Goal: Task Accomplishment & Management: Use online tool/utility

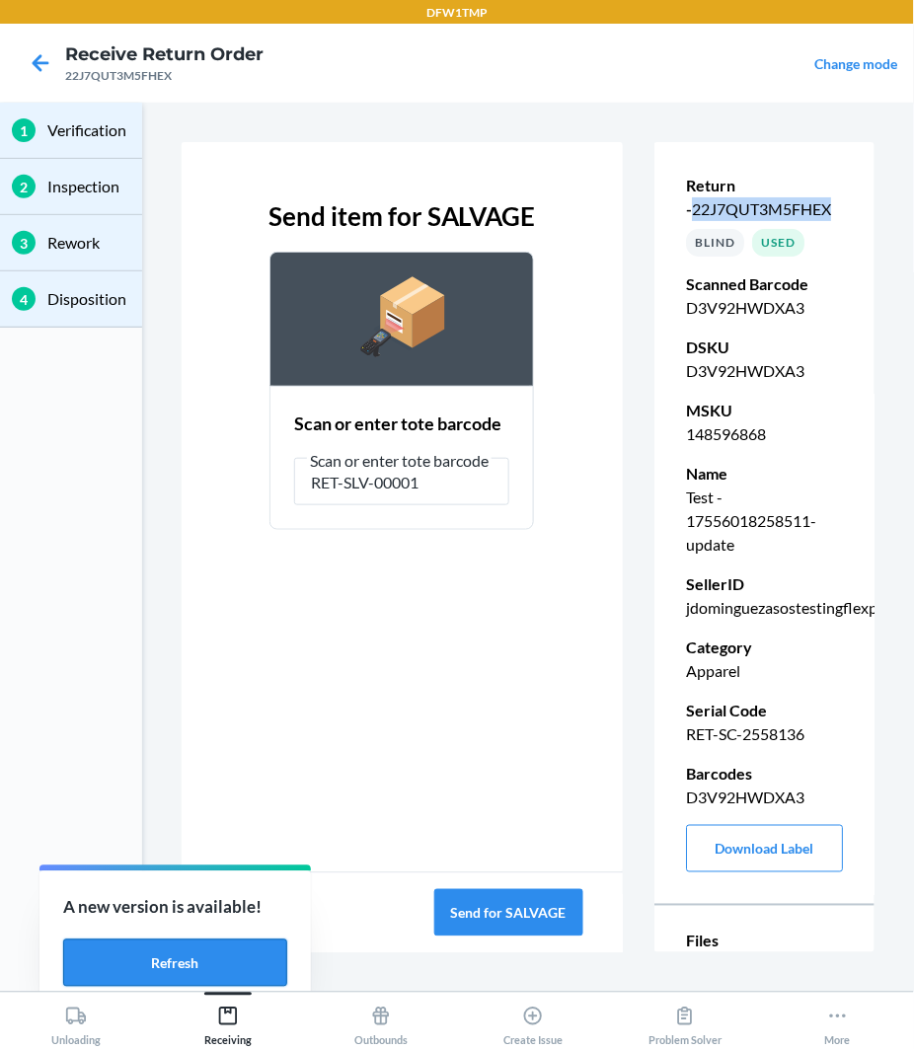
click at [143, 966] on button "Refresh" at bounding box center [175, 963] width 224 height 47
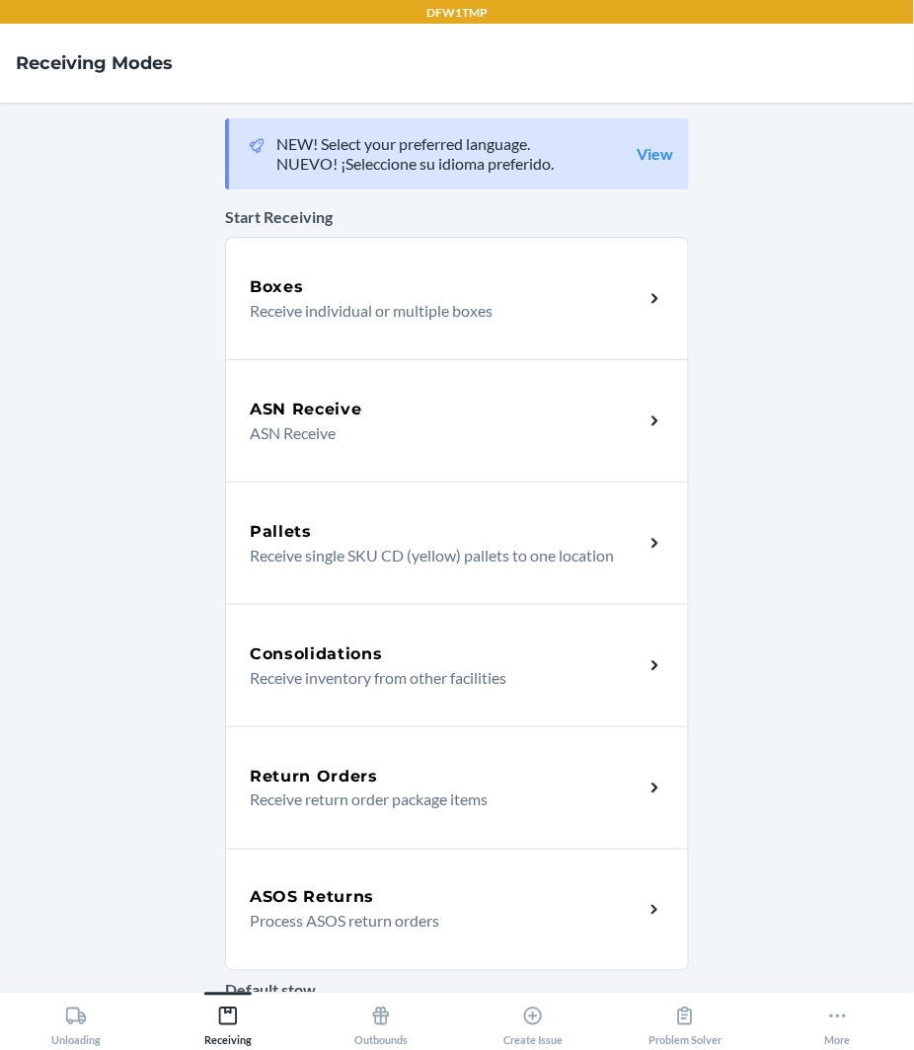
click at [427, 921] on p "Process ASOS return orders" at bounding box center [439, 922] width 378 height 24
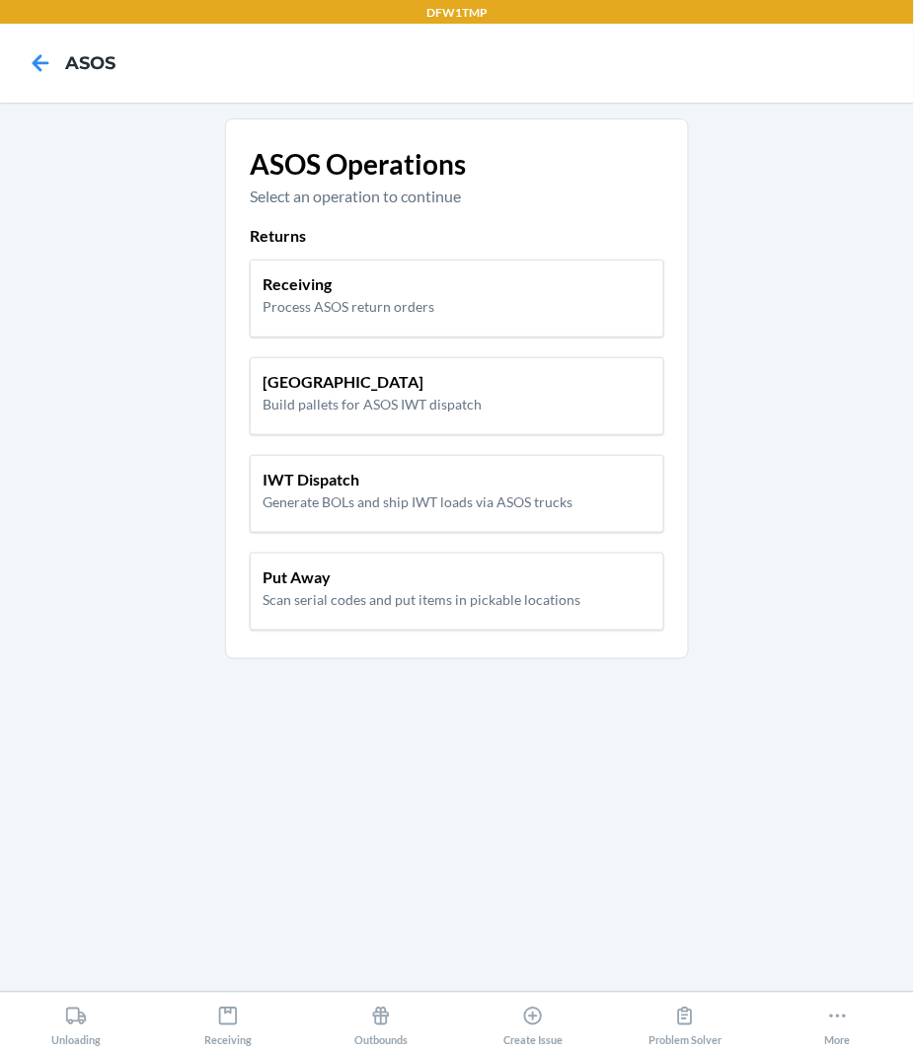
click at [510, 252] on div "Receiving Process ASOS return orders Pallet Building Build pallets for ASOS IWT…" at bounding box center [457, 447] width 415 height 391
click at [510, 289] on div "Receiving Process ASOS return orders" at bounding box center [457, 294] width 389 height 44
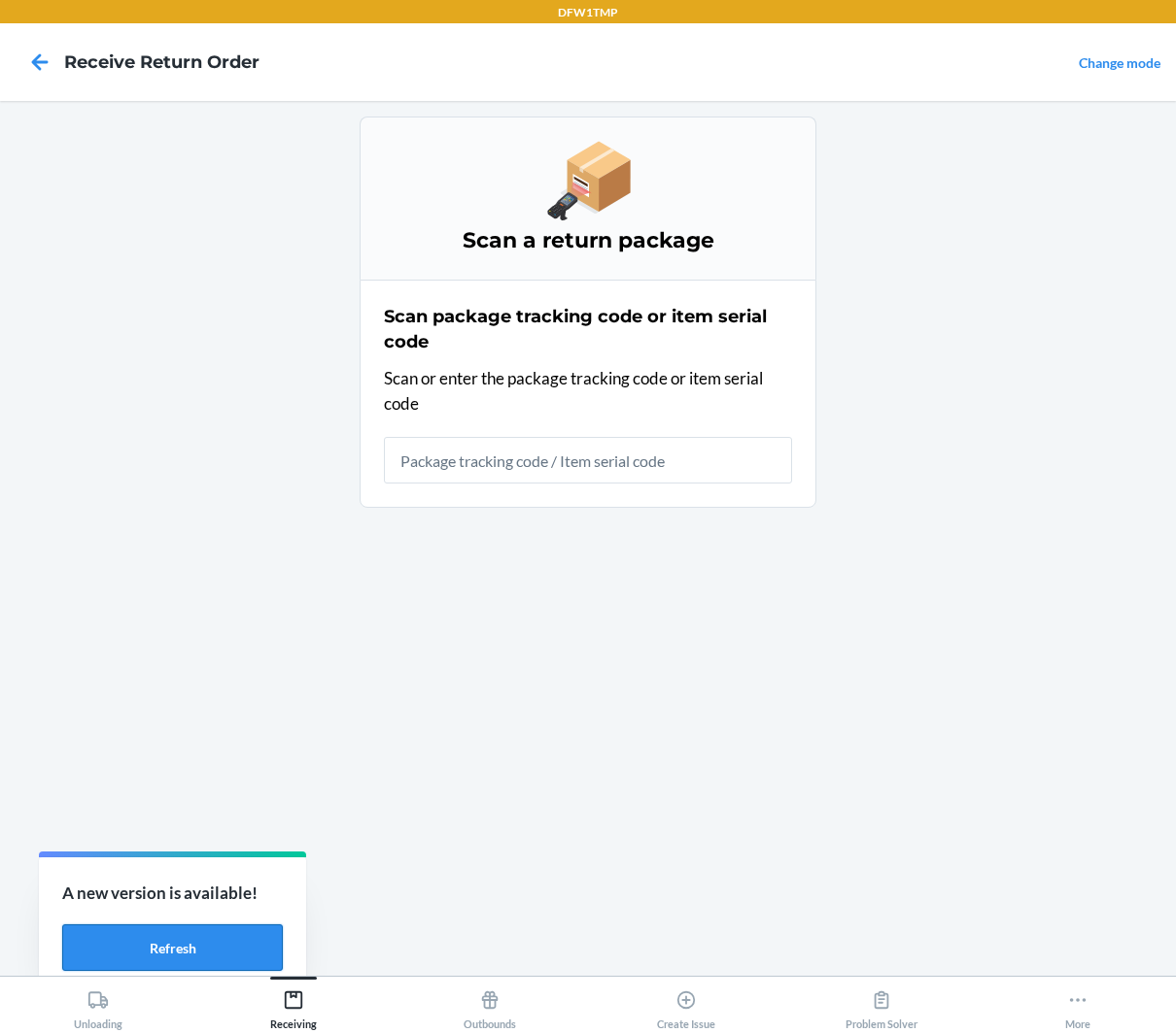
click at [282, 971] on button "Refresh" at bounding box center [172, 947] width 220 height 46
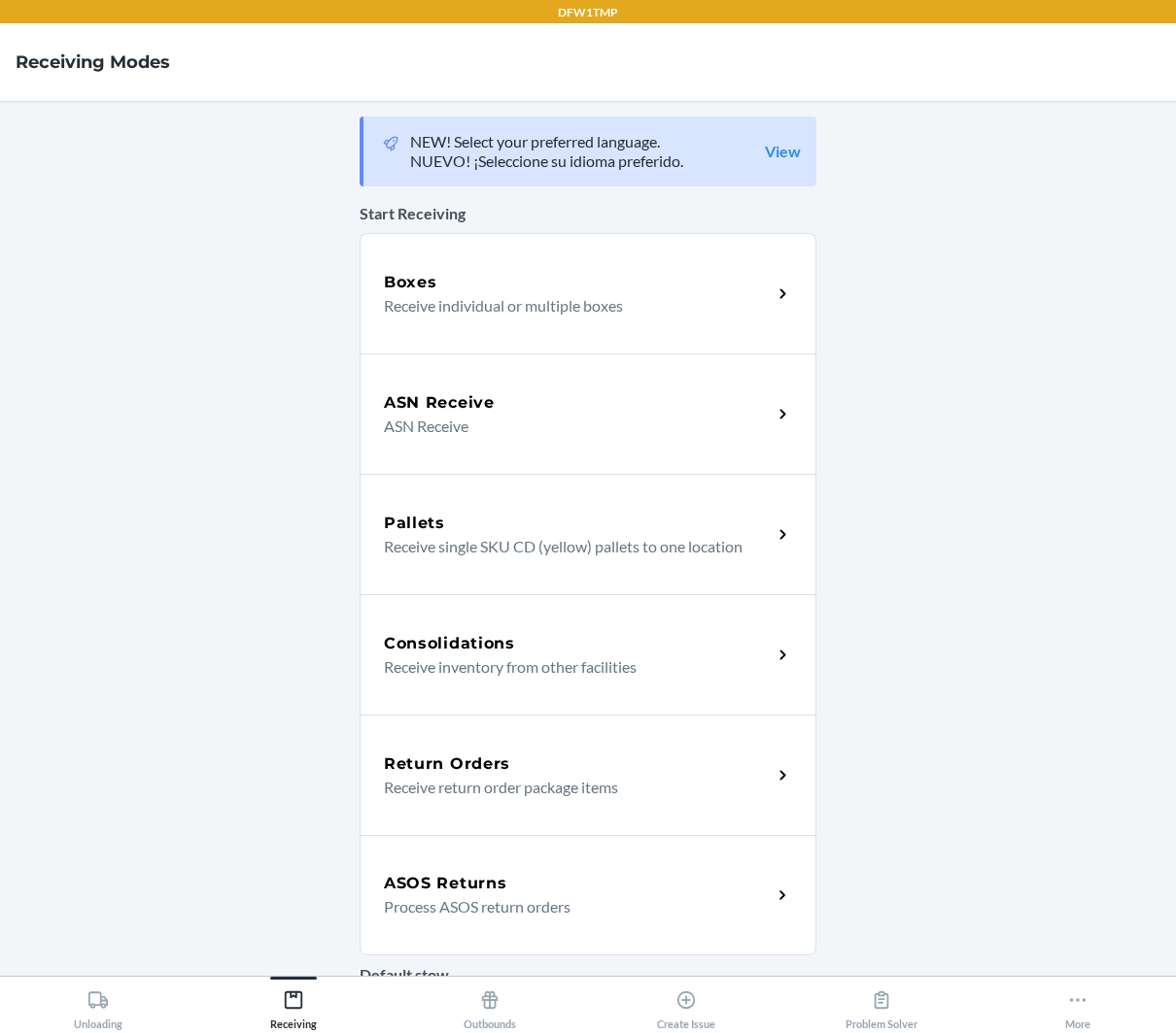
click at [490, 918] on p "Process ASOS return orders" at bounding box center [570, 907] width 372 height 24
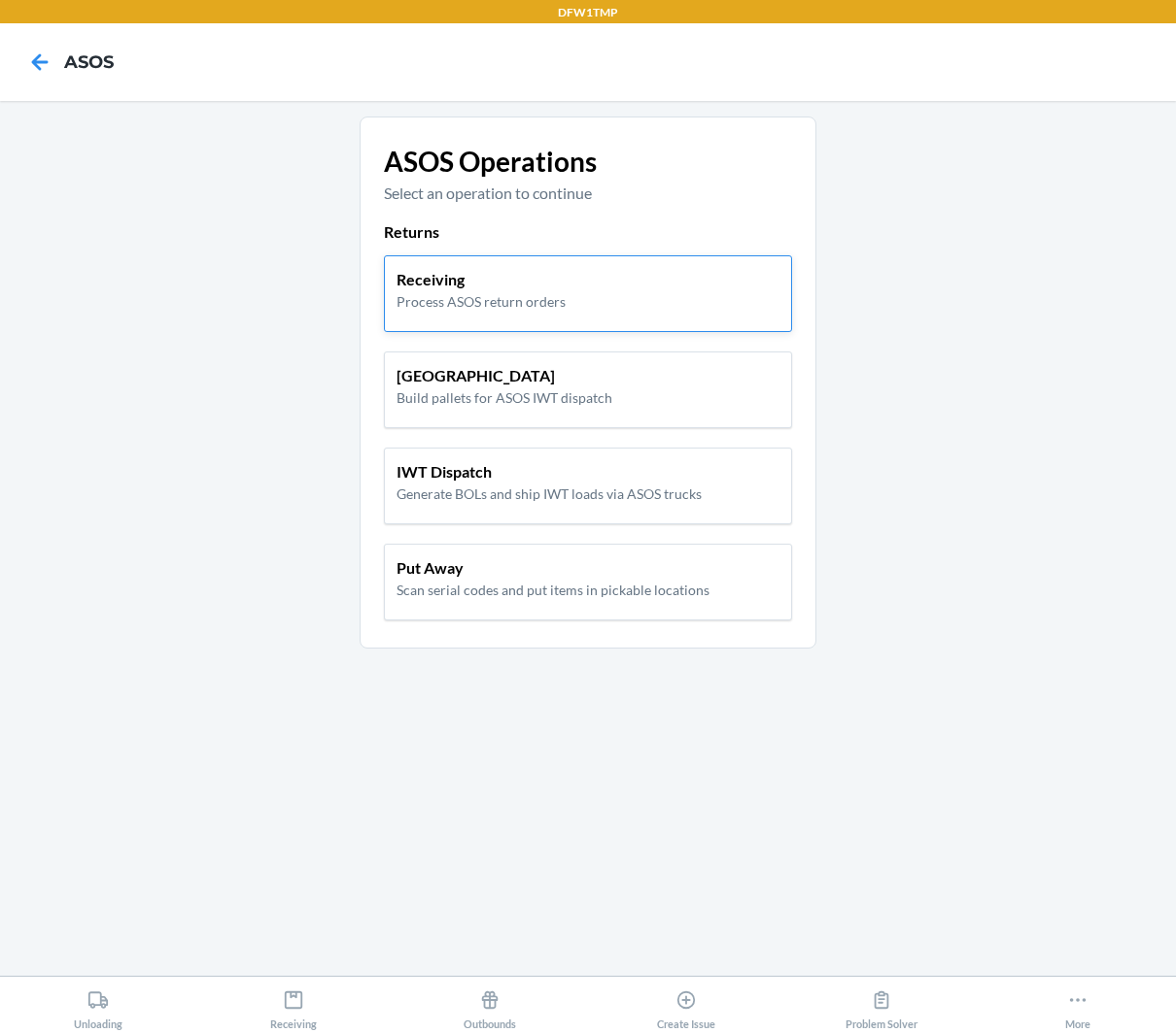
click at [543, 318] on div "Receiving Process ASOS return orders" at bounding box center [588, 294] width 408 height 77
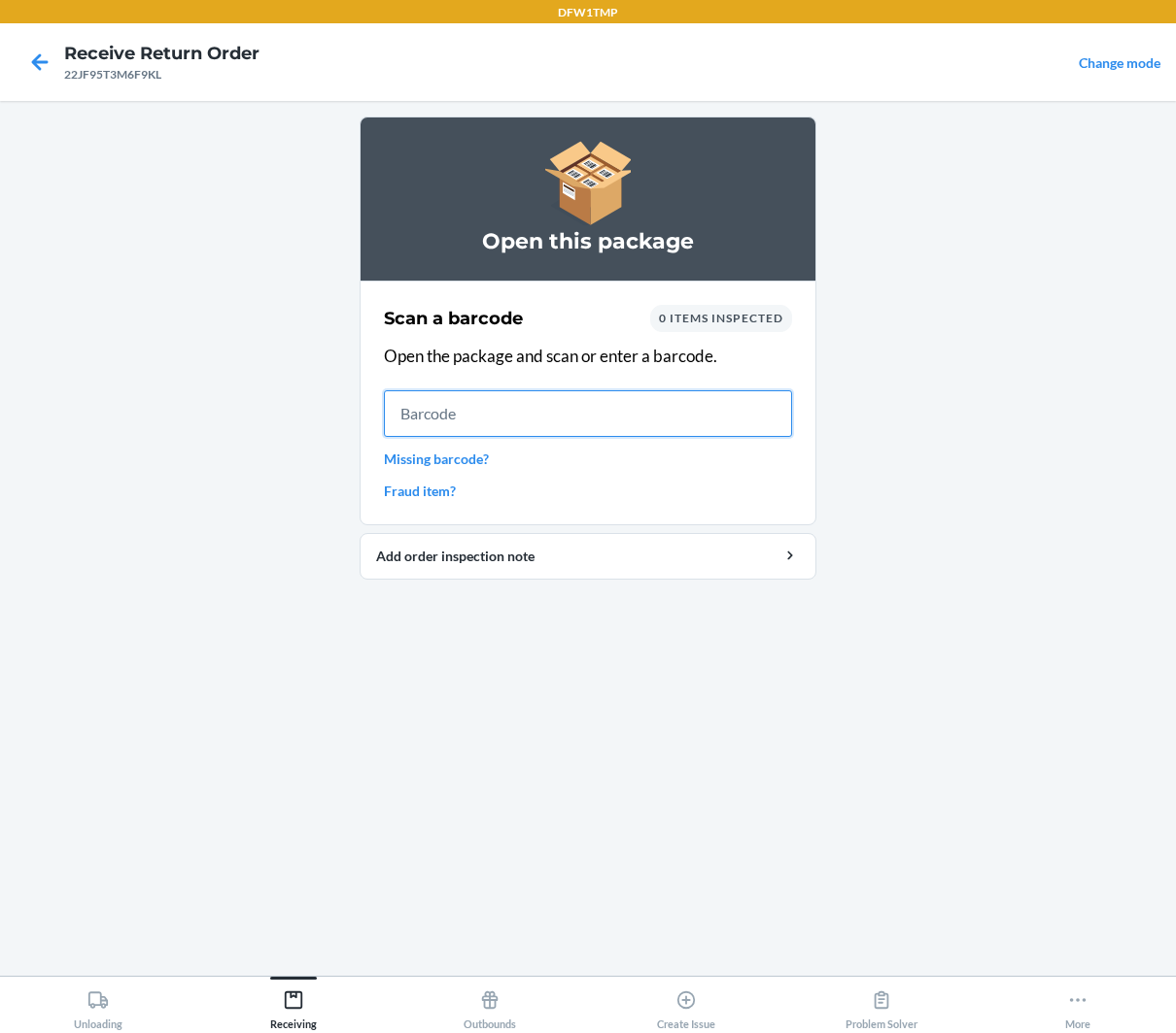
click at [576, 414] on input "text" at bounding box center [588, 413] width 408 height 46
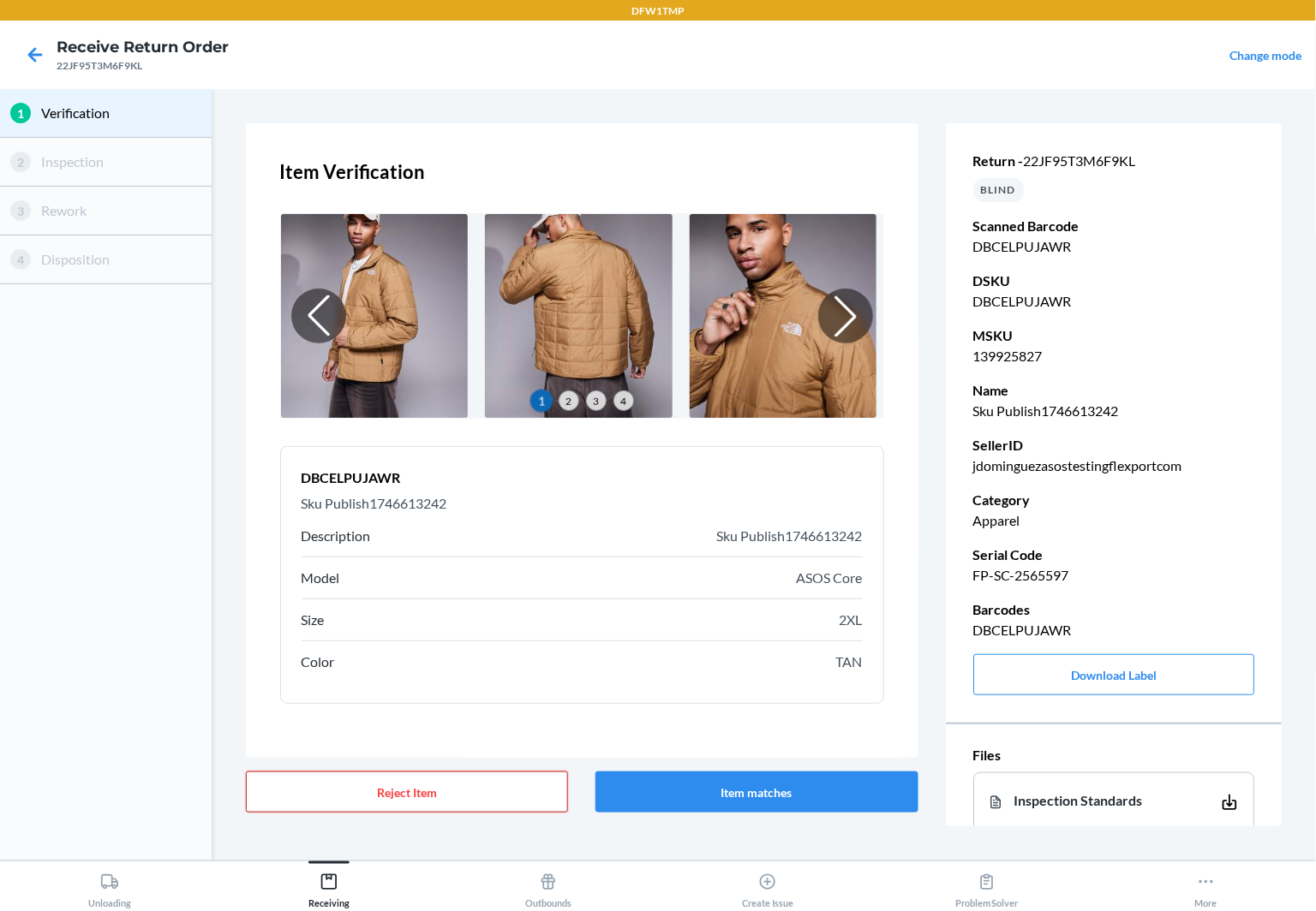
click at [426, 790] on button "Reject Item" at bounding box center [407, 791] width 323 height 41
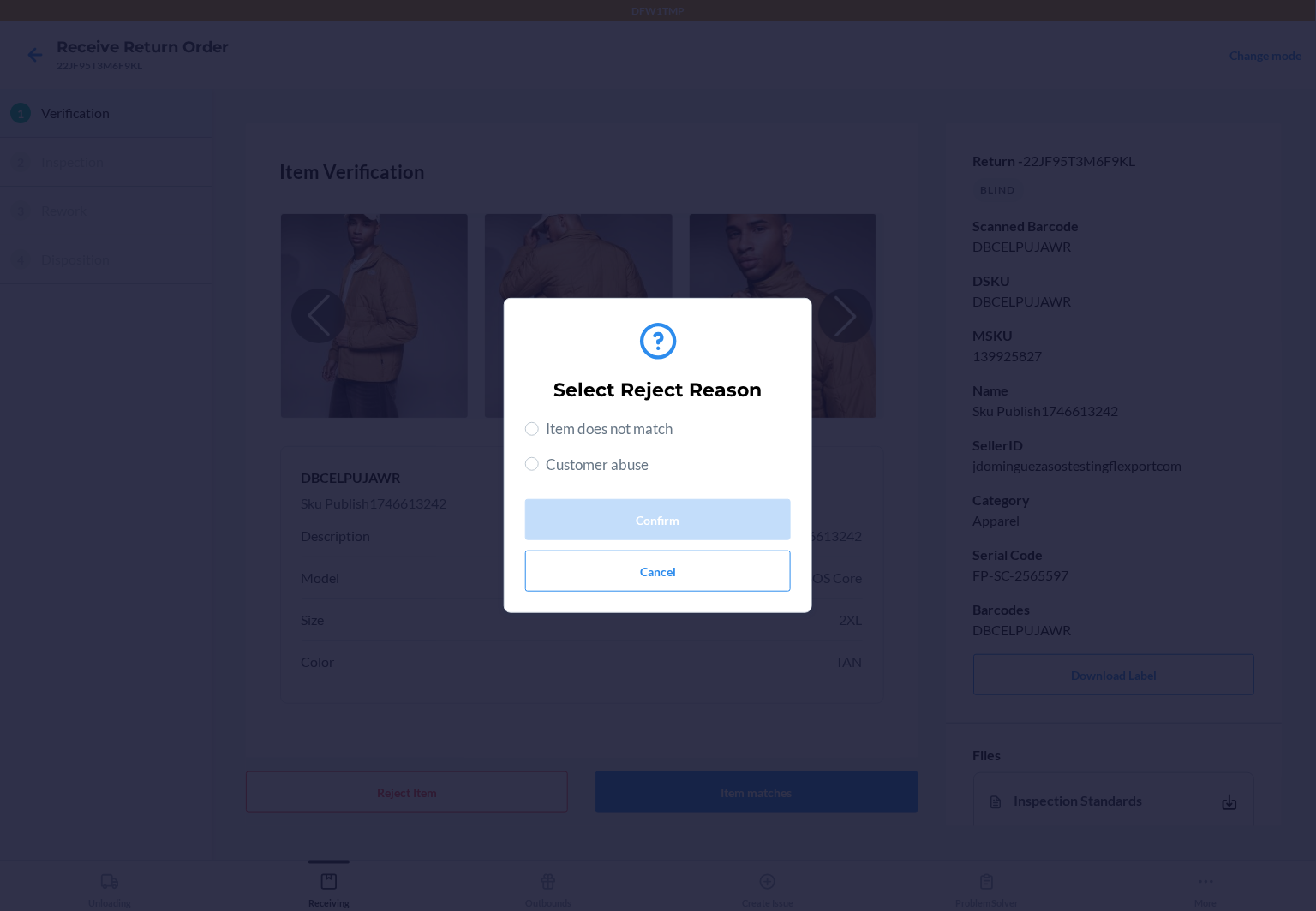
click at [641, 429] on span "Item does not match" at bounding box center [609, 429] width 127 height 23
click at [539, 429] on input "Item does not match" at bounding box center [532, 429] width 14 height 14
radio input "true"
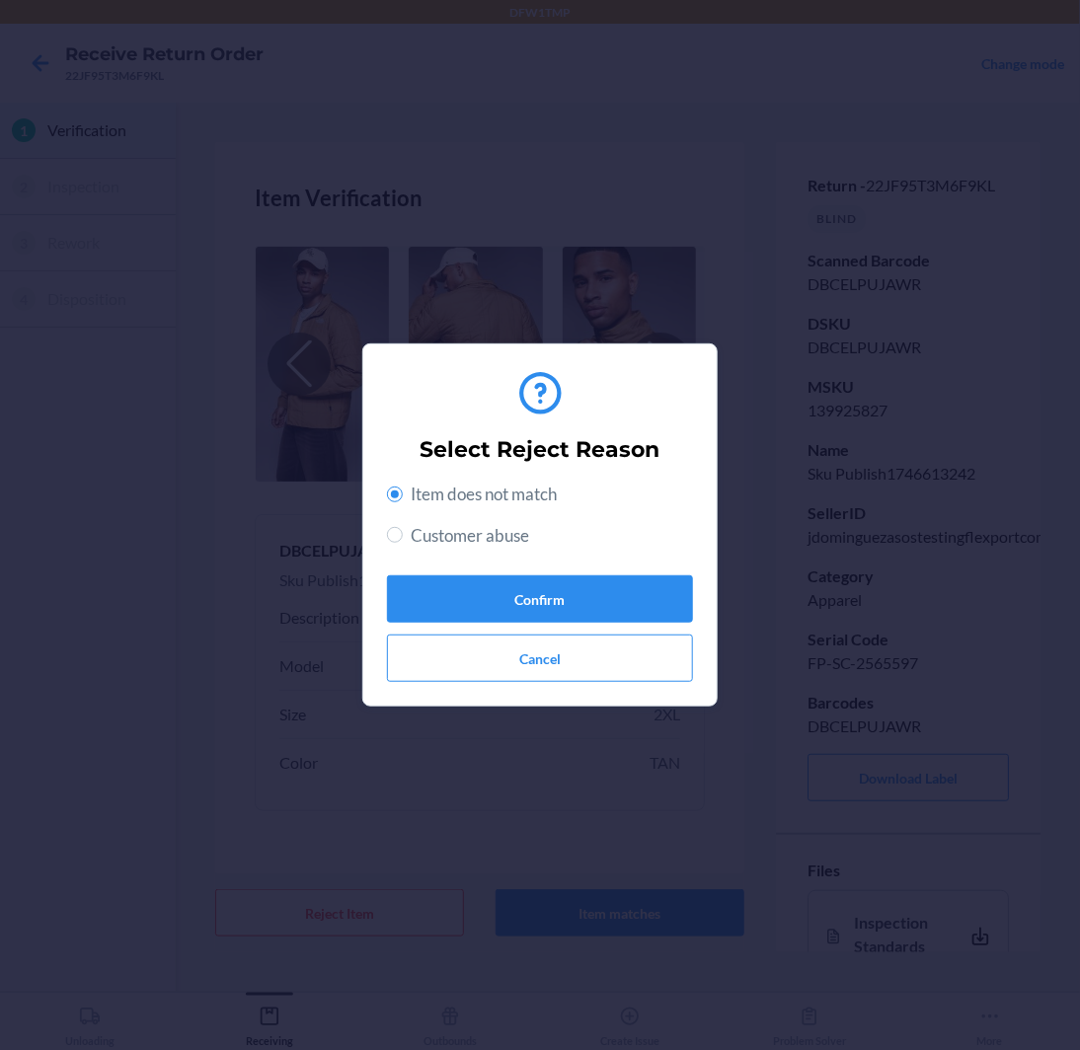
click at [503, 530] on span "Customer abuse" at bounding box center [470, 536] width 118 height 26
click at [403, 530] on input "Customer abuse" at bounding box center [395, 535] width 16 height 16
radio input "true"
radio input "false"
click at [544, 608] on button "Confirm" at bounding box center [540, 599] width 306 height 47
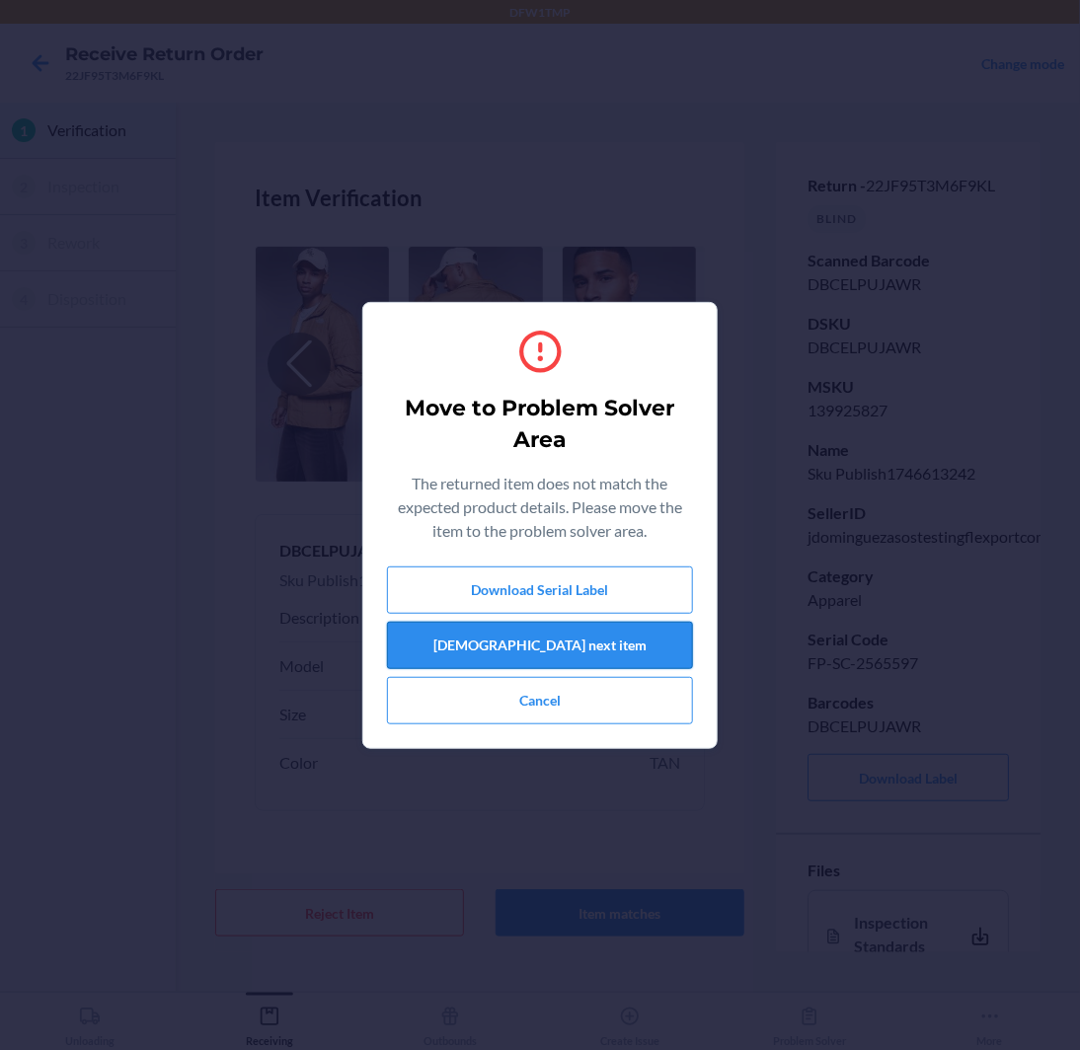
click at [611, 649] on button "[DEMOGRAPHIC_DATA] next item" at bounding box center [540, 645] width 306 height 47
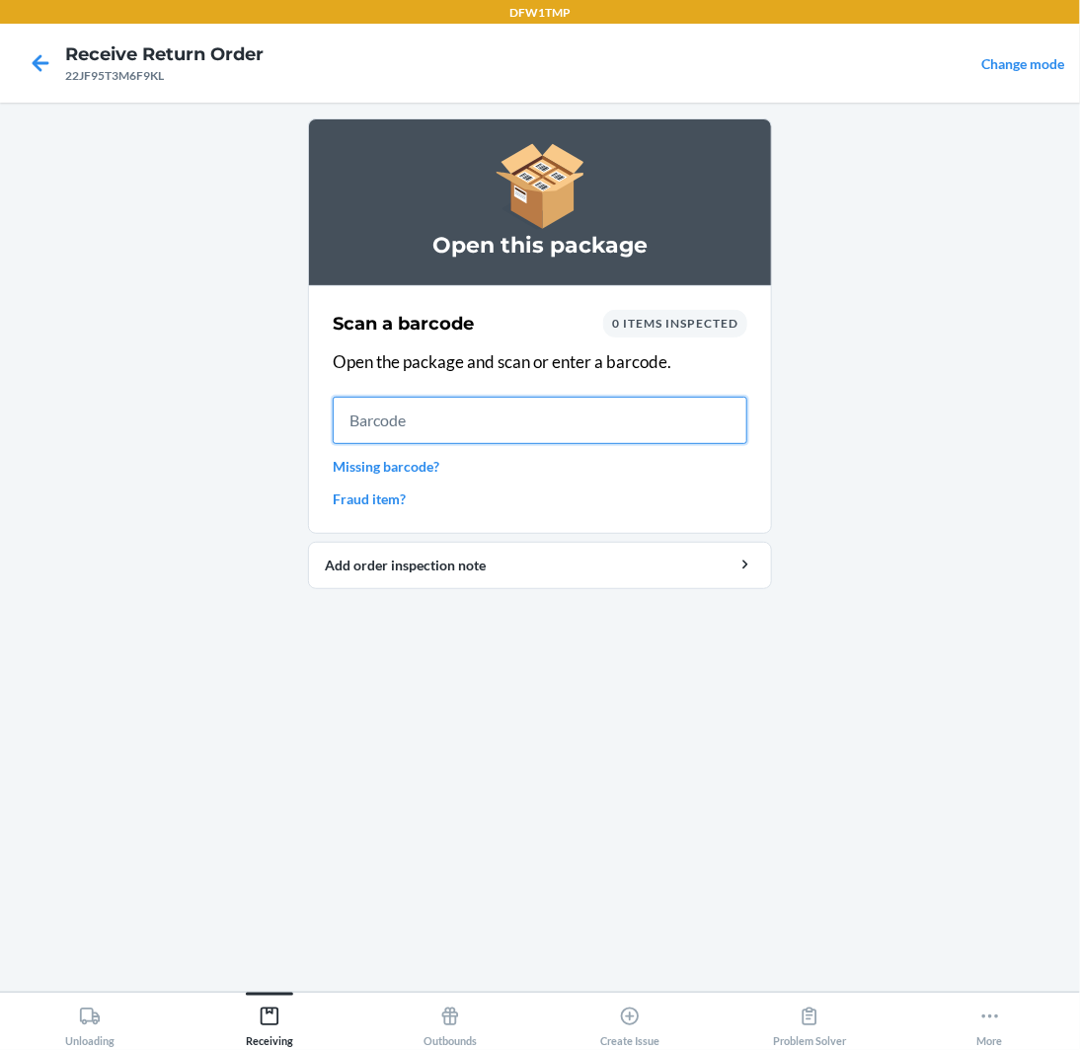
click at [586, 408] on input "text" at bounding box center [540, 420] width 415 height 47
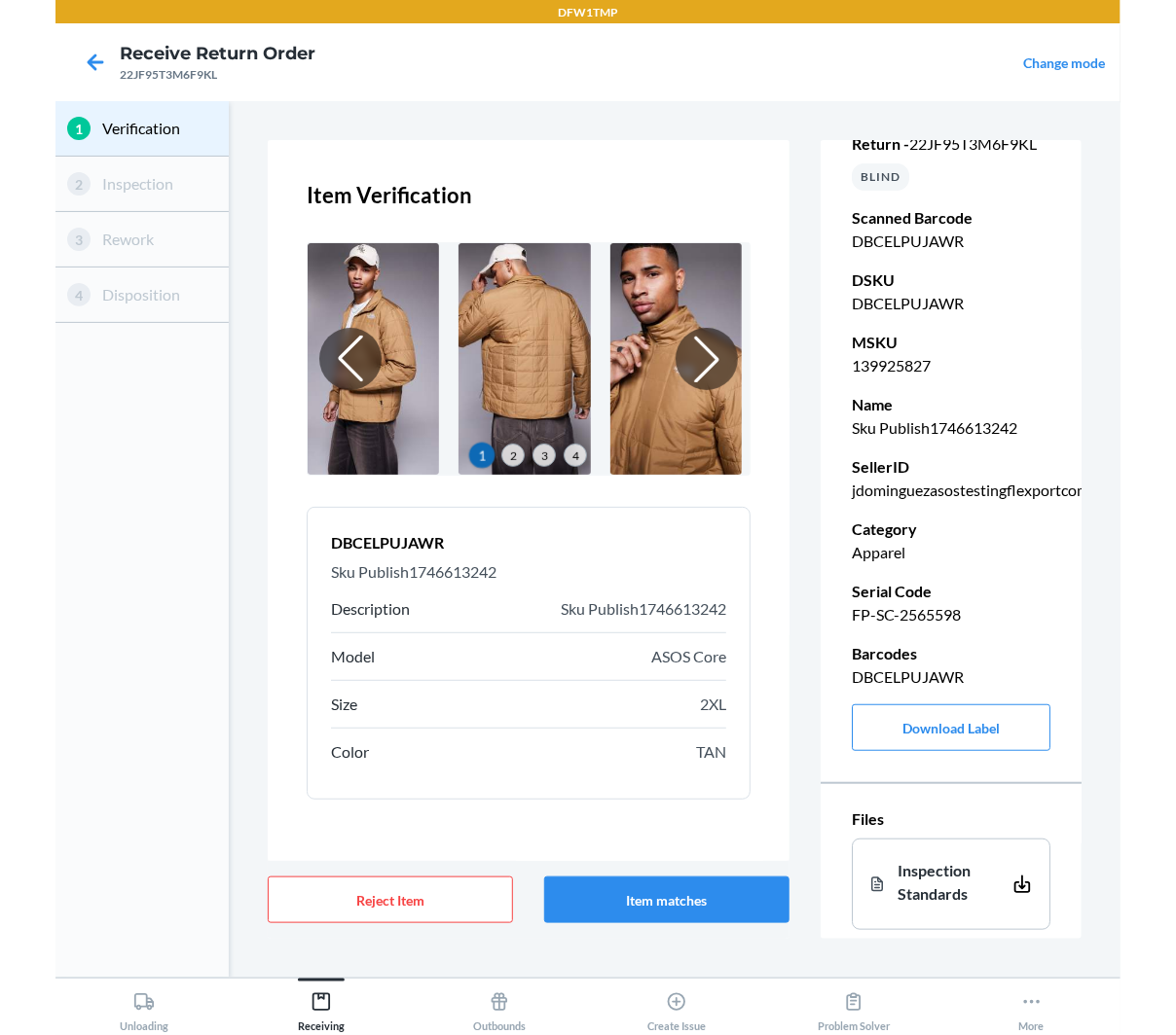
scroll to position [65, 0]
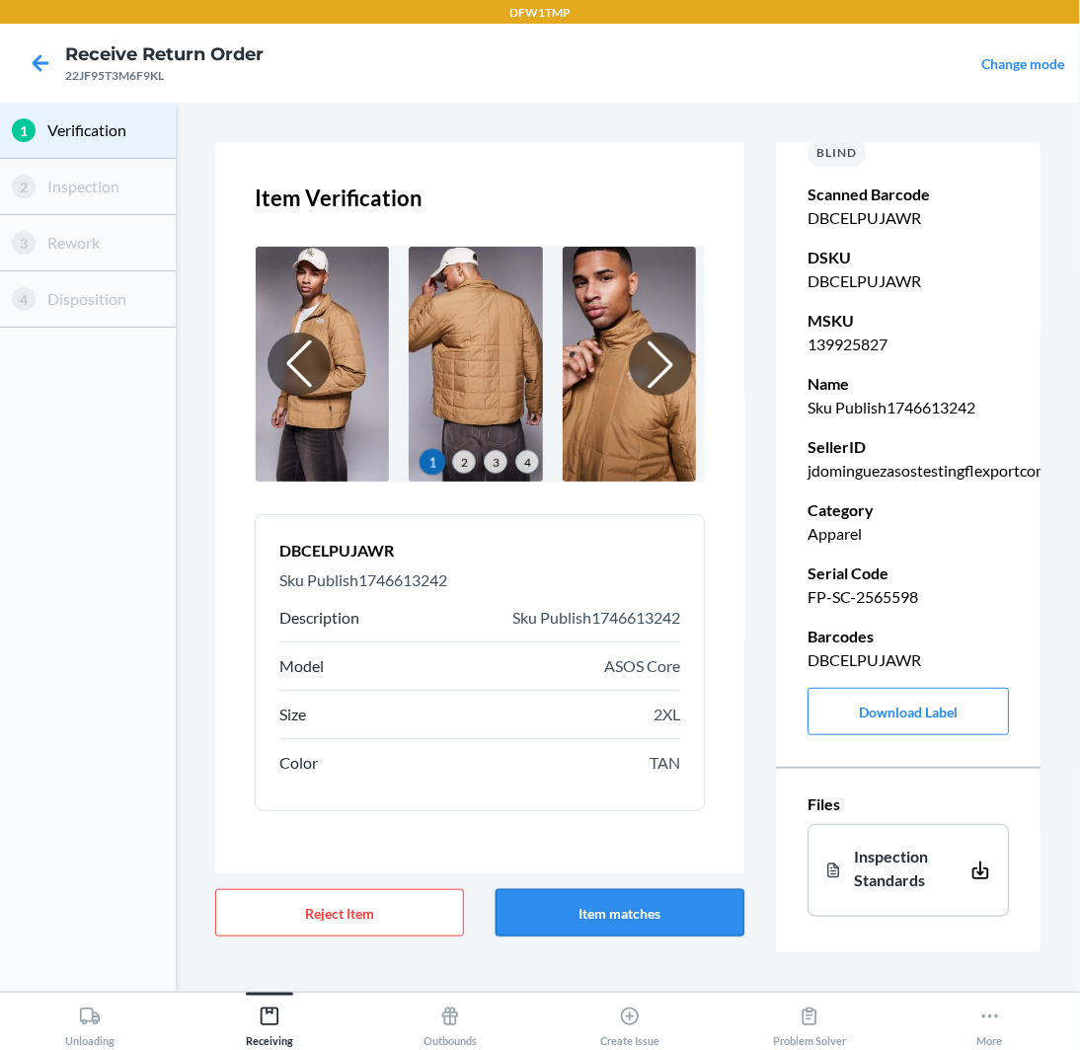
click at [670, 907] on button "Item matches" at bounding box center [620, 912] width 249 height 47
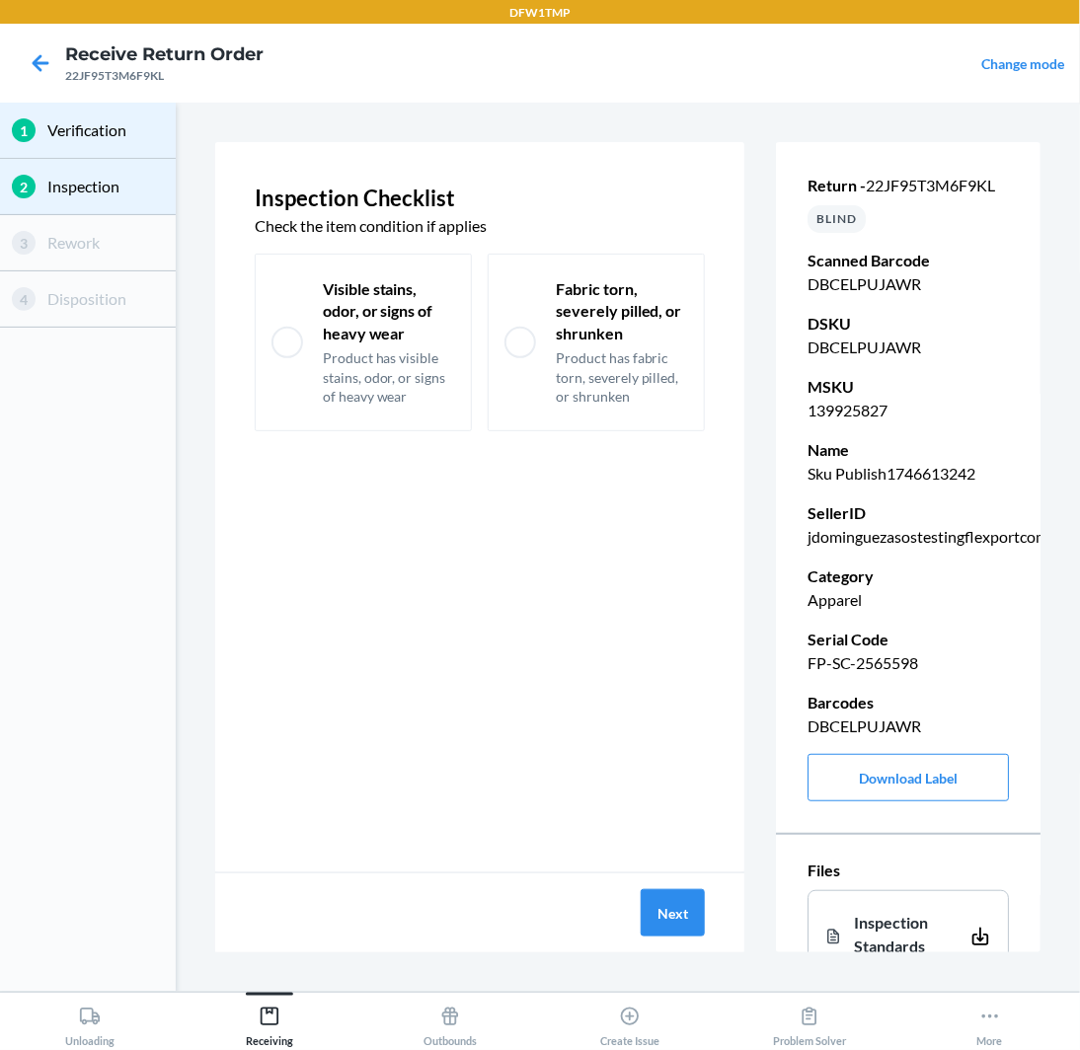
click at [398, 435] on div "Inspection Checklist Check the item condition if applies Visible stains, odor, …" at bounding box center [479, 507] width 529 height 731
click at [683, 913] on button "Next" at bounding box center [673, 912] width 64 height 47
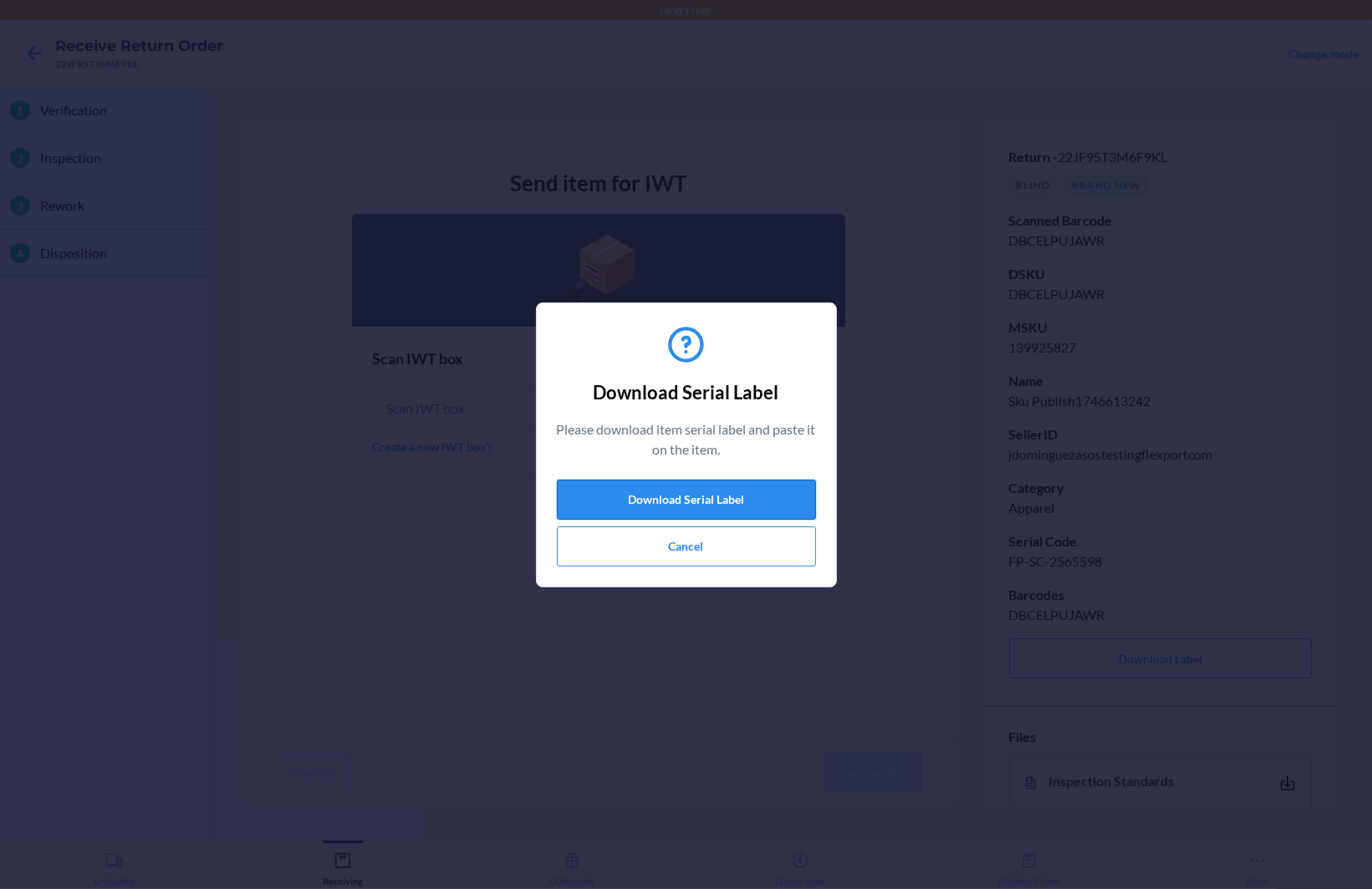
click at [724, 507] on button "Download Serial Label" at bounding box center [686, 500] width 259 height 40
click at [709, 551] on button "Cancel" at bounding box center [686, 546] width 259 height 40
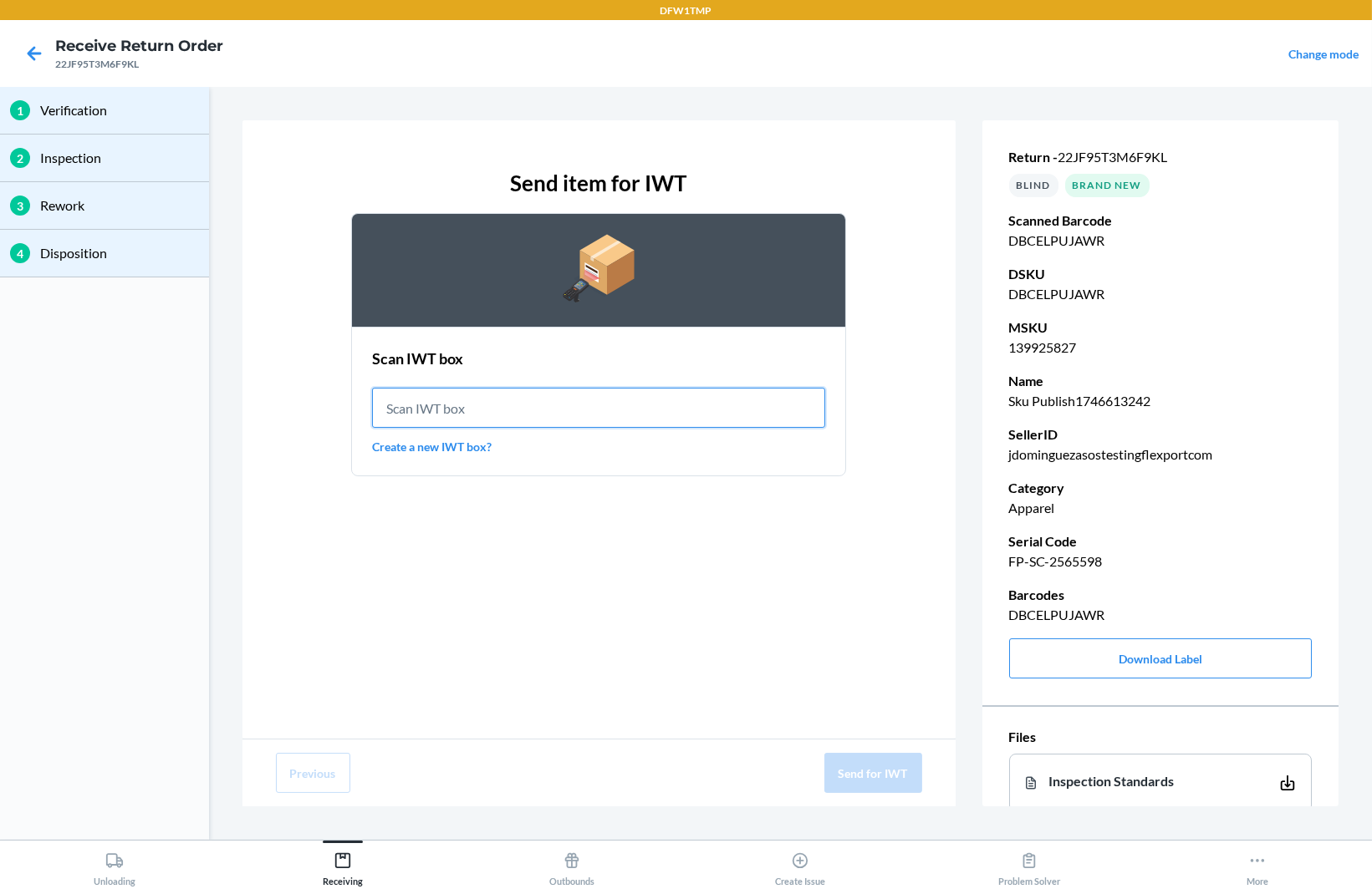
click at [539, 408] on input "text" at bounding box center [599, 407] width 454 height 40
click at [483, 447] on link "Create a new IWT box?" at bounding box center [599, 446] width 454 height 18
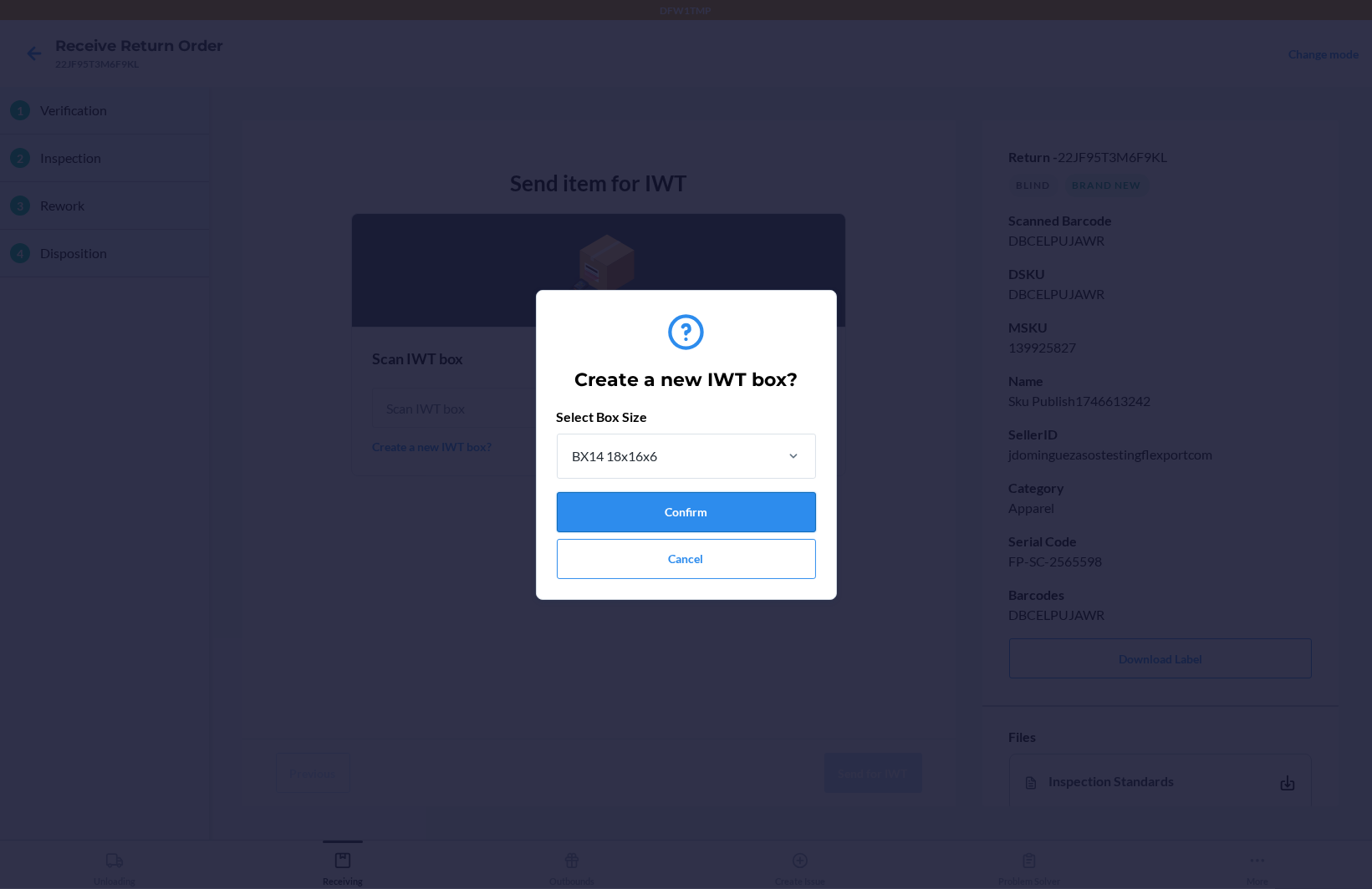
click at [701, 504] on button "Confirm" at bounding box center [686, 511] width 259 height 40
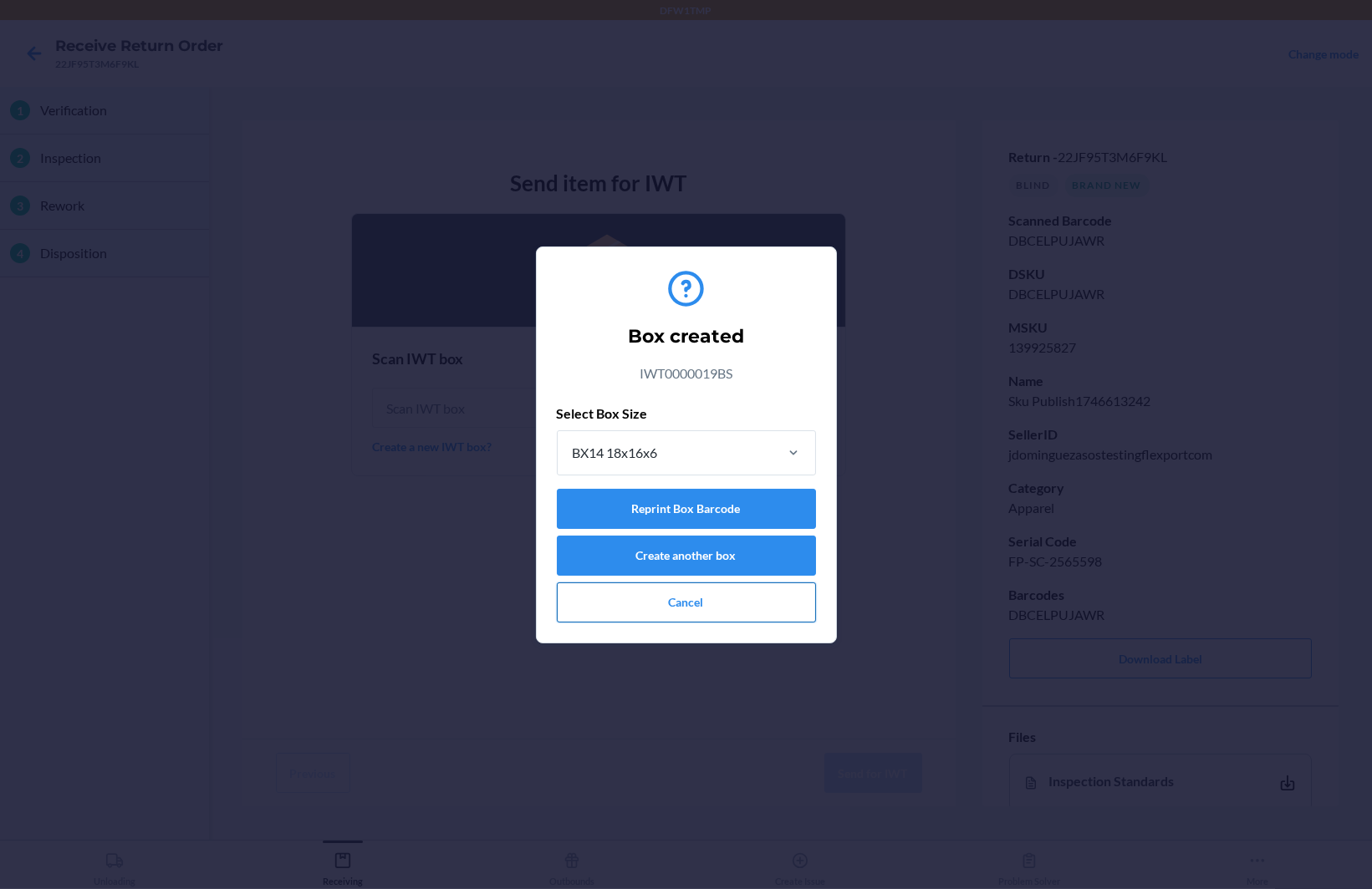
click at [704, 597] on button "Cancel" at bounding box center [686, 602] width 259 height 40
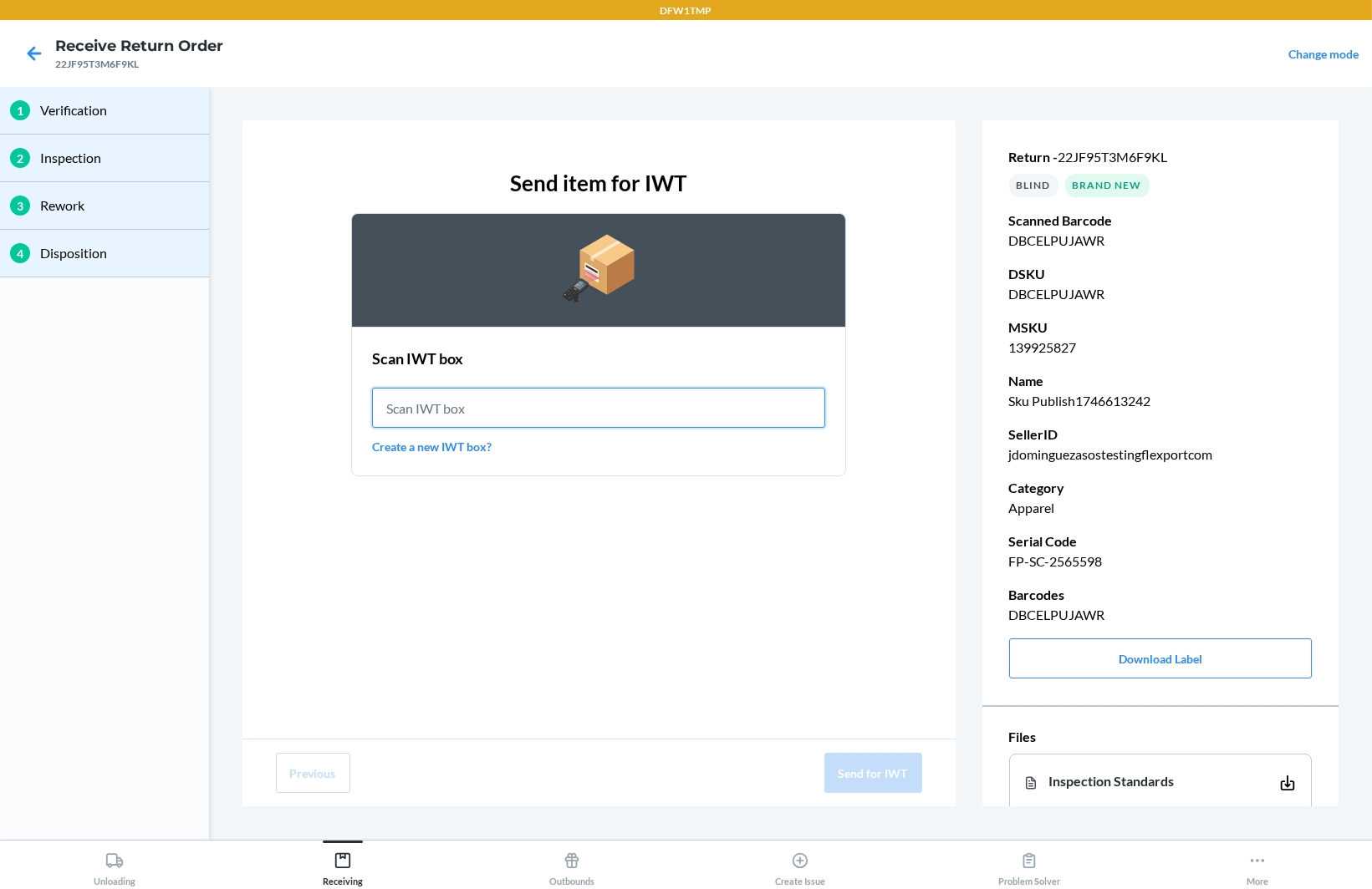
click at [552, 389] on input "text" at bounding box center [599, 407] width 454 height 40
paste input "IWT0000019BS"
type input "IWT0000019BS"
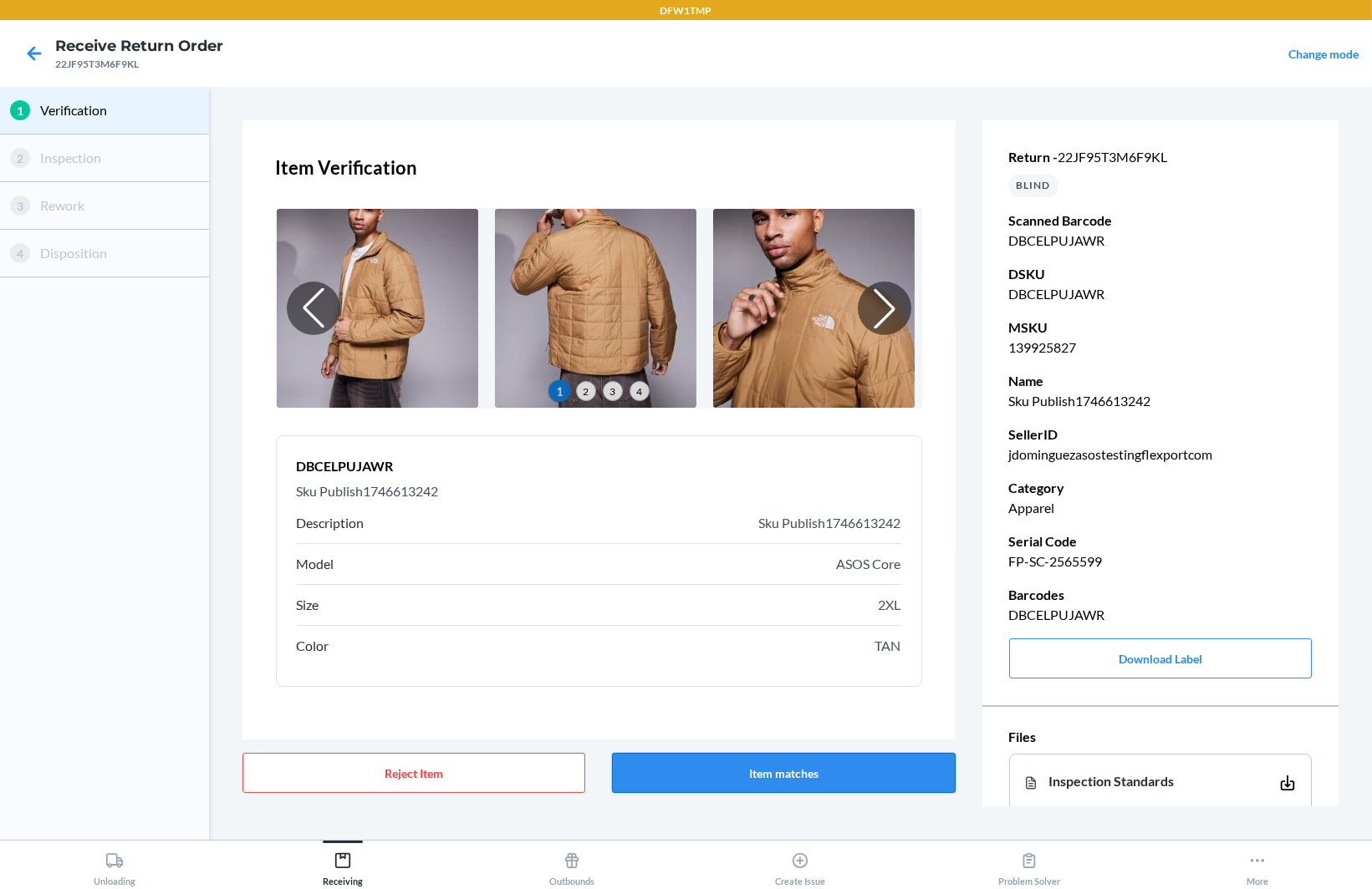
click at [780, 760] on button "Item matches" at bounding box center [784, 772] width 344 height 40
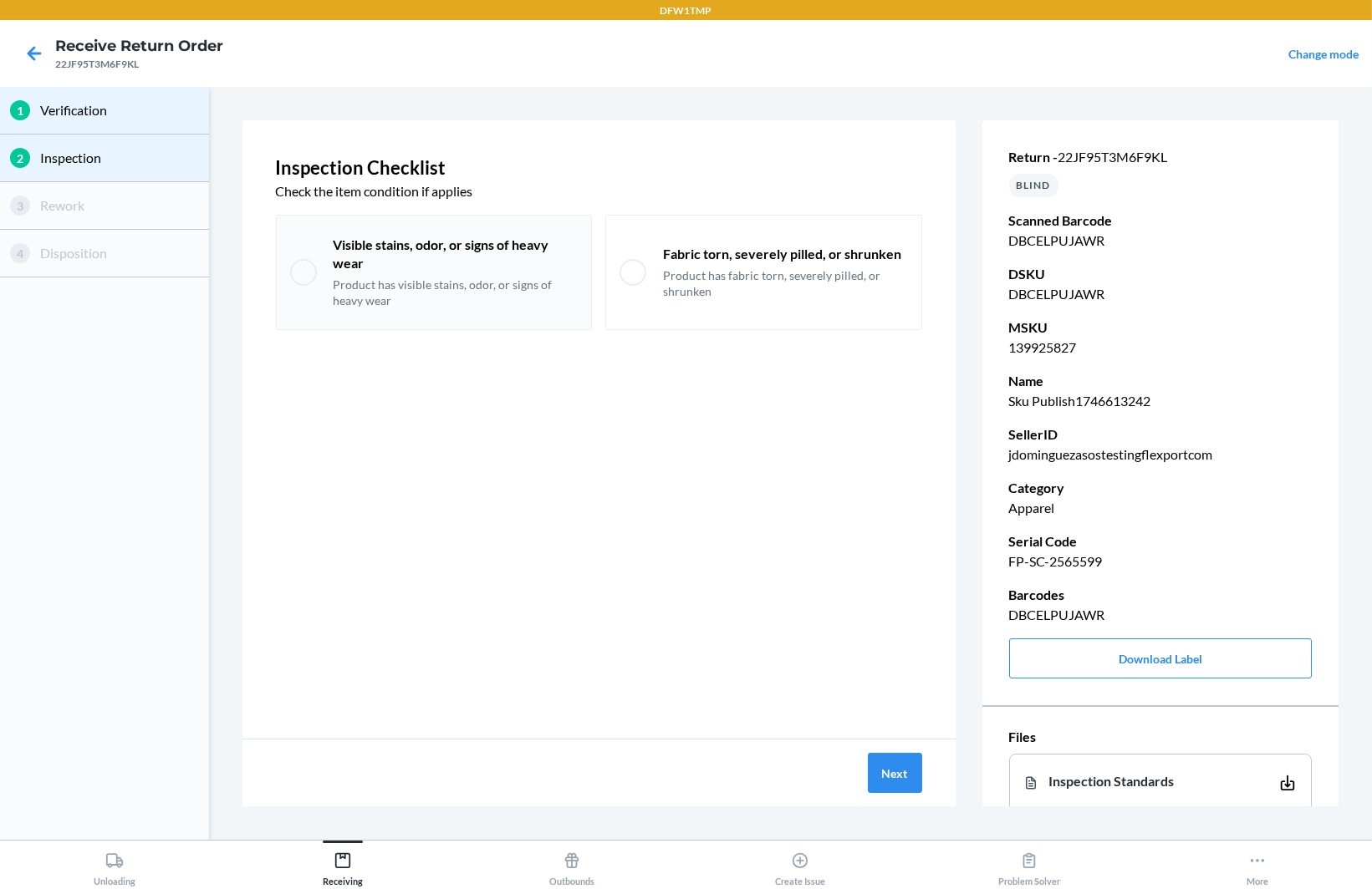
click at [429, 278] on p "Product has visible stains, odor, or signs of heavy wear" at bounding box center [456, 293] width 245 height 33
checkbox input "true"
click at [886, 771] on button "Next" at bounding box center [895, 772] width 54 height 40
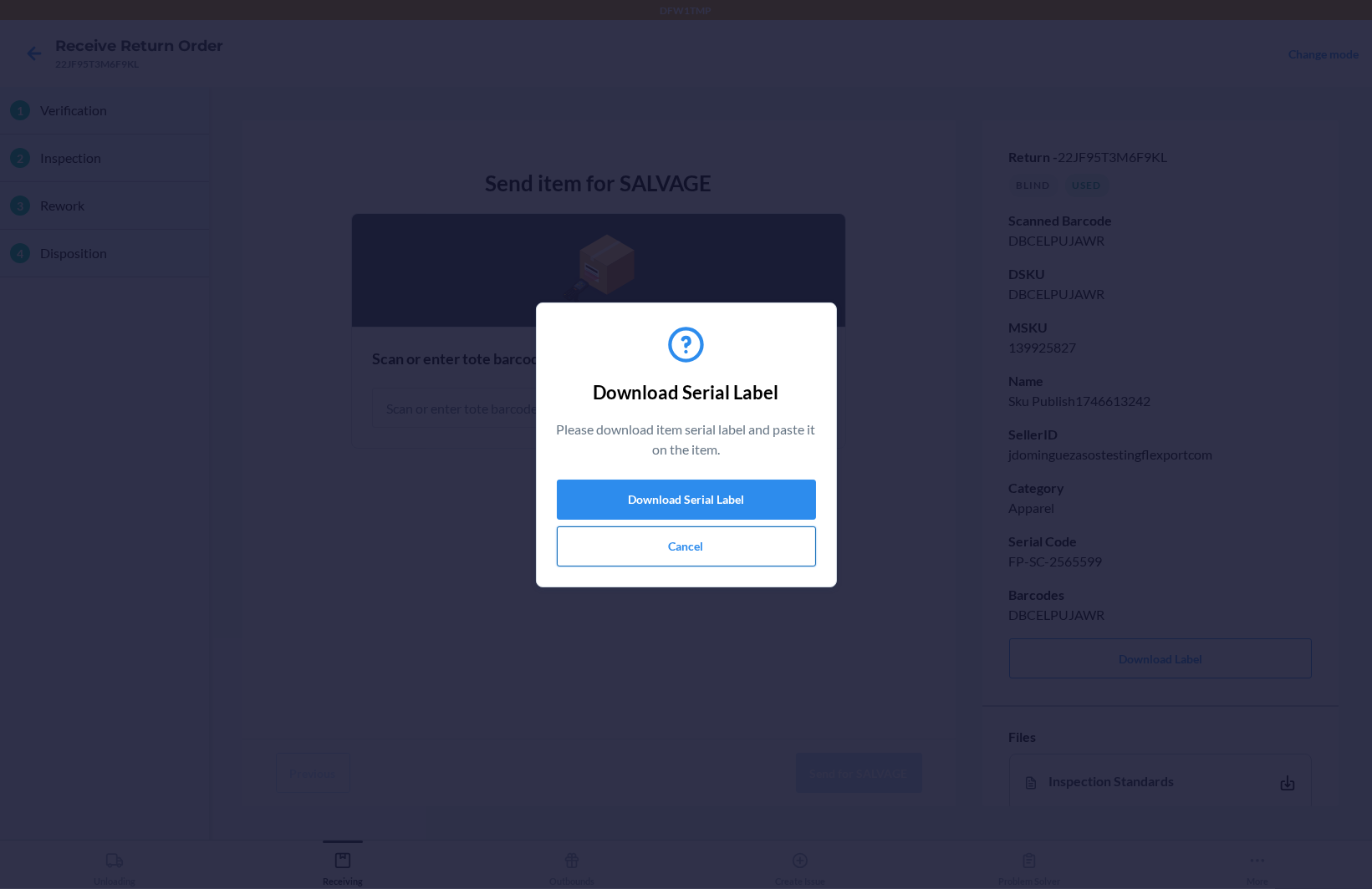
click at [713, 539] on button "Cancel" at bounding box center [686, 546] width 259 height 40
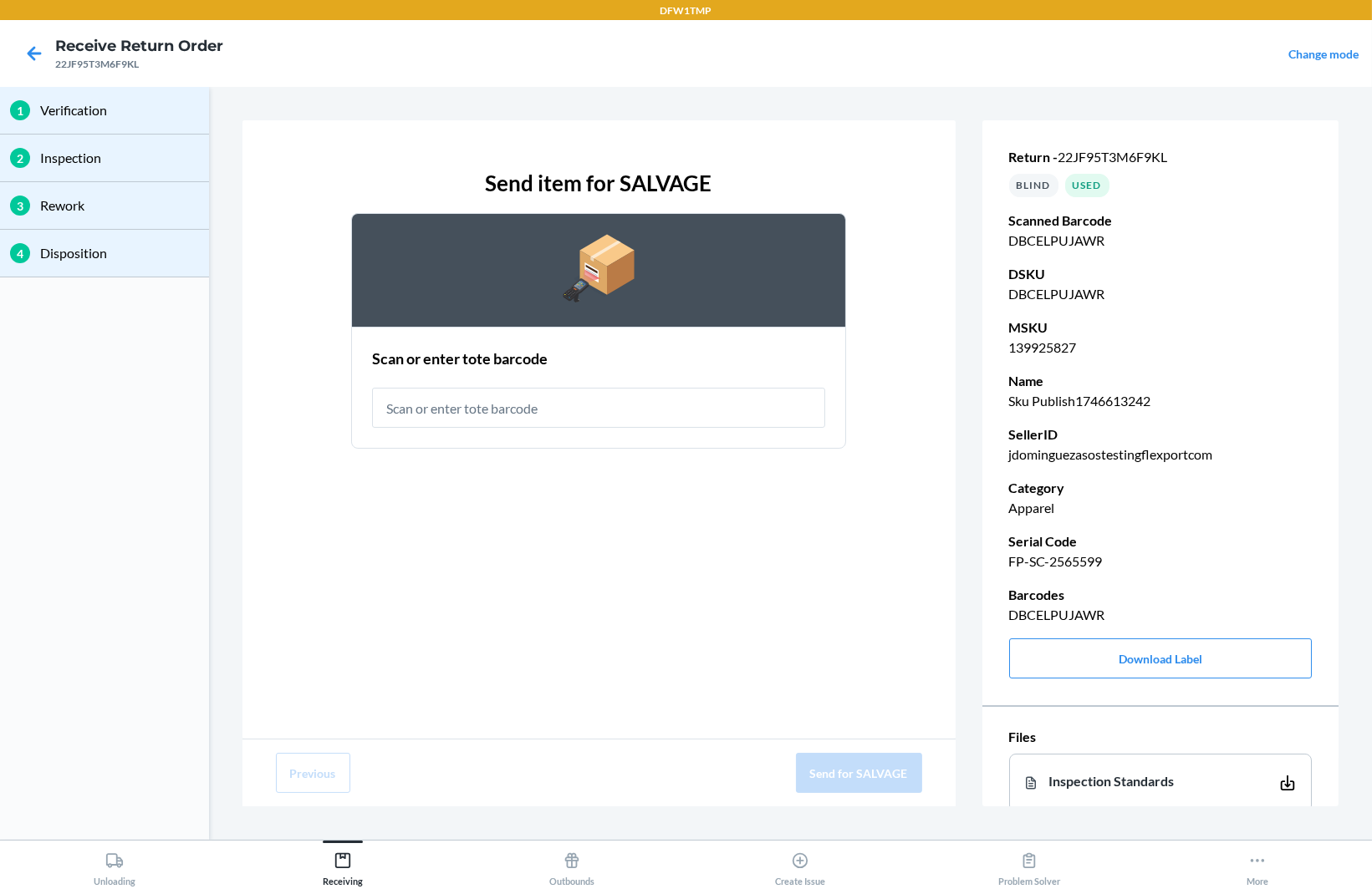
click at [1011, 558] on p "FP-SC-2565599" at bounding box center [1161, 562] width 303 height 20
copy p "FP-SC-2565599"
click at [556, 409] on input "text" at bounding box center [599, 407] width 454 height 40
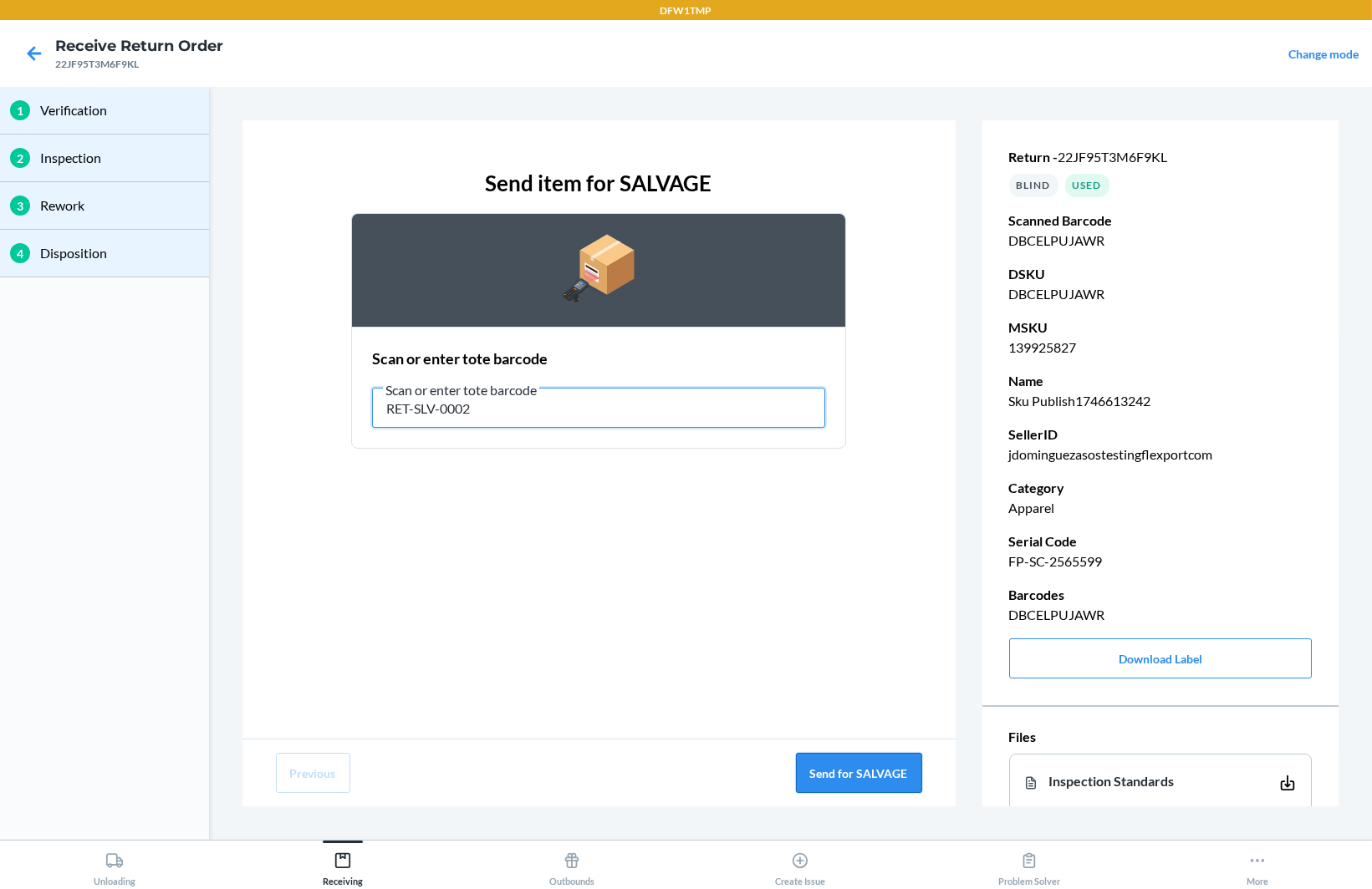
type input "RET-SLV-0002"
click at [844, 776] on button "Send for SALVAGE" at bounding box center [859, 772] width 126 height 40
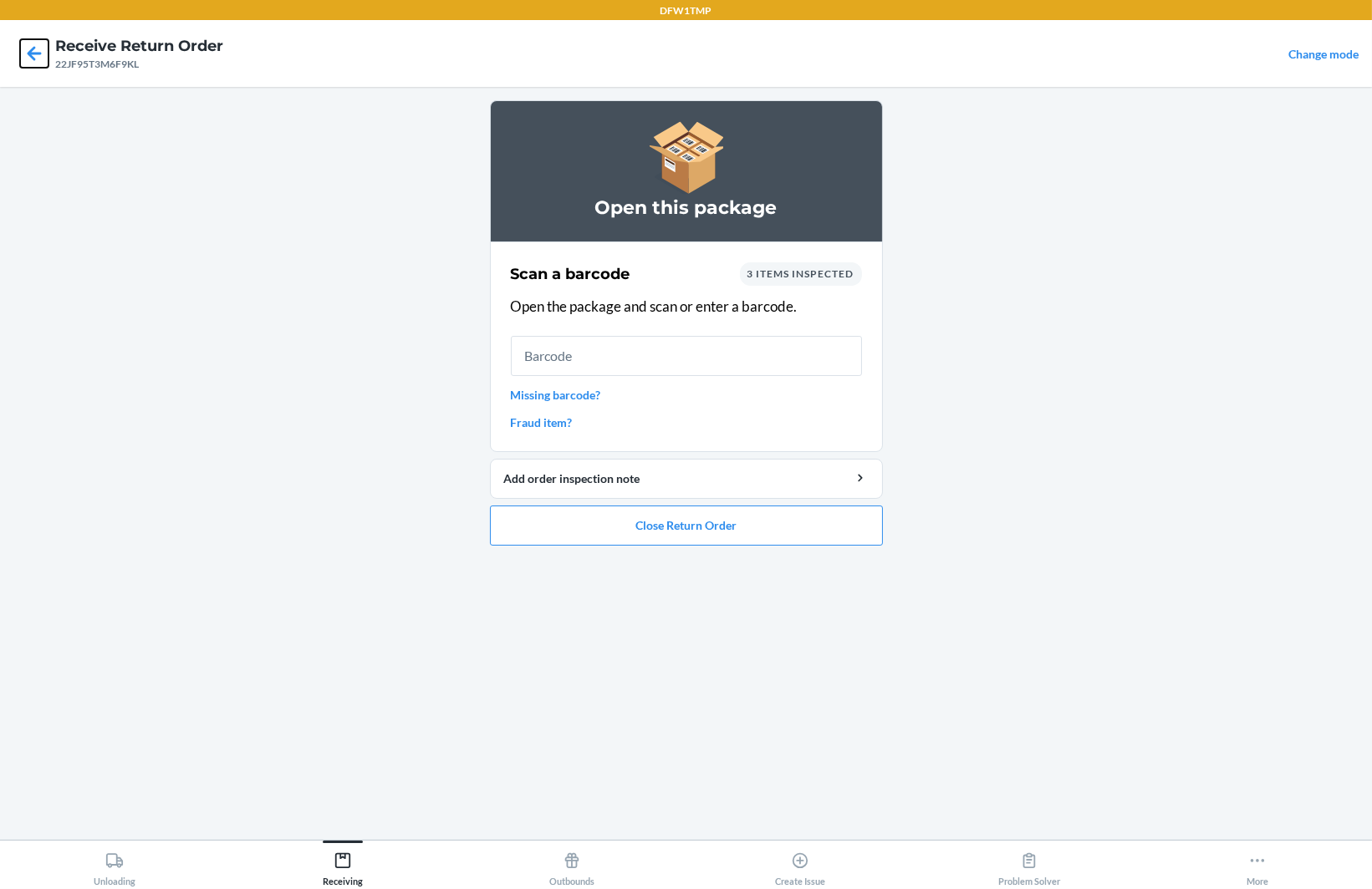
click at [33, 52] on icon at bounding box center [35, 52] width 14 height 14
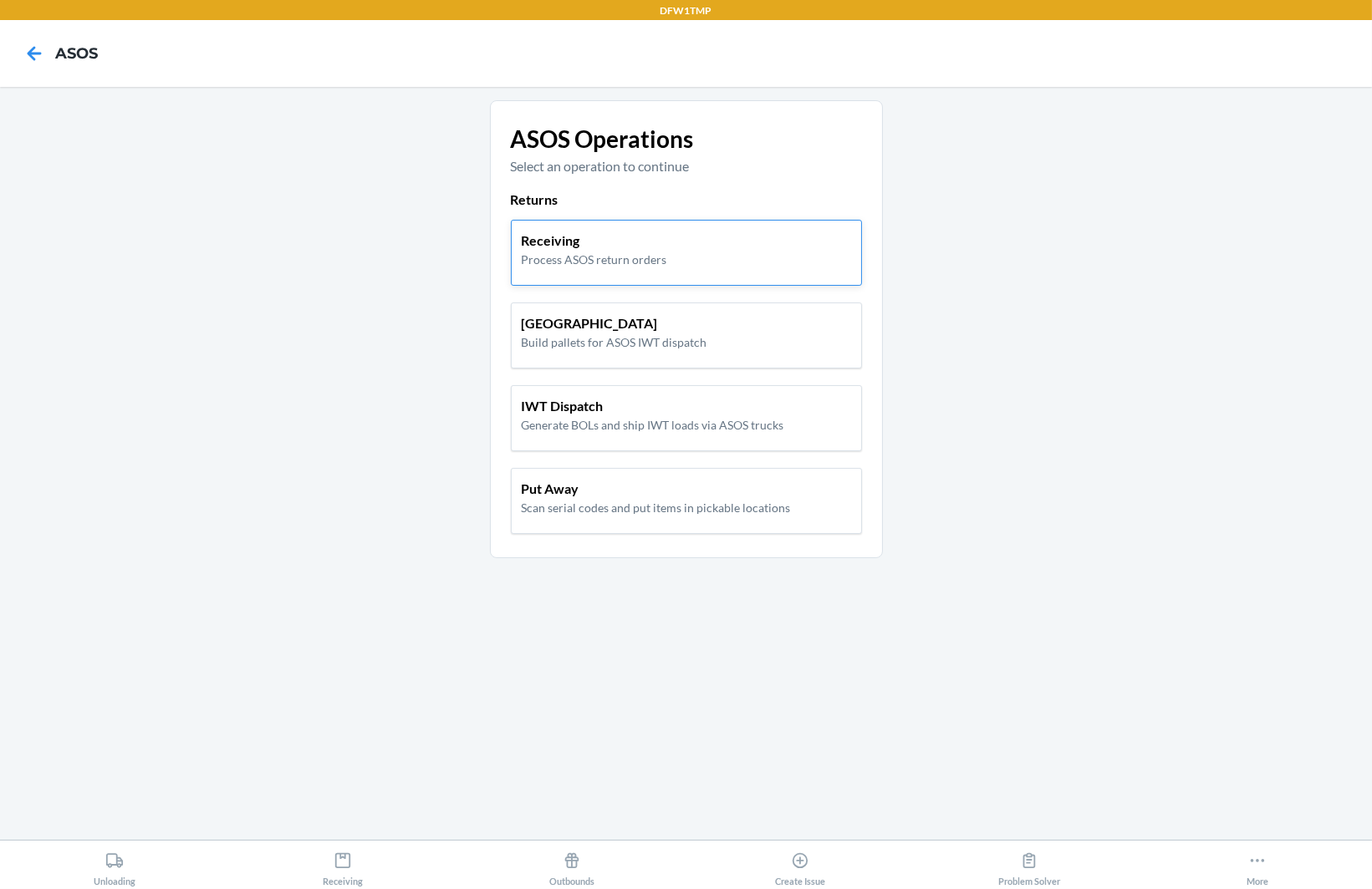
click at [652, 242] on p "Receiving" at bounding box center [595, 240] width 146 height 20
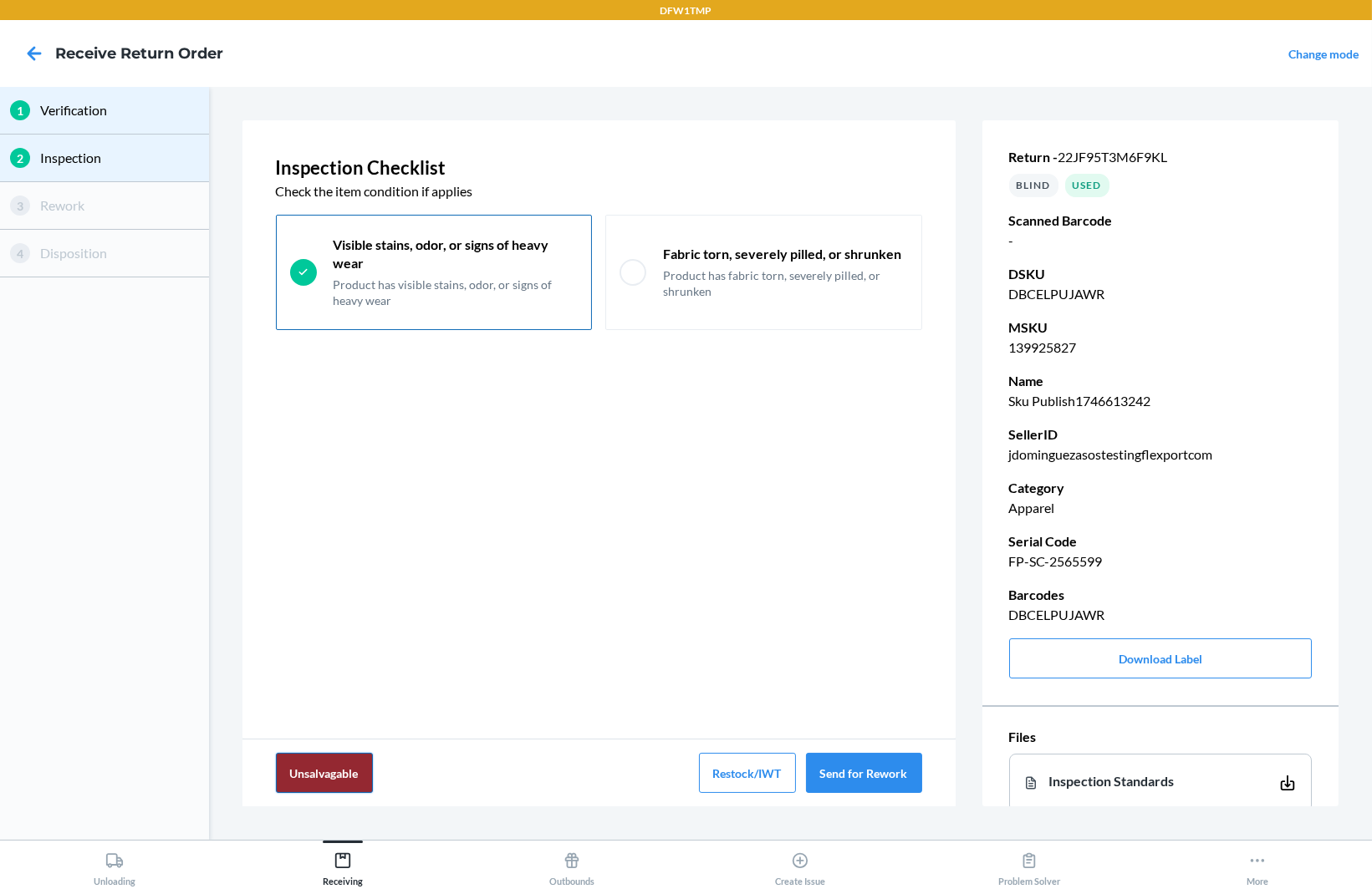
click at [335, 778] on button "Unsalvagable" at bounding box center [324, 772] width 97 height 40
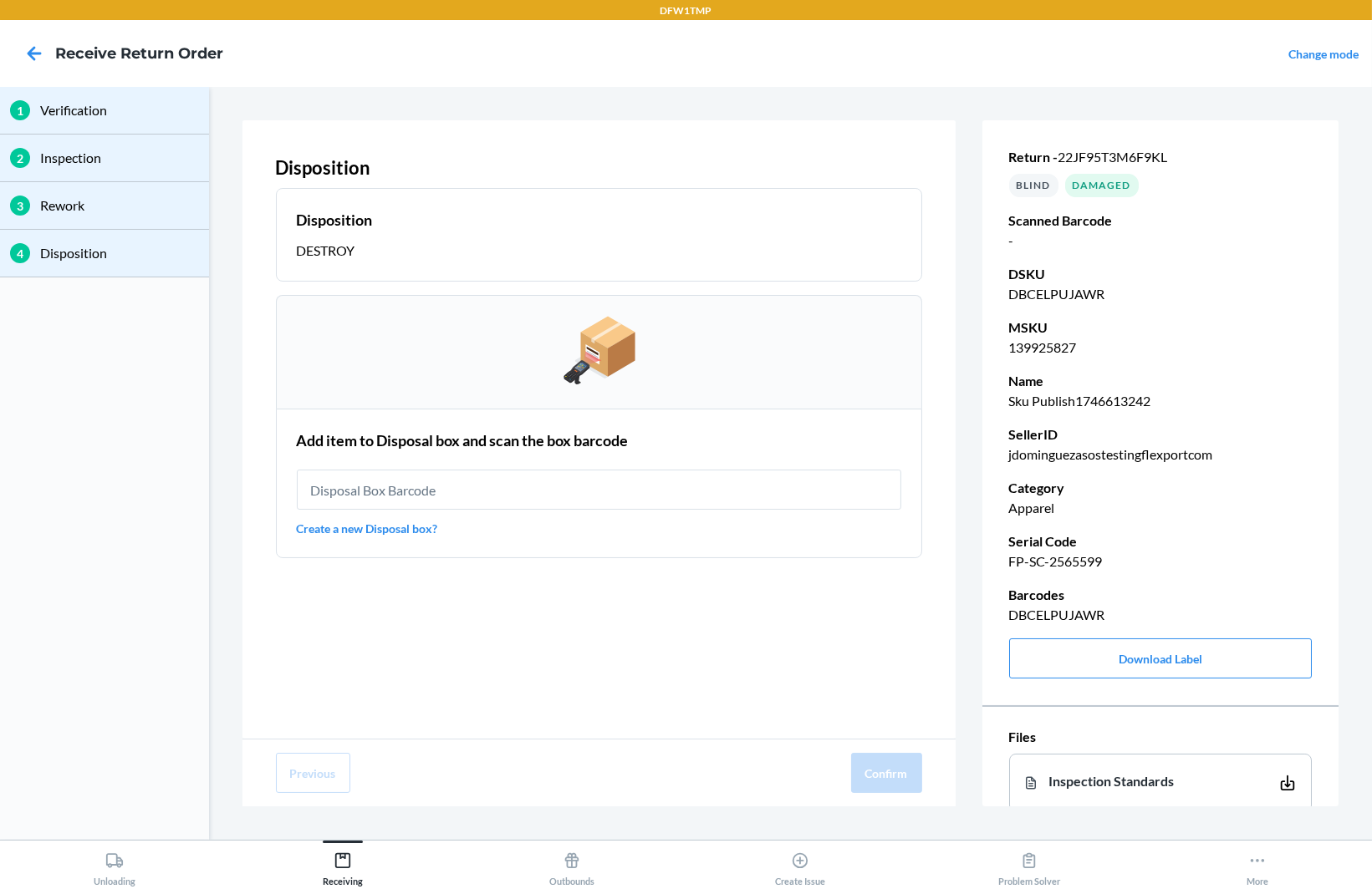
click at [373, 530] on link "Create a new Disposal box?" at bounding box center [599, 528] width 605 height 18
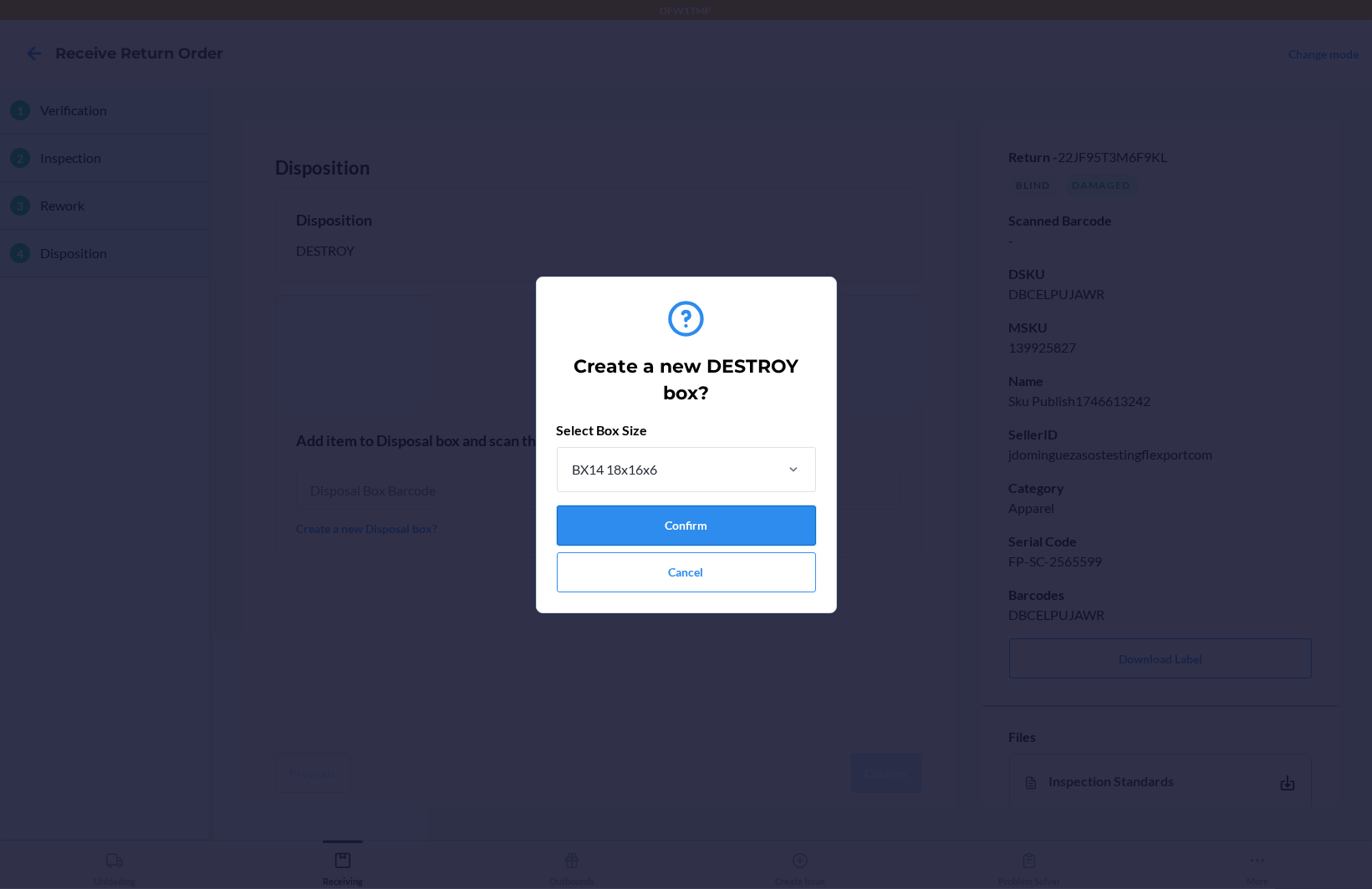
click at [690, 520] on button "Confirm" at bounding box center [686, 525] width 259 height 40
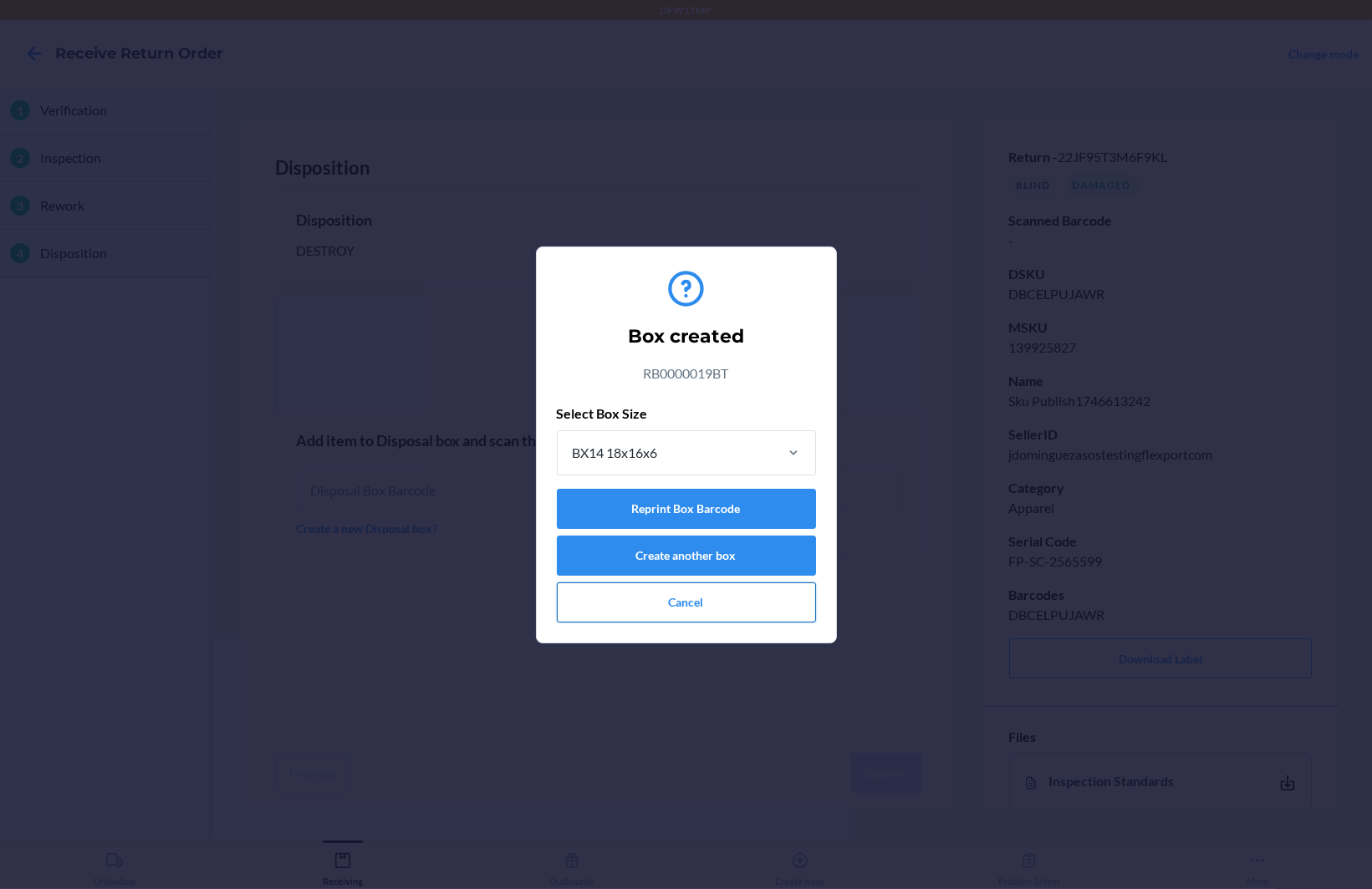
click at [711, 590] on button "Cancel" at bounding box center [686, 602] width 259 height 40
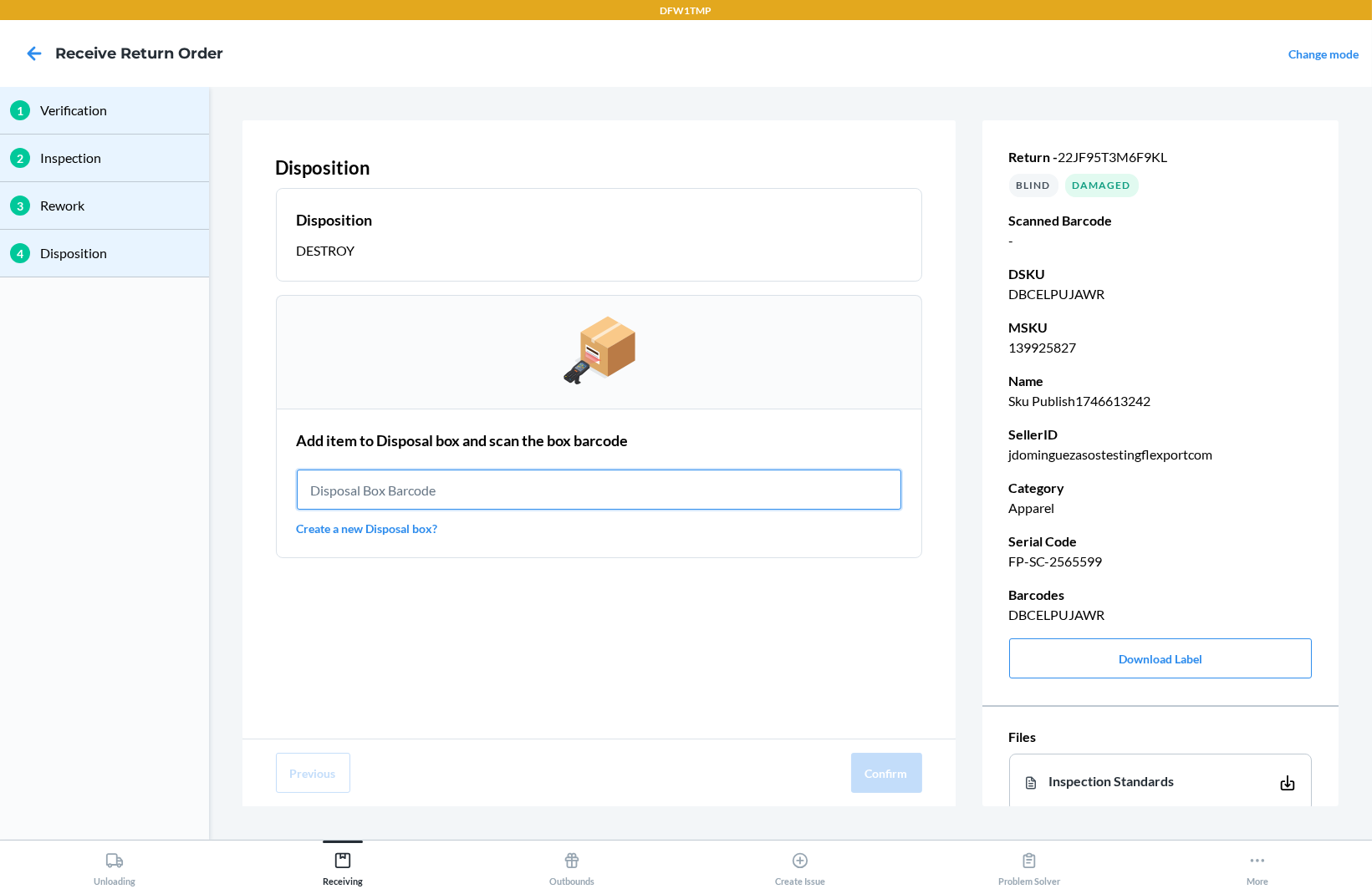
click at [492, 497] on input "text" at bounding box center [599, 489] width 605 height 40
paste input "RB0000019BT"
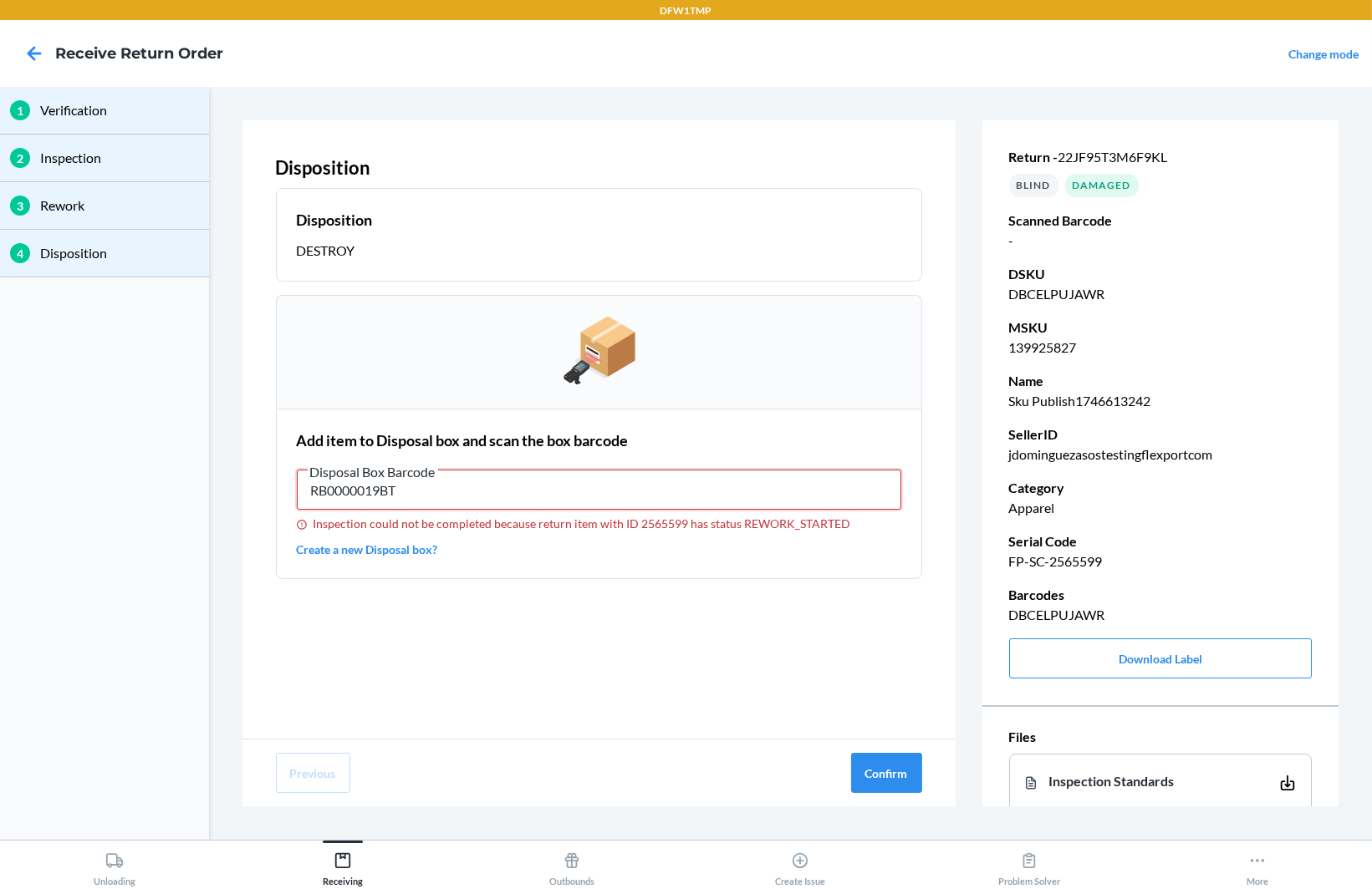
type input "RB0000019BT"
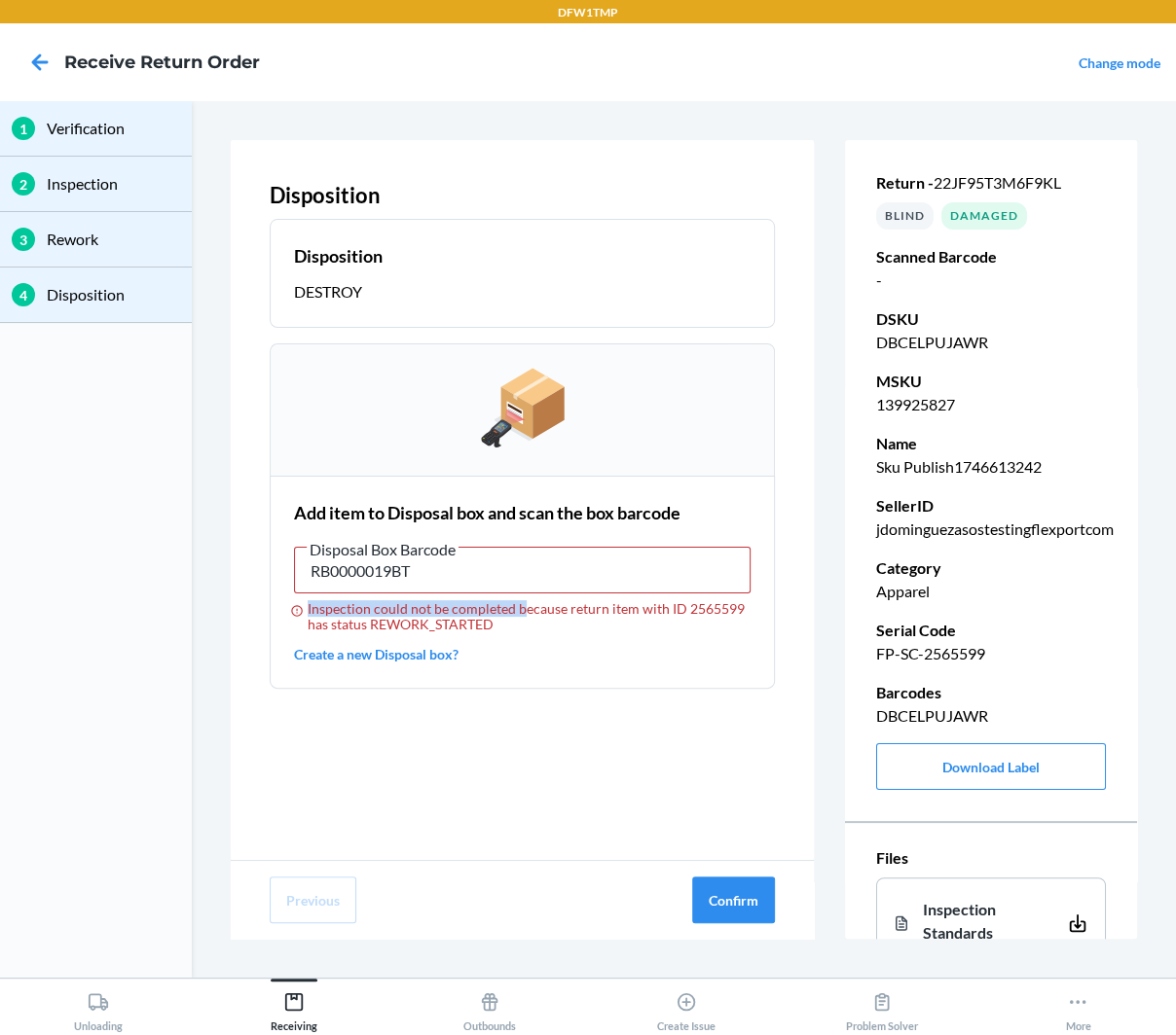
drag, startPoint x: 305, startPoint y: 605, endPoint x: 517, endPoint y: 604, distance: 212.0
click at [517, 606] on div "Inspection could not be completed because return item with ID 2565599 has statu…" at bounding box center [522, 617] width 457 height 32
copy div "Inspection could not be completed b"
click at [572, 735] on div "Disposition Disposition DESTROY Add item to Disposal box and scan the box barco…" at bounding box center [522, 500] width 584 height 721
click at [387, 612] on div "Inspection could not be completed because return item with ID 2565599 has statu…" at bounding box center [522, 617] width 457 height 32
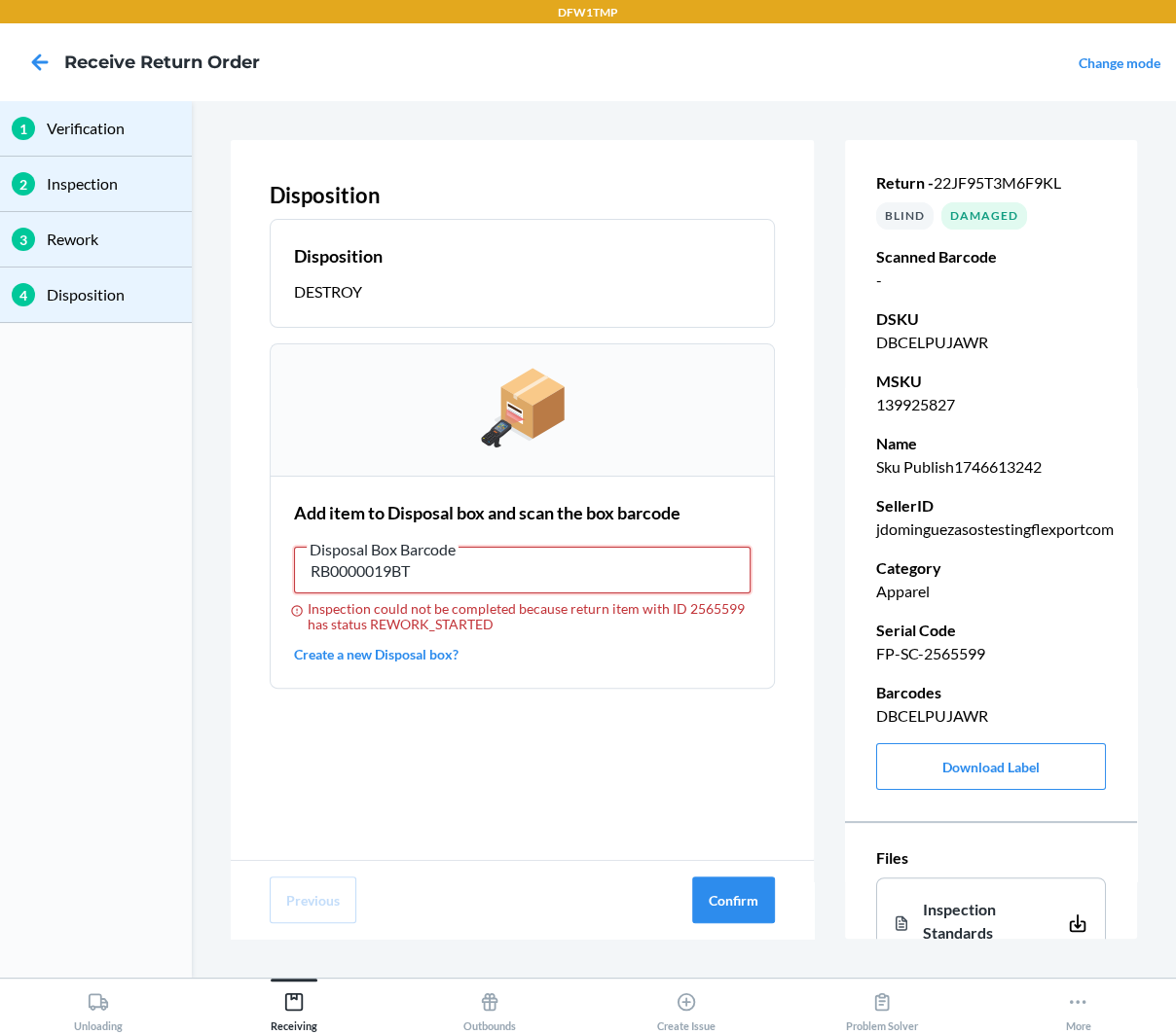
click at [387, 593] on input "RB0000019BT" at bounding box center [522, 570] width 457 height 46
click at [387, 612] on div "Inspection could not be completed because return item with ID 2565599 has statu…" at bounding box center [522, 617] width 457 height 32
click at [387, 593] on input "RB0000019BT" at bounding box center [522, 570] width 457 height 46
click at [387, 612] on div "Inspection could not be completed because return item with ID 2565599 has statu…" at bounding box center [522, 617] width 457 height 32
click at [387, 593] on input "RB0000019BT" at bounding box center [522, 570] width 457 height 46
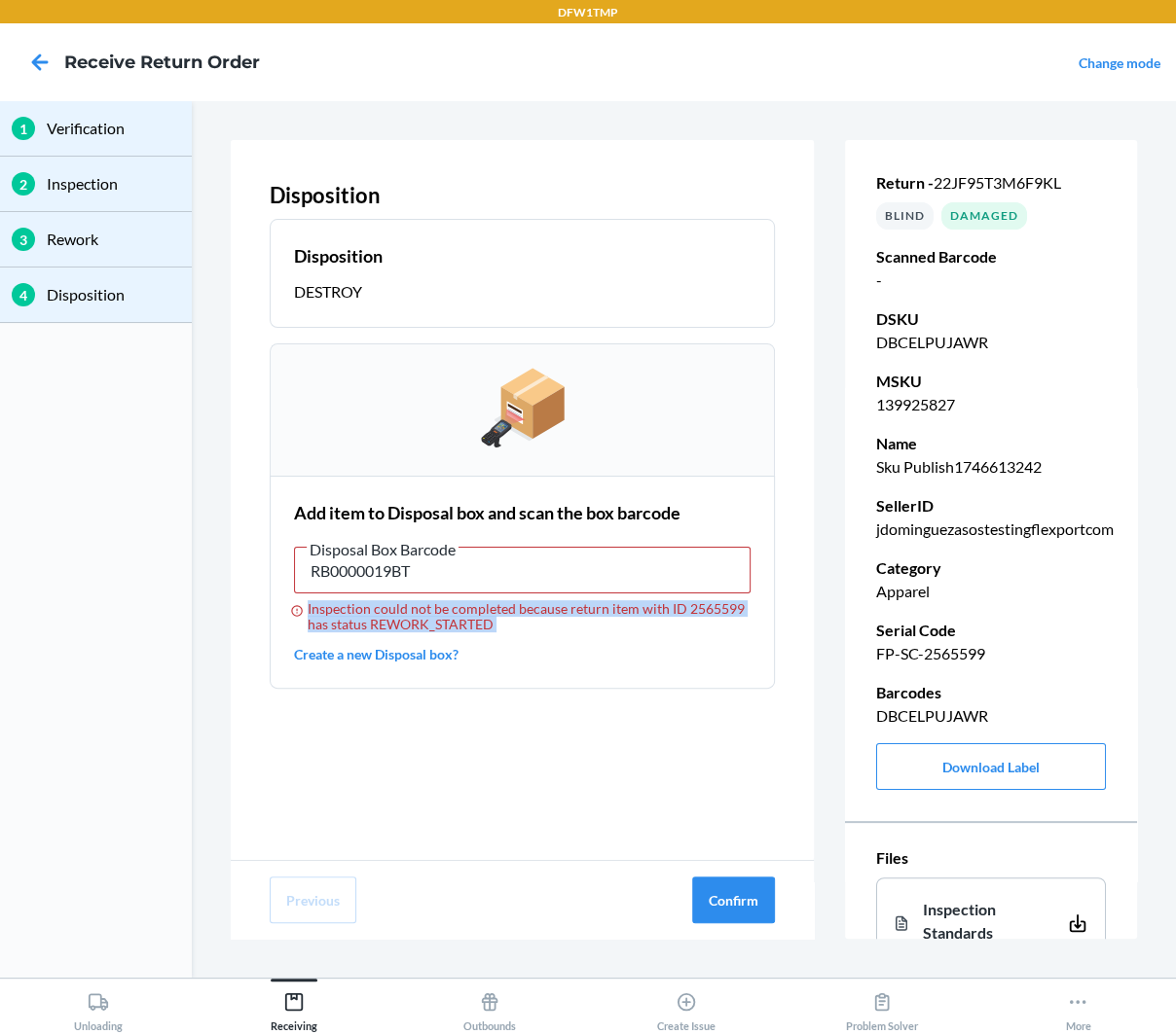
copy div "Inspection could not be completed because return item with ID 2565599 has statu…"
click at [731, 904] on button "Confirm" at bounding box center [733, 899] width 83 height 46
click at [924, 650] on p "FP-SC-2565599" at bounding box center [991, 655] width 230 height 24
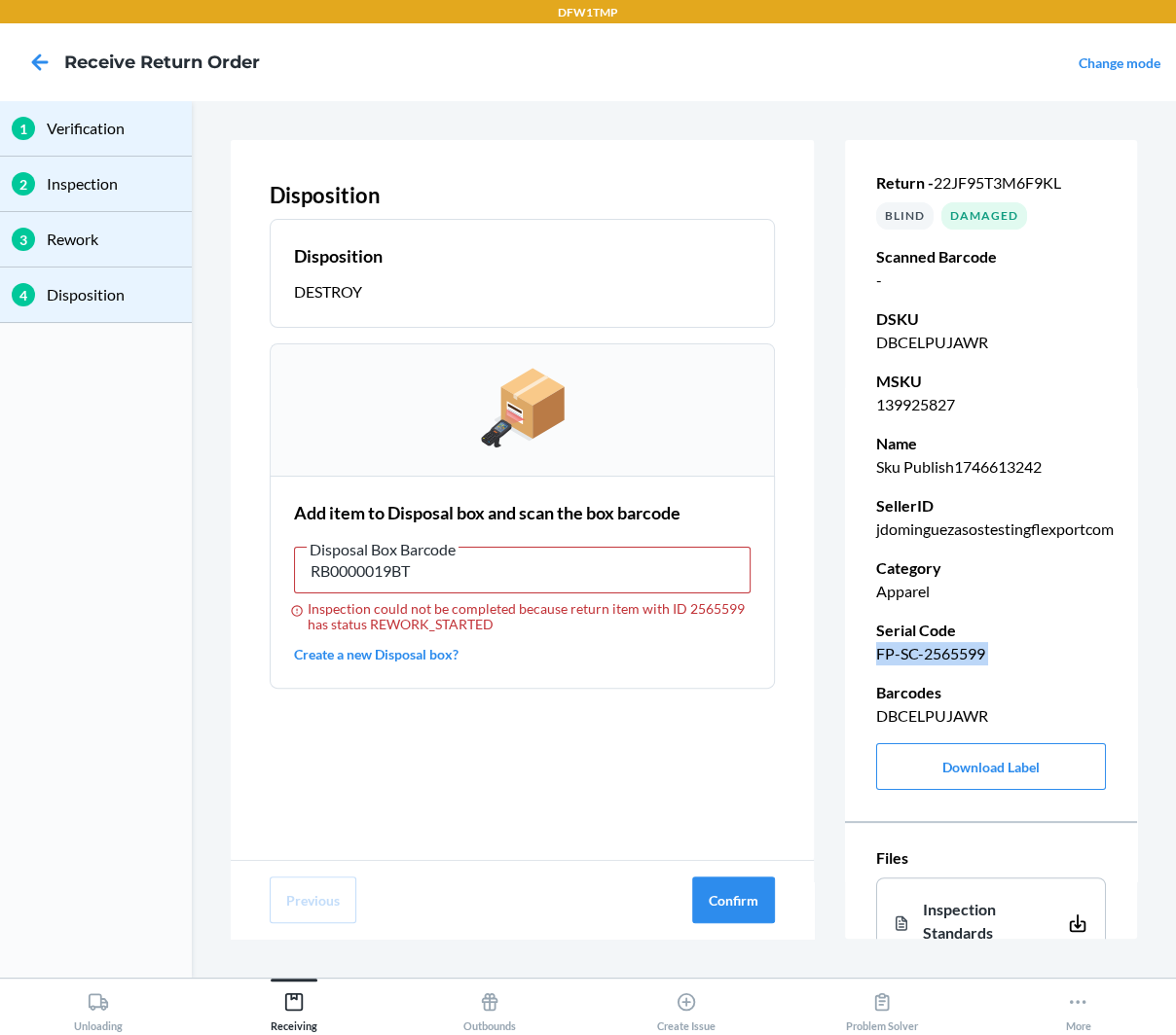
copy p "FP-SC-2565599"
click at [37, 49] on icon at bounding box center [40, 62] width 34 height 34
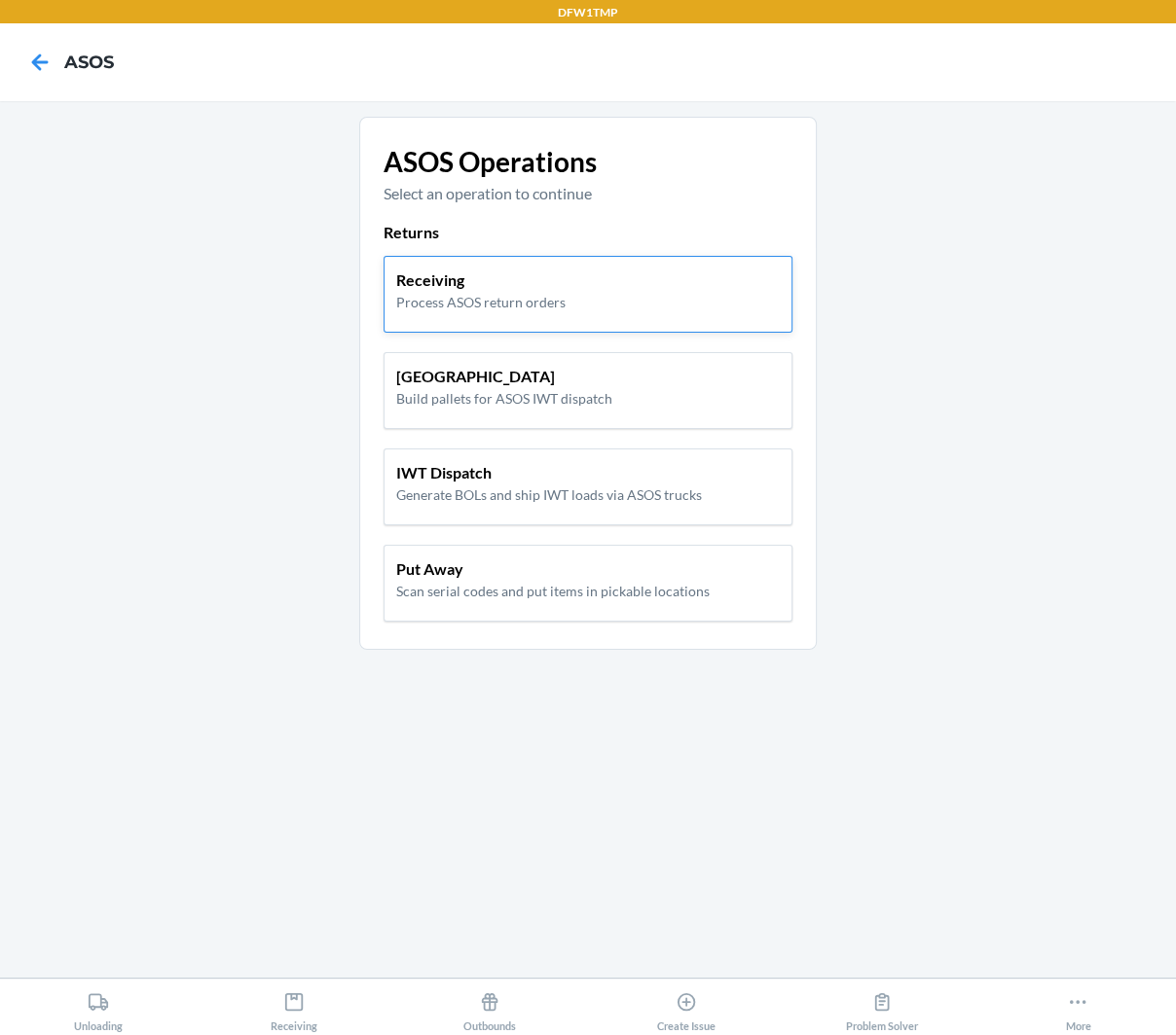
click at [564, 274] on div "Receiving Process ASOS return orders" at bounding box center [588, 290] width 383 height 43
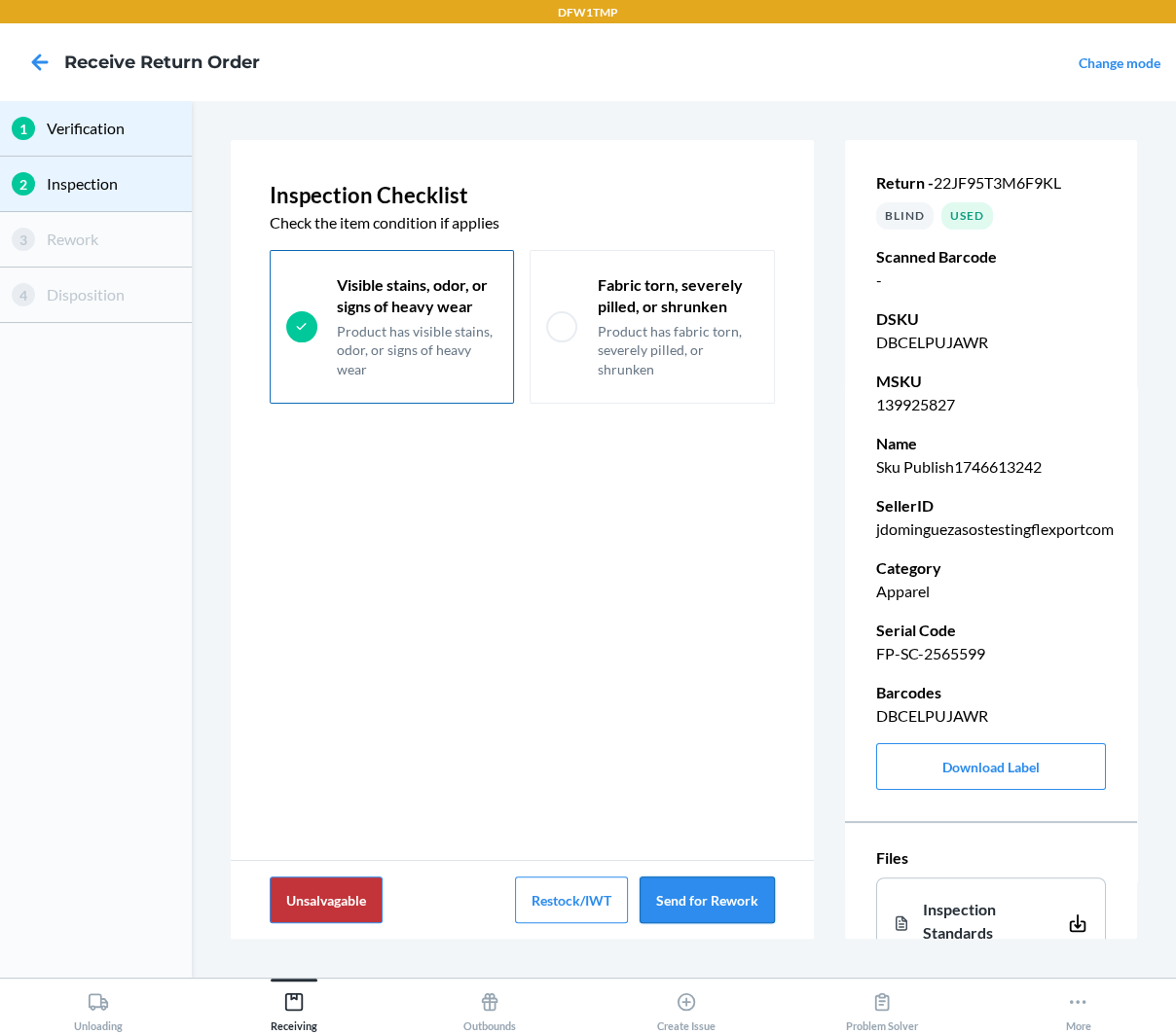
click at [703, 897] on button "Send for Rework" at bounding box center [707, 899] width 135 height 46
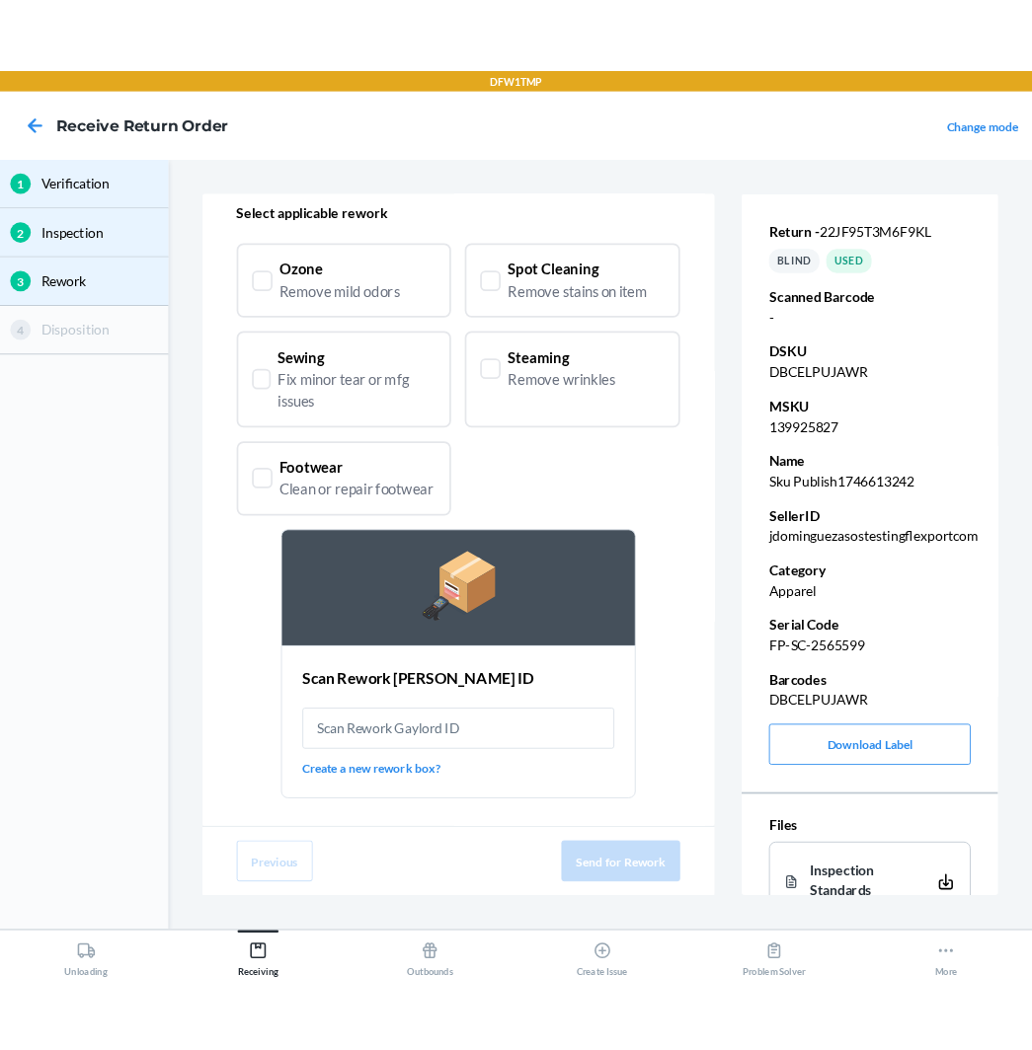
scroll to position [89, 0]
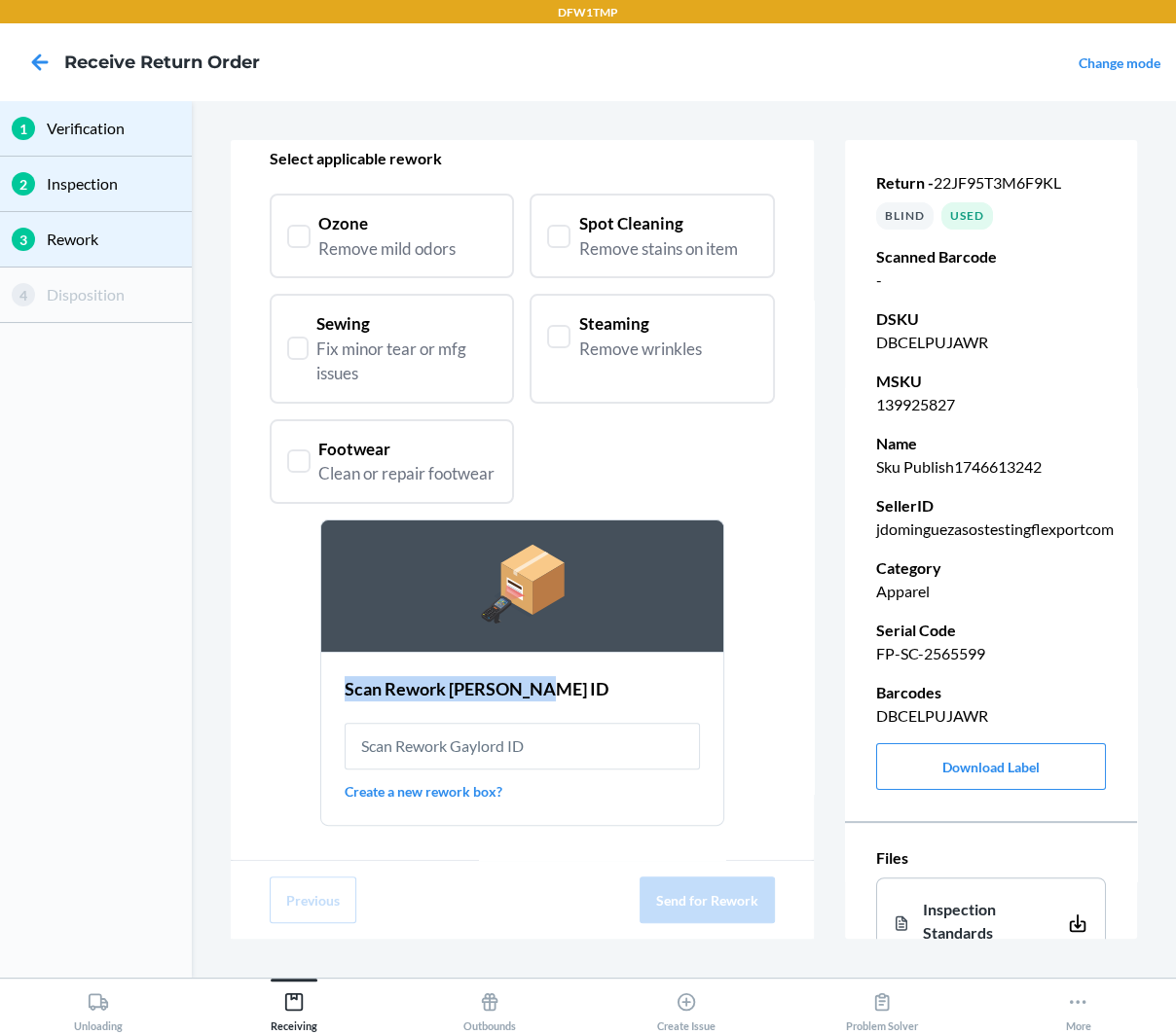
drag, startPoint x: 292, startPoint y: 684, endPoint x: 540, endPoint y: 684, distance: 248.0
click at [540, 684] on section "Scan Rework [PERSON_NAME] ID Create a new rework box?" at bounding box center [522, 738] width 405 height 174
copy h2 "Scan Rework [PERSON_NAME] ID"
click at [498, 733] on input "text" at bounding box center [521, 746] width 356 height 46
click at [513, 736] on input "text" at bounding box center [521, 746] width 356 height 46
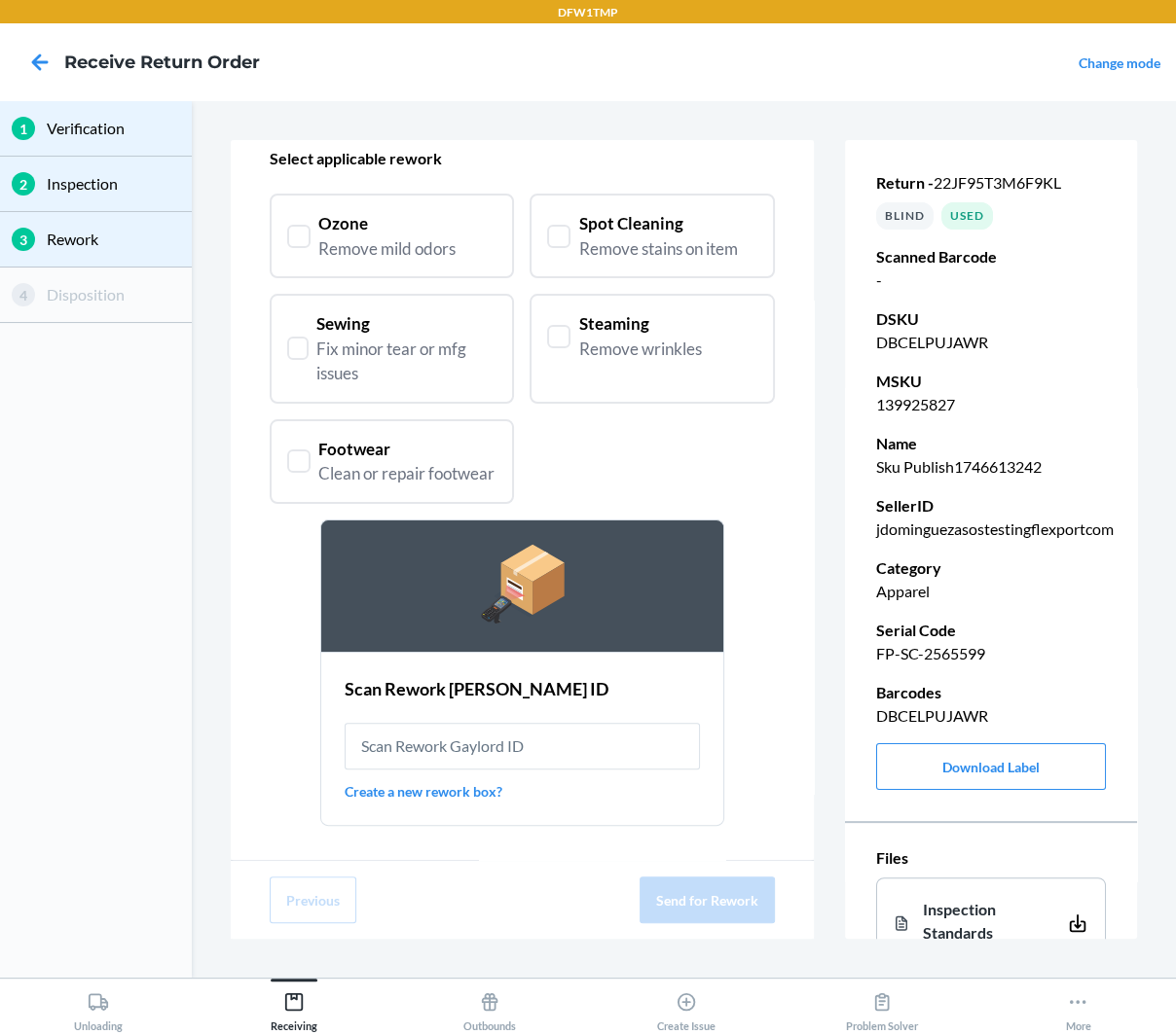
click at [407, 786] on link "Create a new rework box?" at bounding box center [521, 792] width 356 height 21
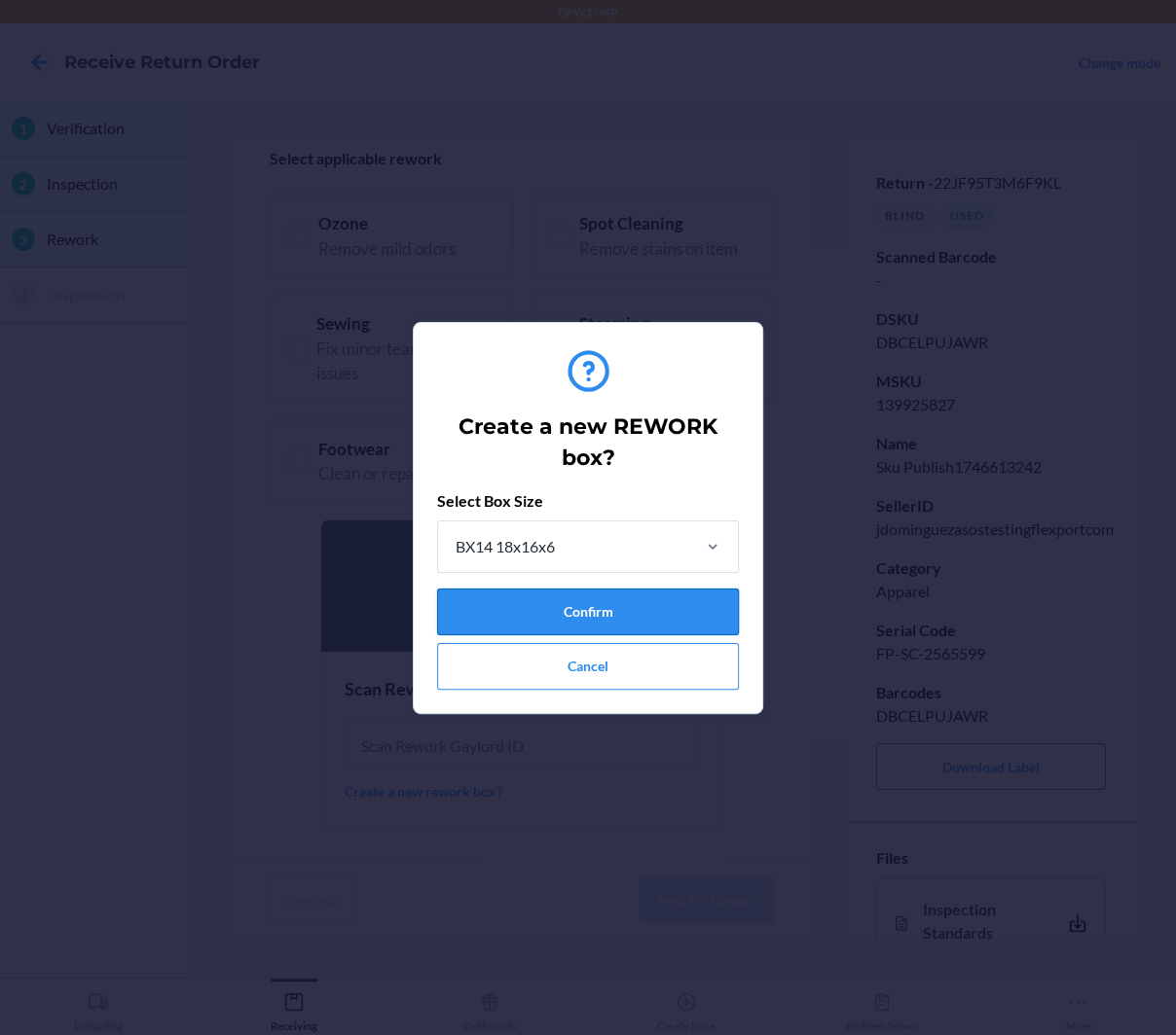
click at [578, 605] on button "Confirm" at bounding box center [588, 611] width 302 height 46
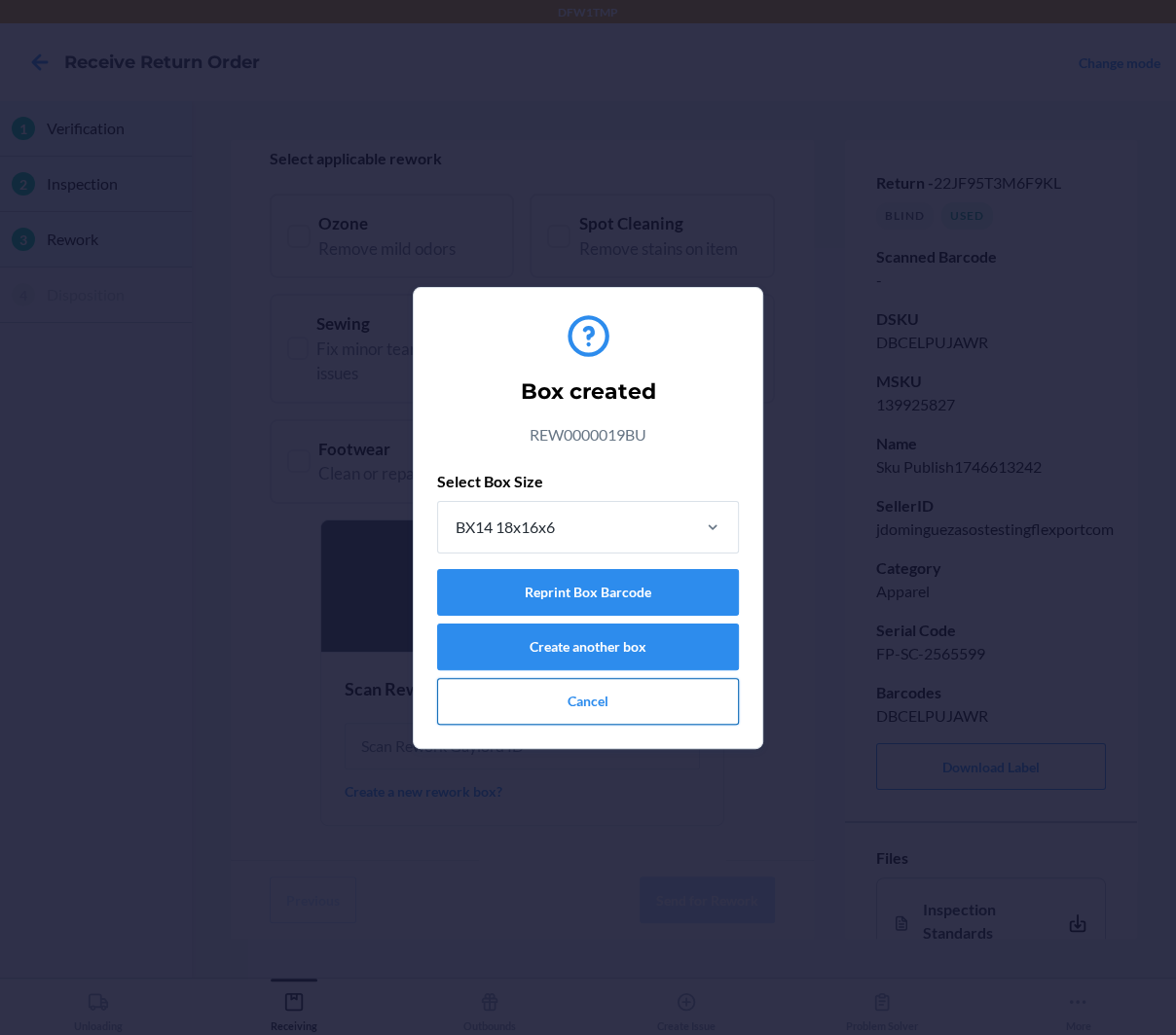
click at [584, 700] on button "Cancel" at bounding box center [588, 701] width 302 height 46
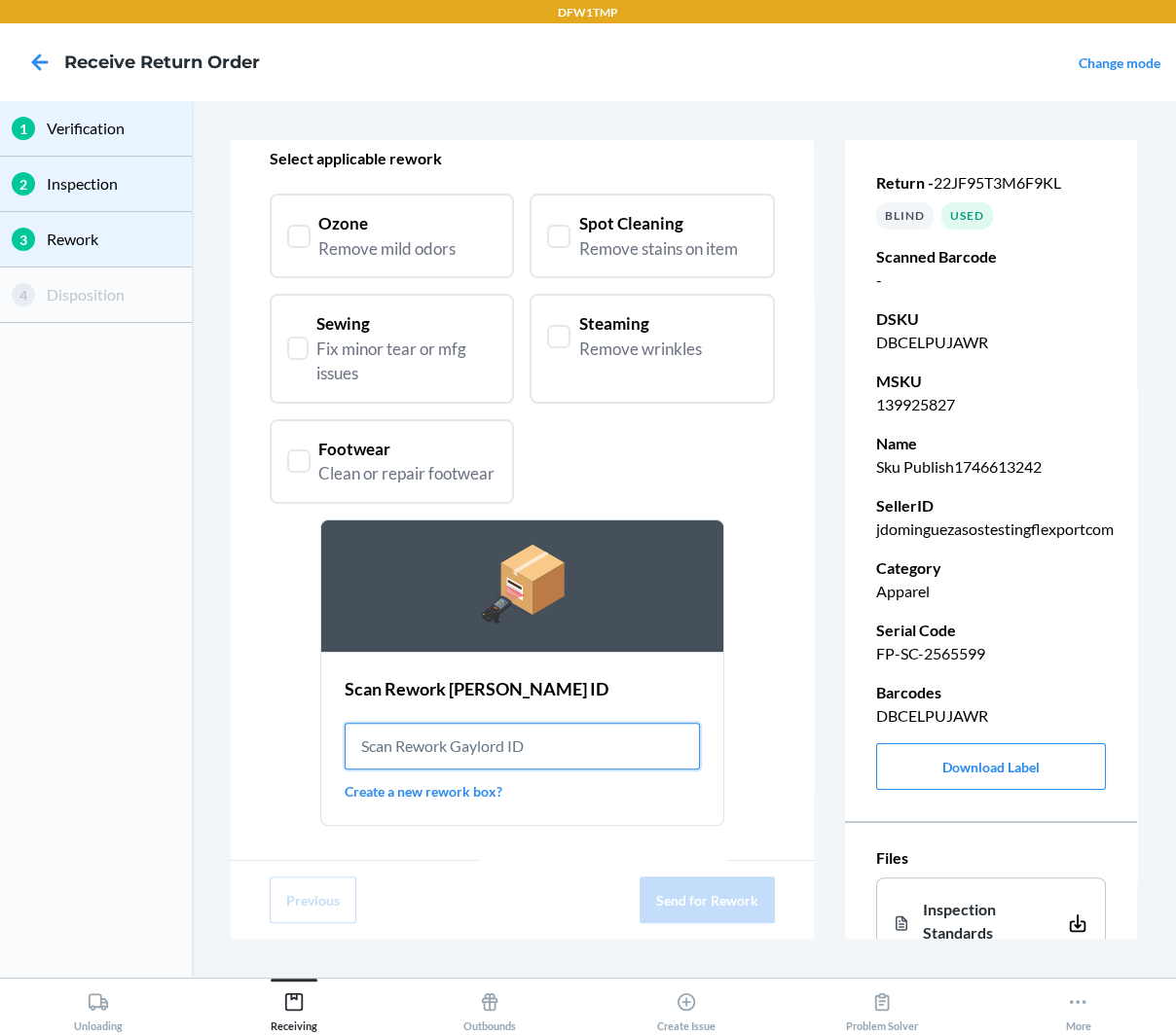
click at [501, 747] on input "text" at bounding box center [521, 746] width 356 height 46
paste input "REW0000019BU"
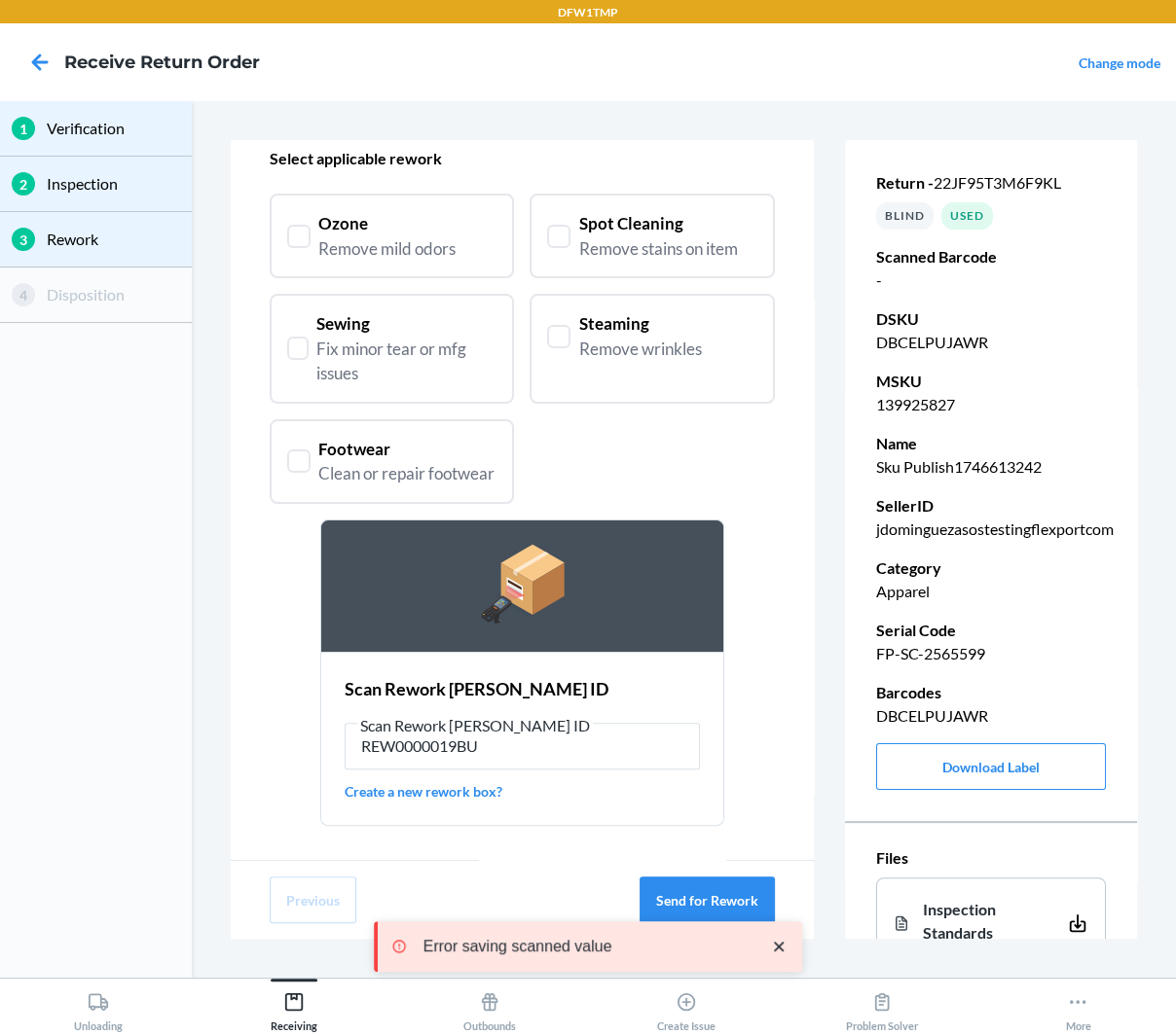
click at [782, 948] on icon "close toast" at bounding box center [779, 947] width 20 height 20
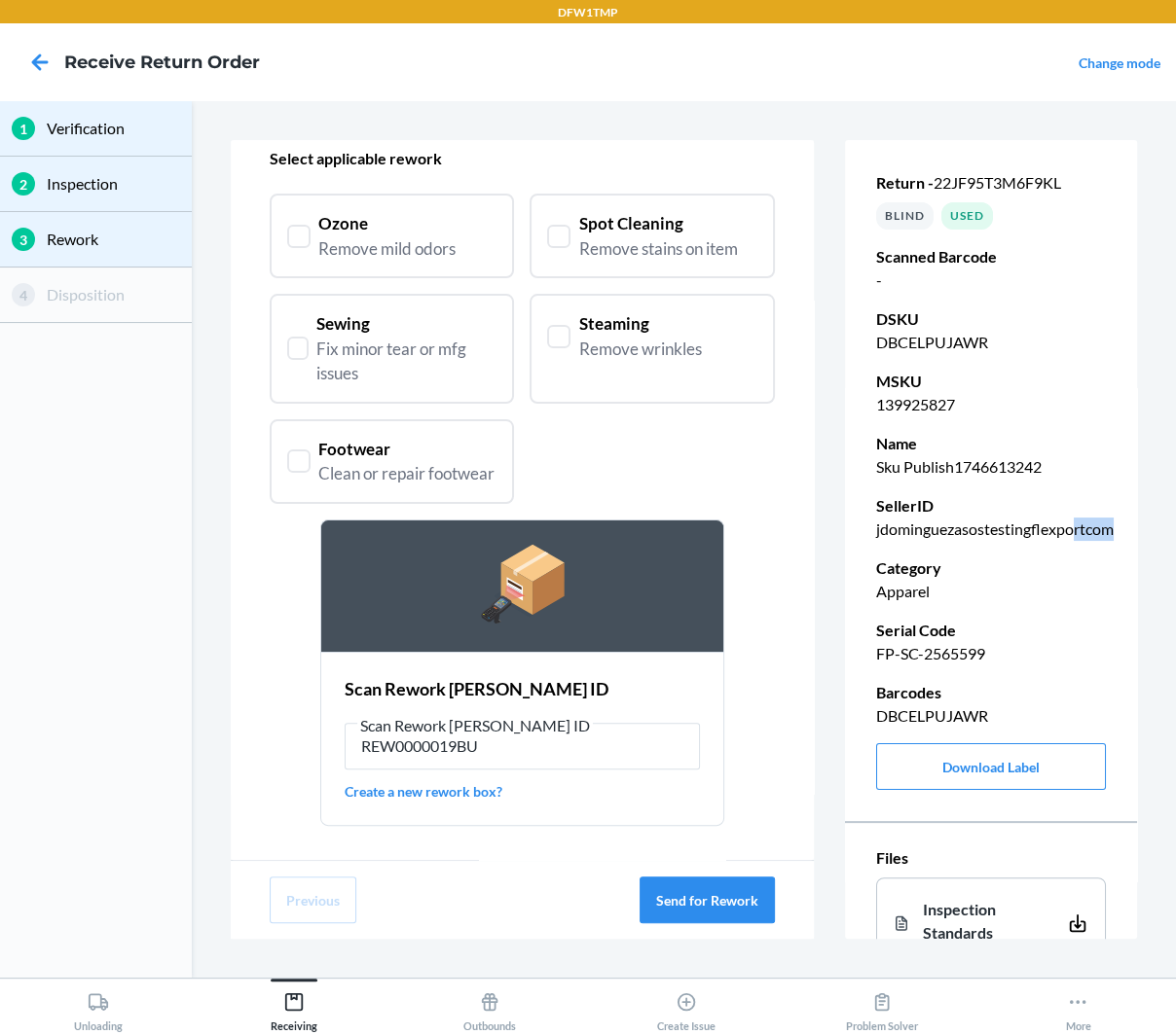
drag, startPoint x: 1175, startPoint y: 527, endPoint x: 1072, endPoint y: 527, distance: 103.0
click at [1072, 527] on div "1 Verification 2 Inspection 3 Rework 4 Disposition Send item for Rework Select …" at bounding box center [588, 539] width 1176 height 876
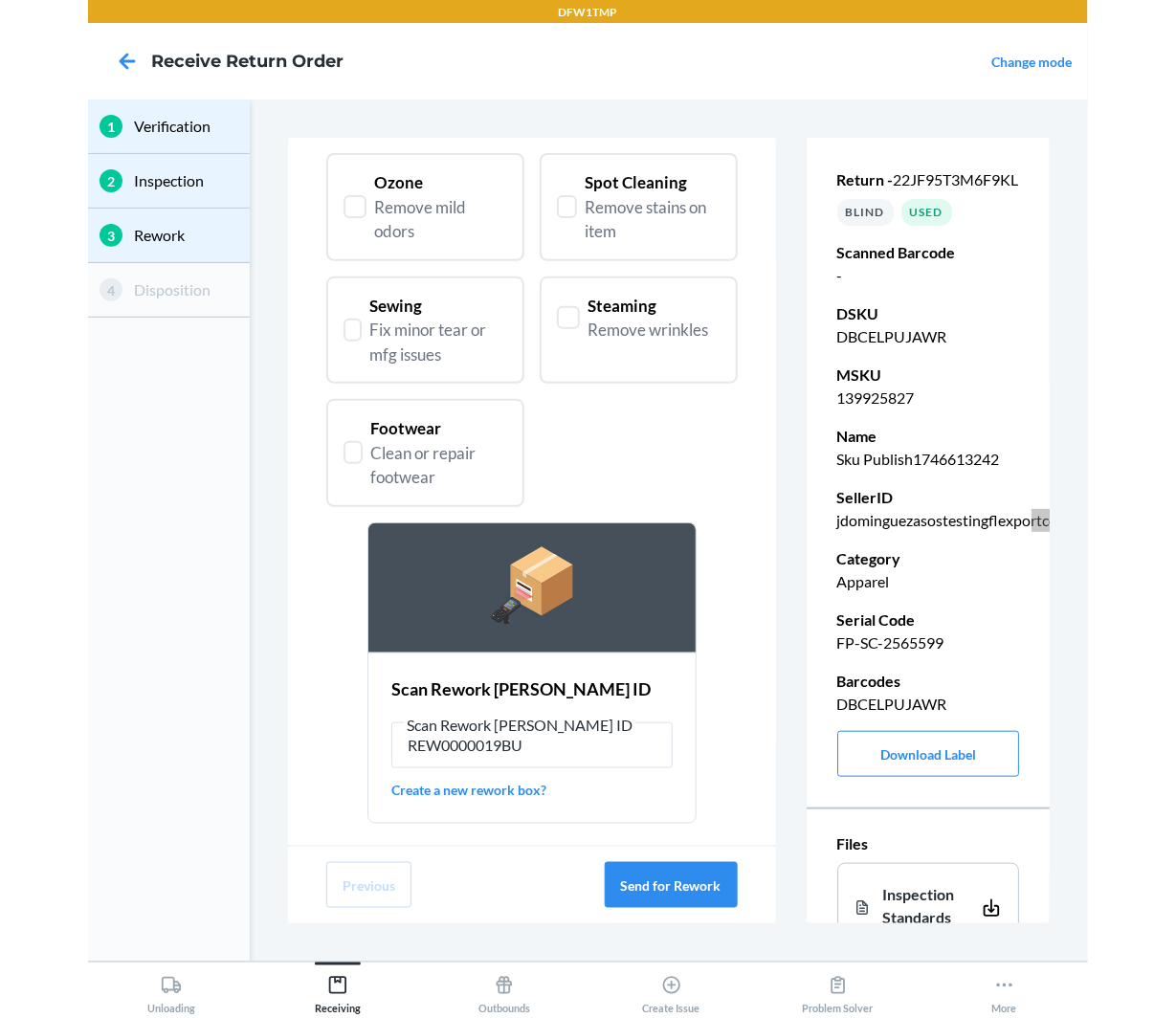
scroll to position [135, 0]
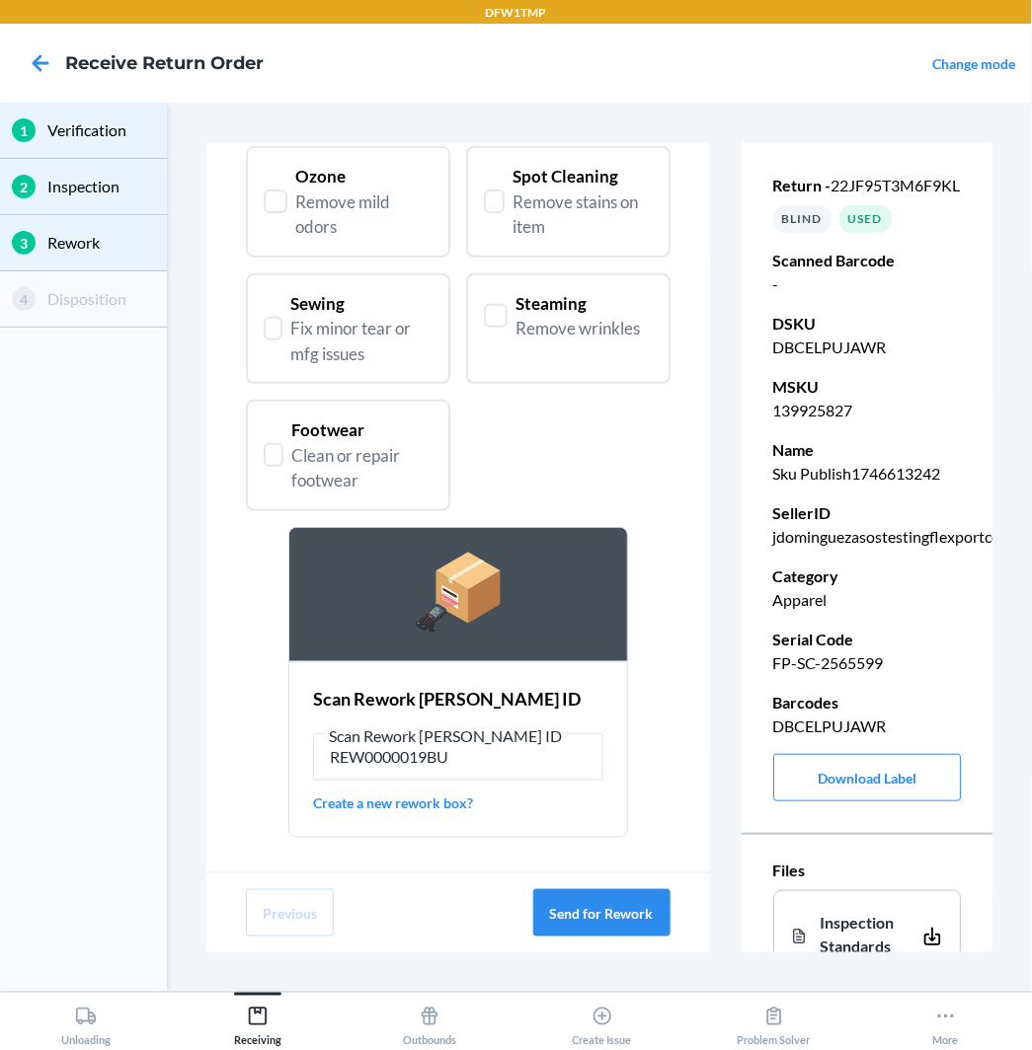
click at [685, 696] on div "Send item for Rework Select applicable rework Ozone Remove mild odors Spot Clea…" at bounding box center [457, 507] width 503 height 731
click at [337, 178] on div "Ozone" at bounding box center [363, 177] width 137 height 26
click at [510, 207] on div "Spot Cleaning Remove stains on item" at bounding box center [568, 202] width 169 height 76
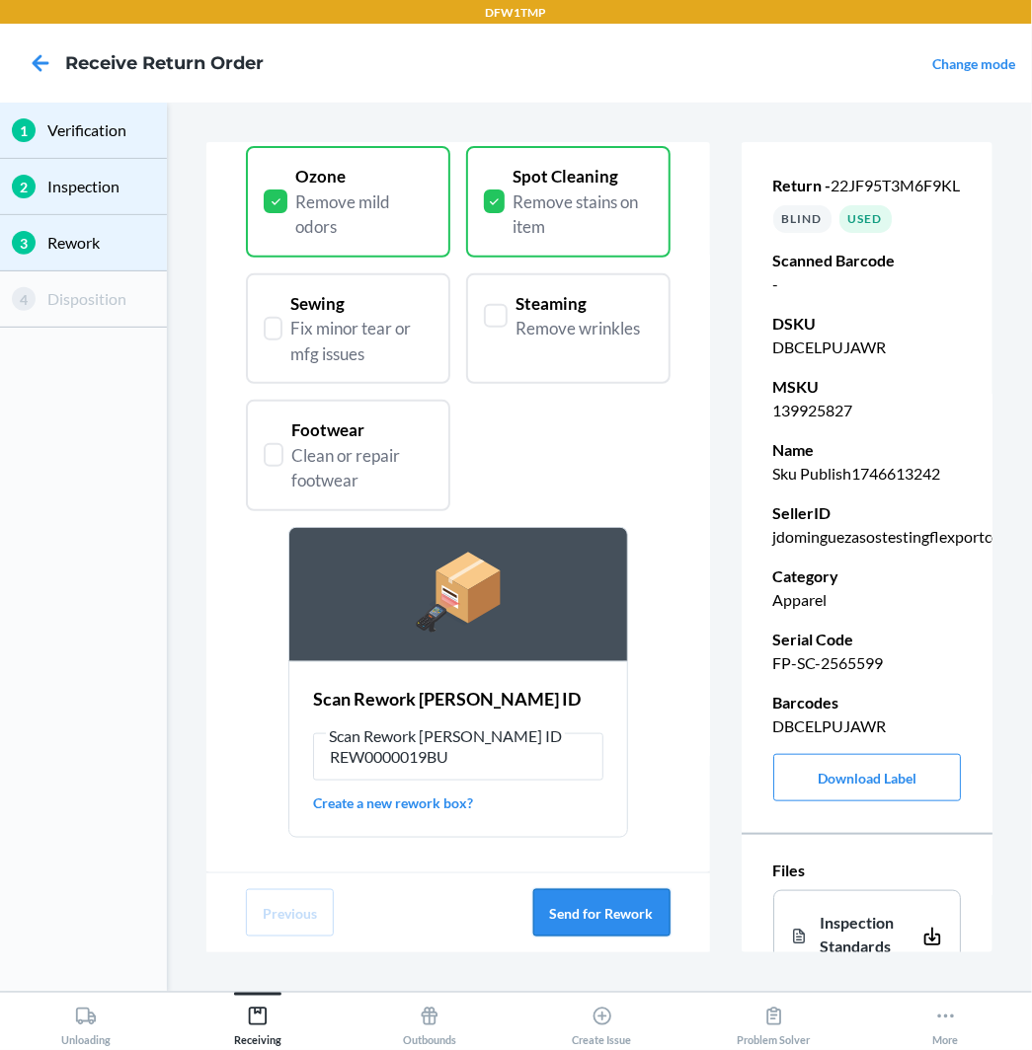
click at [593, 918] on button "Send for Rework" at bounding box center [601, 912] width 137 height 47
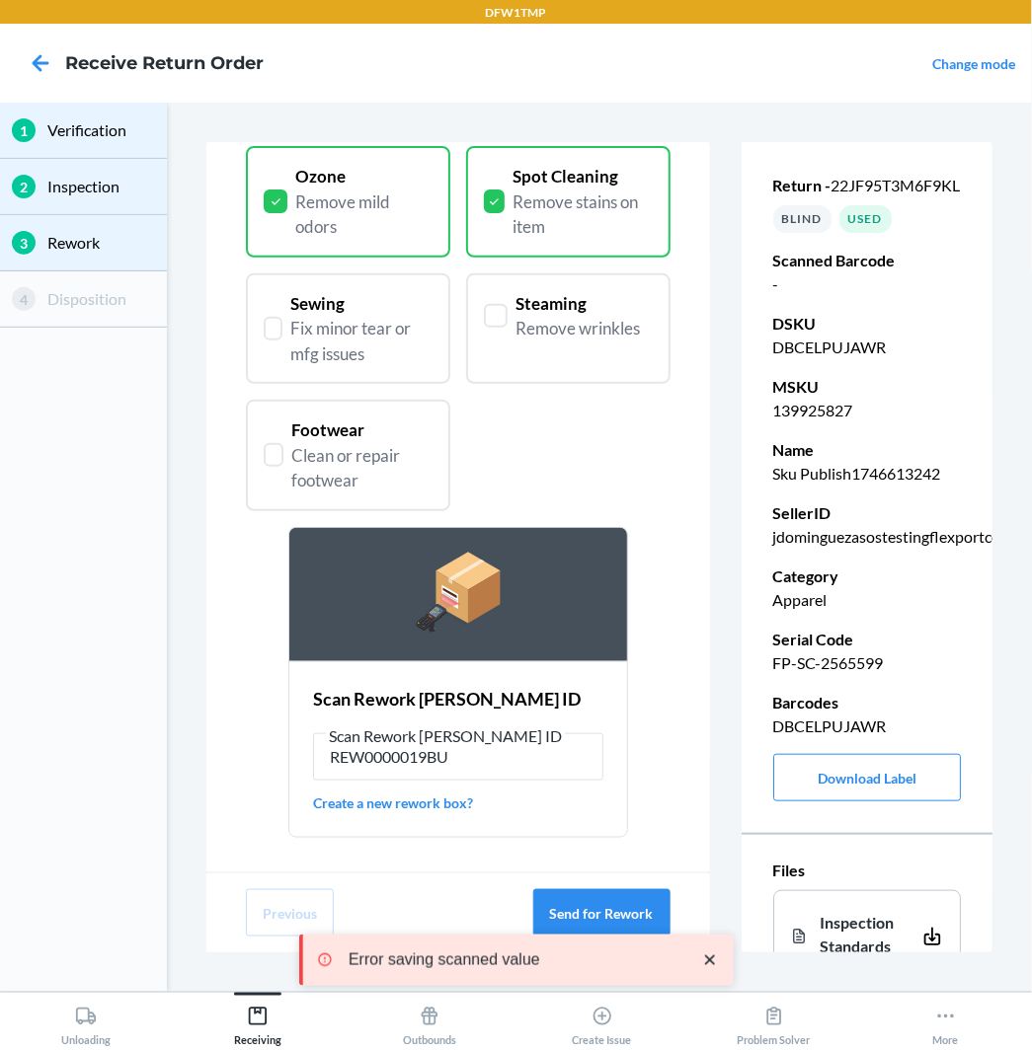
click at [706, 959] on icon "close toast" at bounding box center [710, 961] width 20 height 20
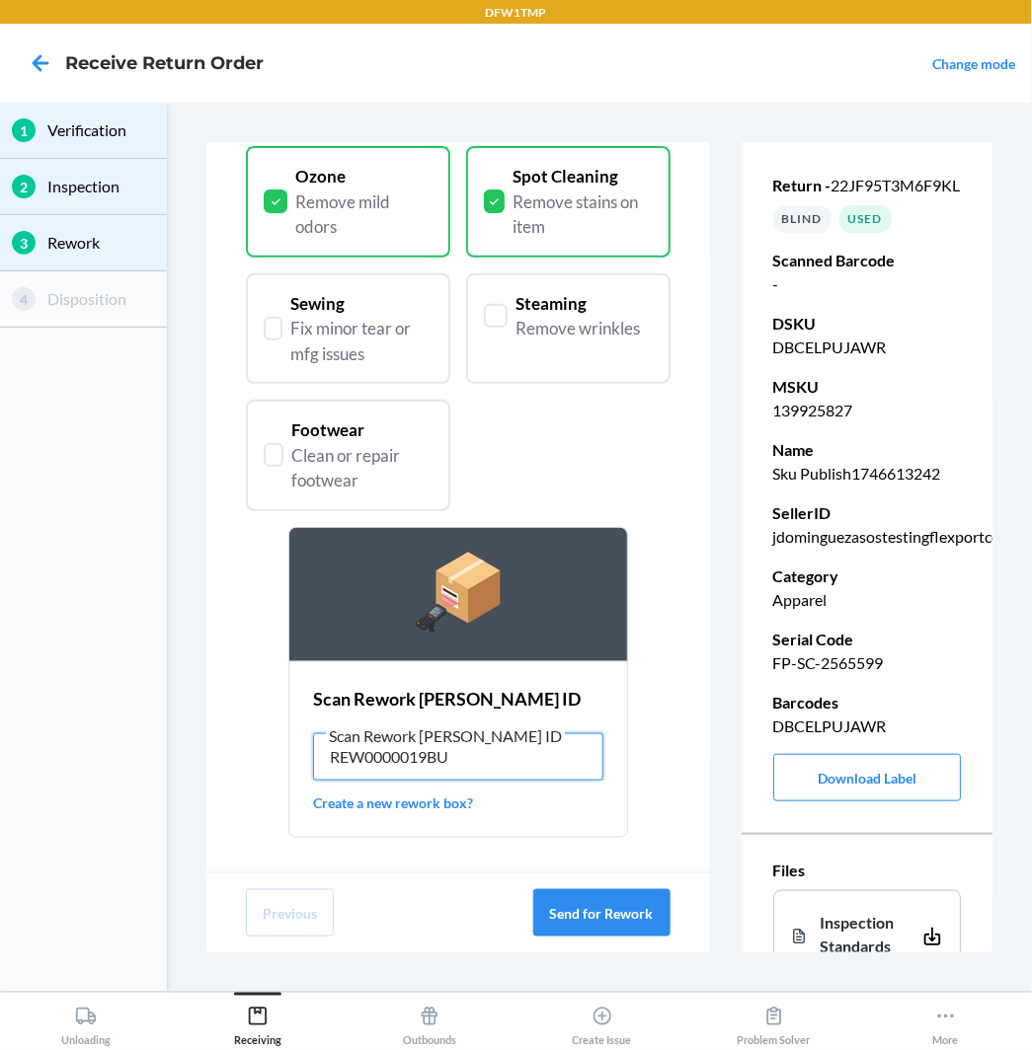
click at [313, 750] on input "REW0000019BU" at bounding box center [457, 757] width 289 height 47
type input "RET-RWK-0001"
click at [666, 920] on button "Send for Rework" at bounding box center [601, 912] width 137 height 47
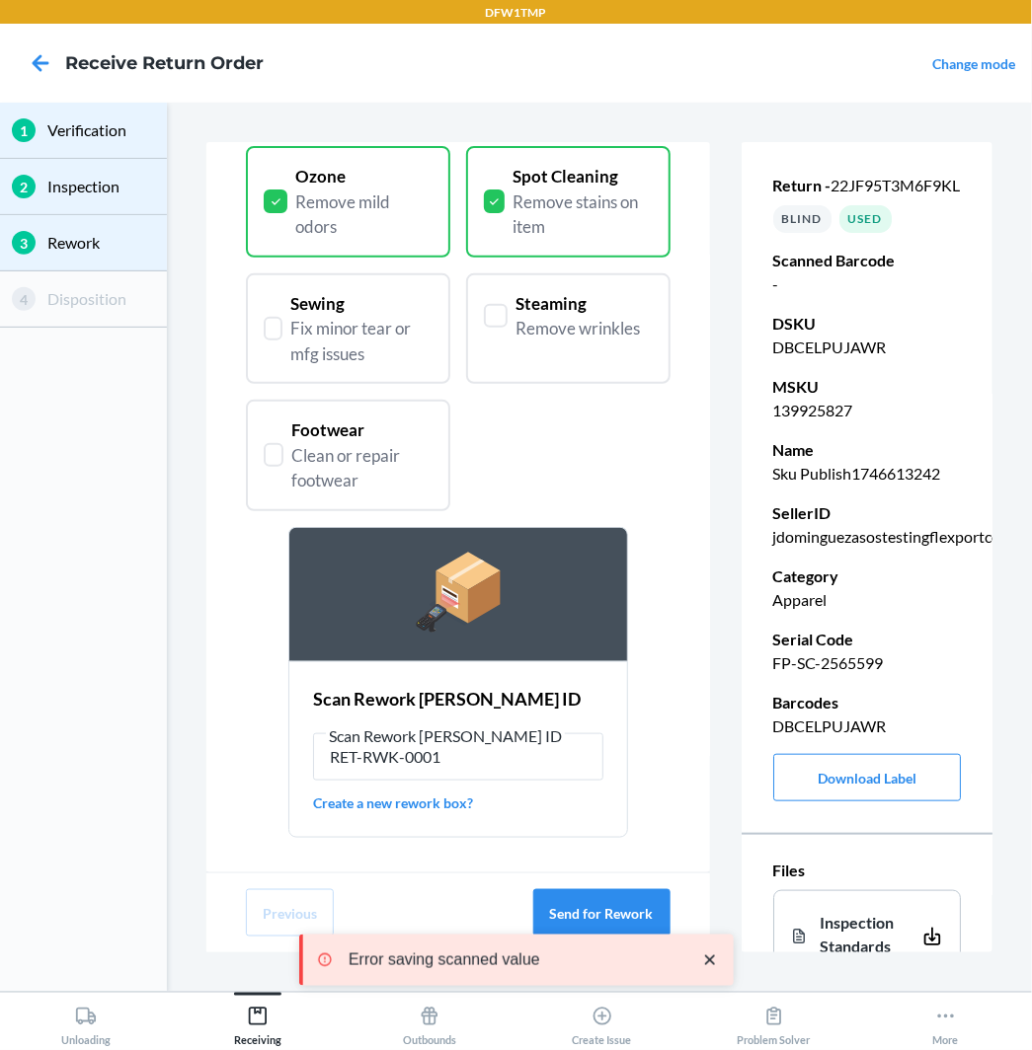
click at [828, 675] on p "FP-SC-2565599" at bounding box center [867, 664] width 189 height 24
copy p "FP-SC-2565599"
click at [49, 60] on icon at bounding box center [41, 63] width 34 height 34
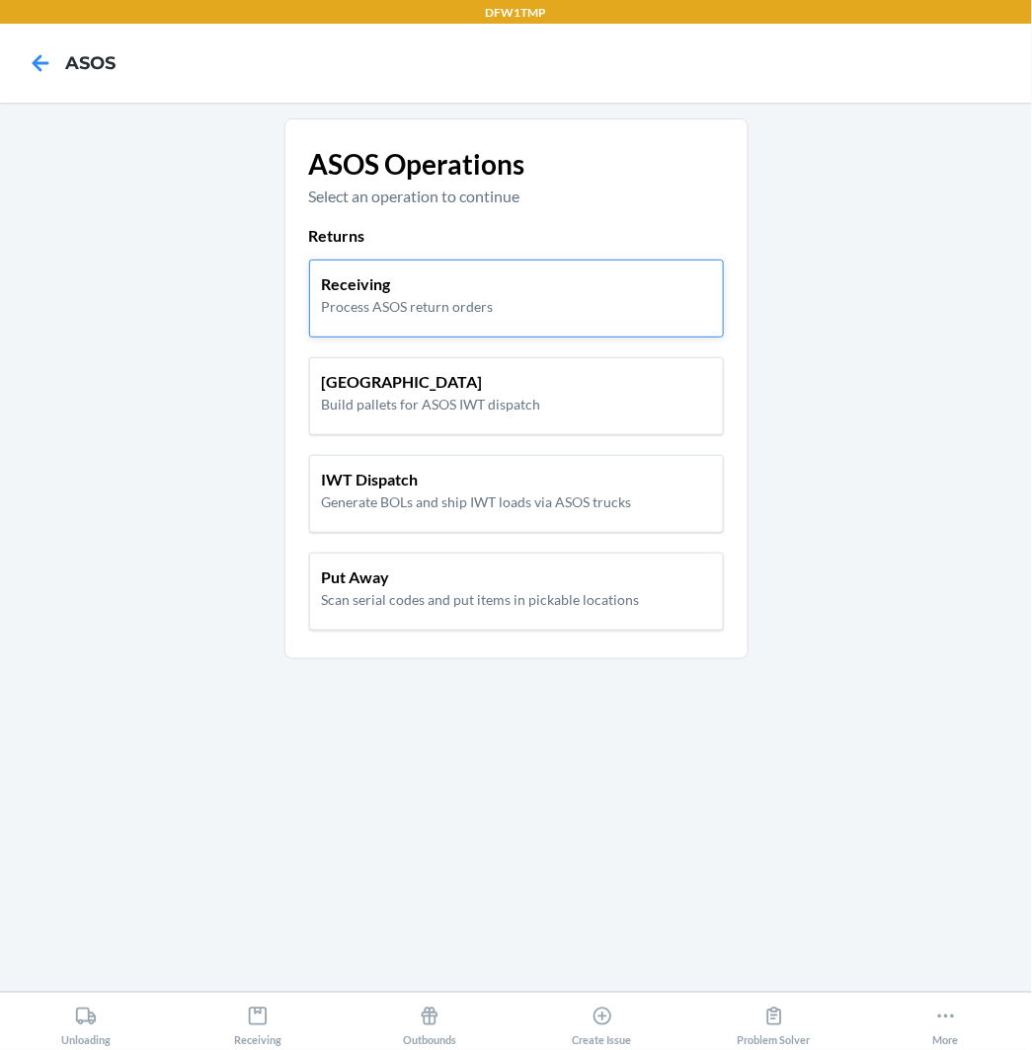
click at [494, 305] on div "Receiving Process ASOS return orders" at bounding box center [516, 294] width 389 height 44
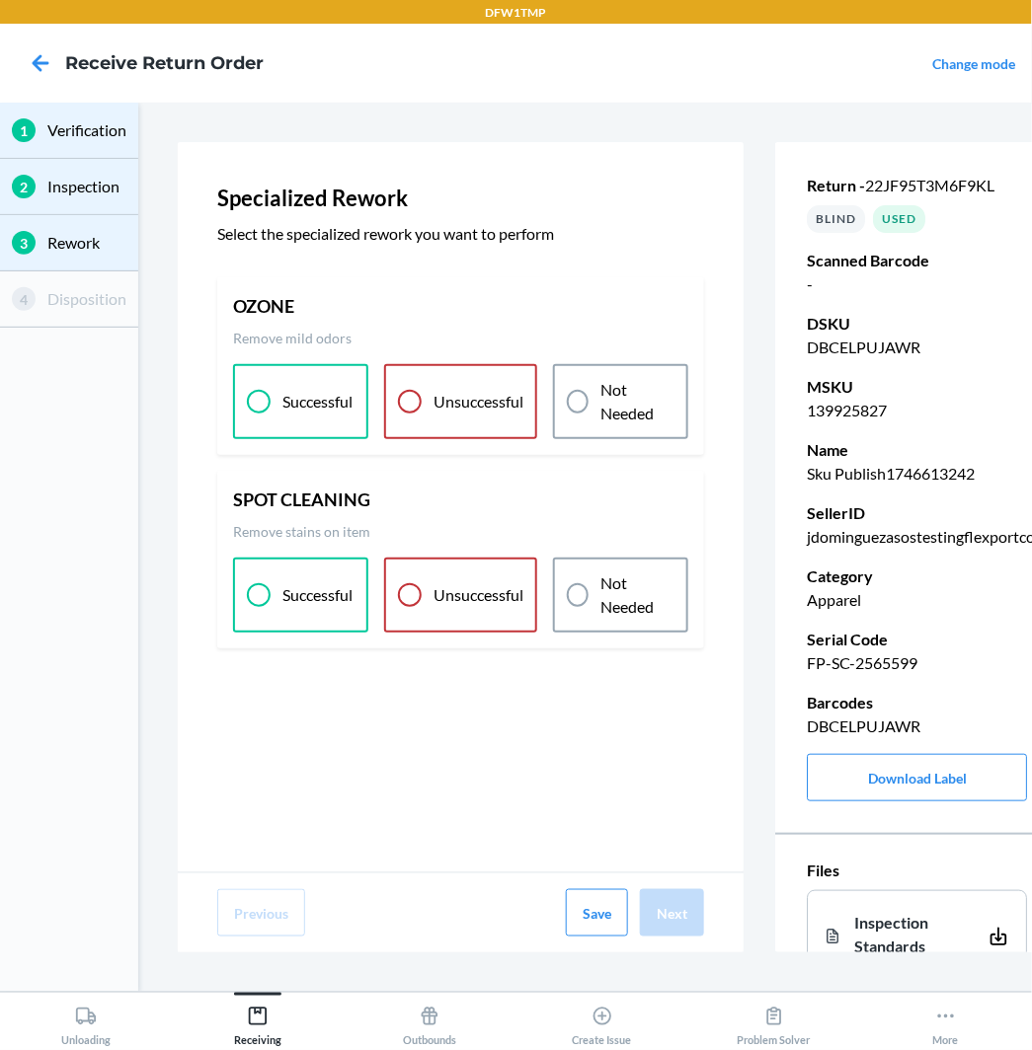
click at [304, 407] on p "Successful" at bounding box center [317, 402] width 70 height 24
click at [308, 589] on p "Successful" at bounding box center [317, 595] width 70 height 24
click at [691, 937] on div "Previous Save Next" at bounding box center [461, 913] width 566 height 79
click at [656, 915] on button "Next" at bounding box center [672, 912] width 64 height 47
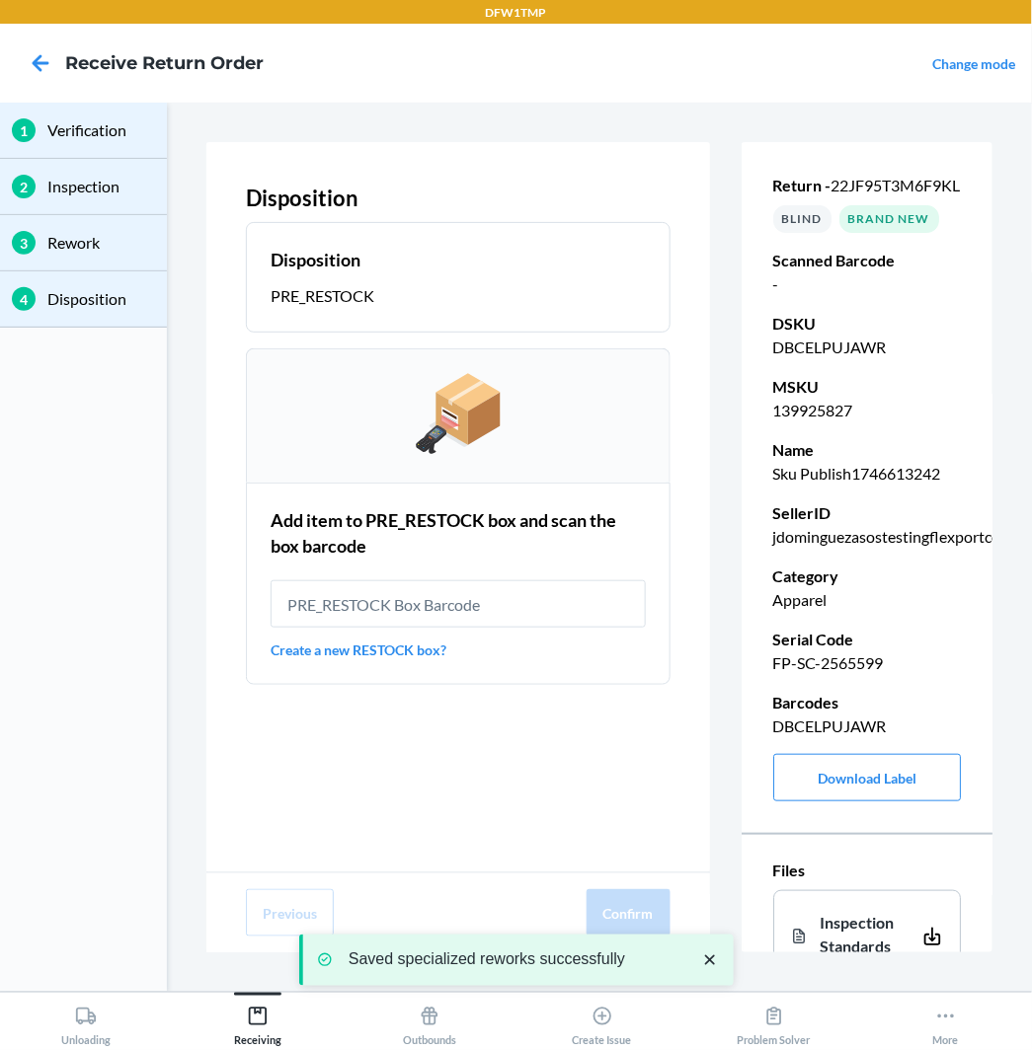
click at [704, 958] on icon "close toast" at bounding box center [710, 961] width 20 height 20
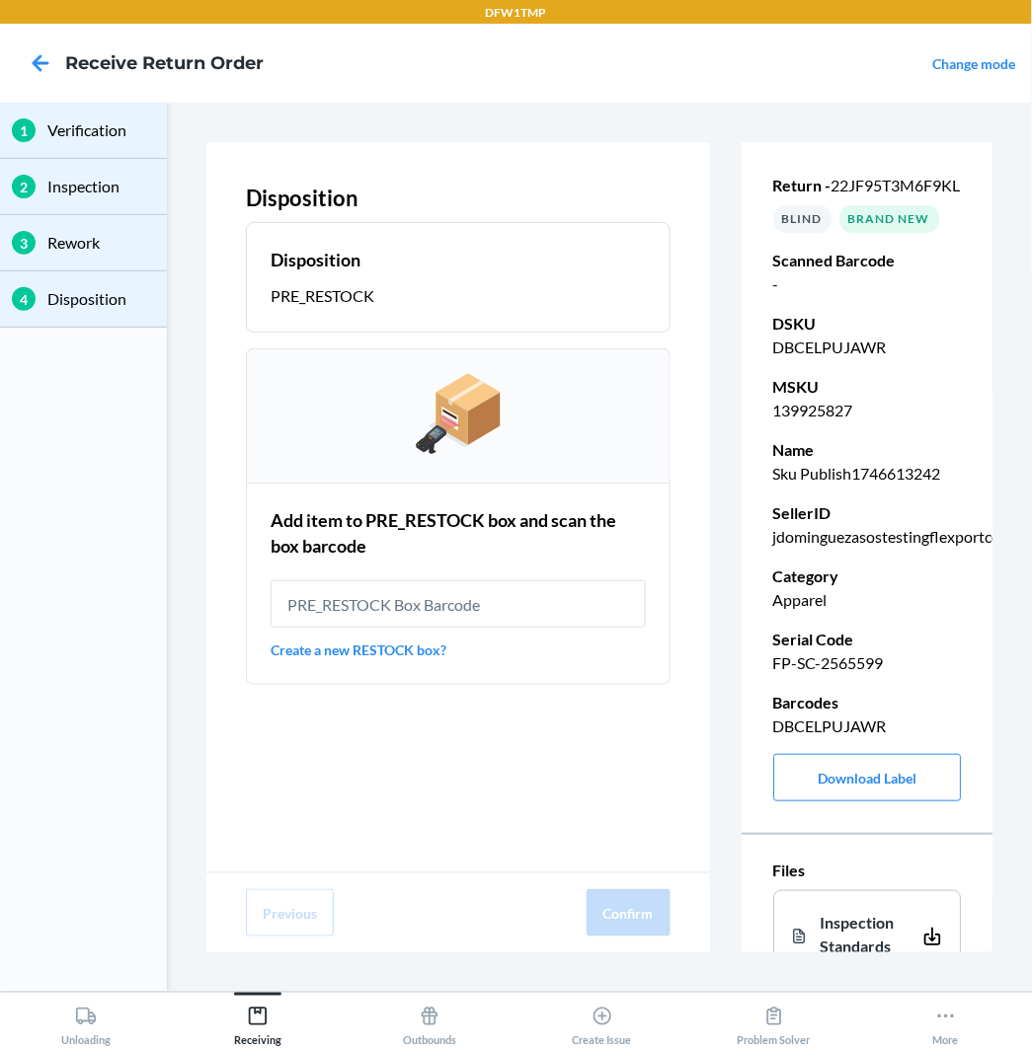
click at [293, 297] on p "PRE_RESTOCK" at bounding box center [458, 296] width 374 height 24
copy p "PRE_RESTOCK"
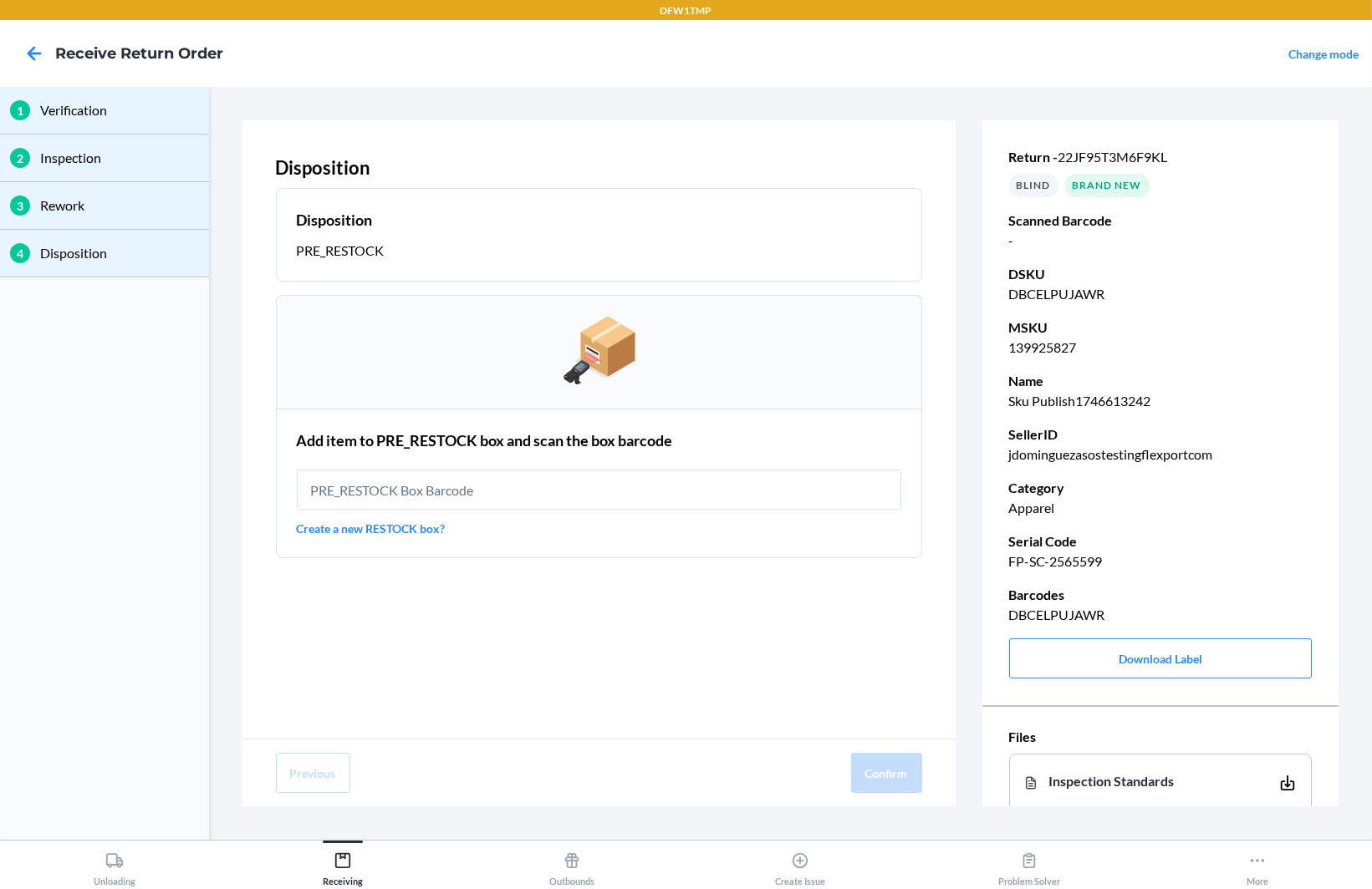
click at [540, 217] on div "Disposition" at bounding box center [599, 220] width 605 height 22
click at [525, 470] on input "text" at bounding box center [599, 489] width 605 height 40
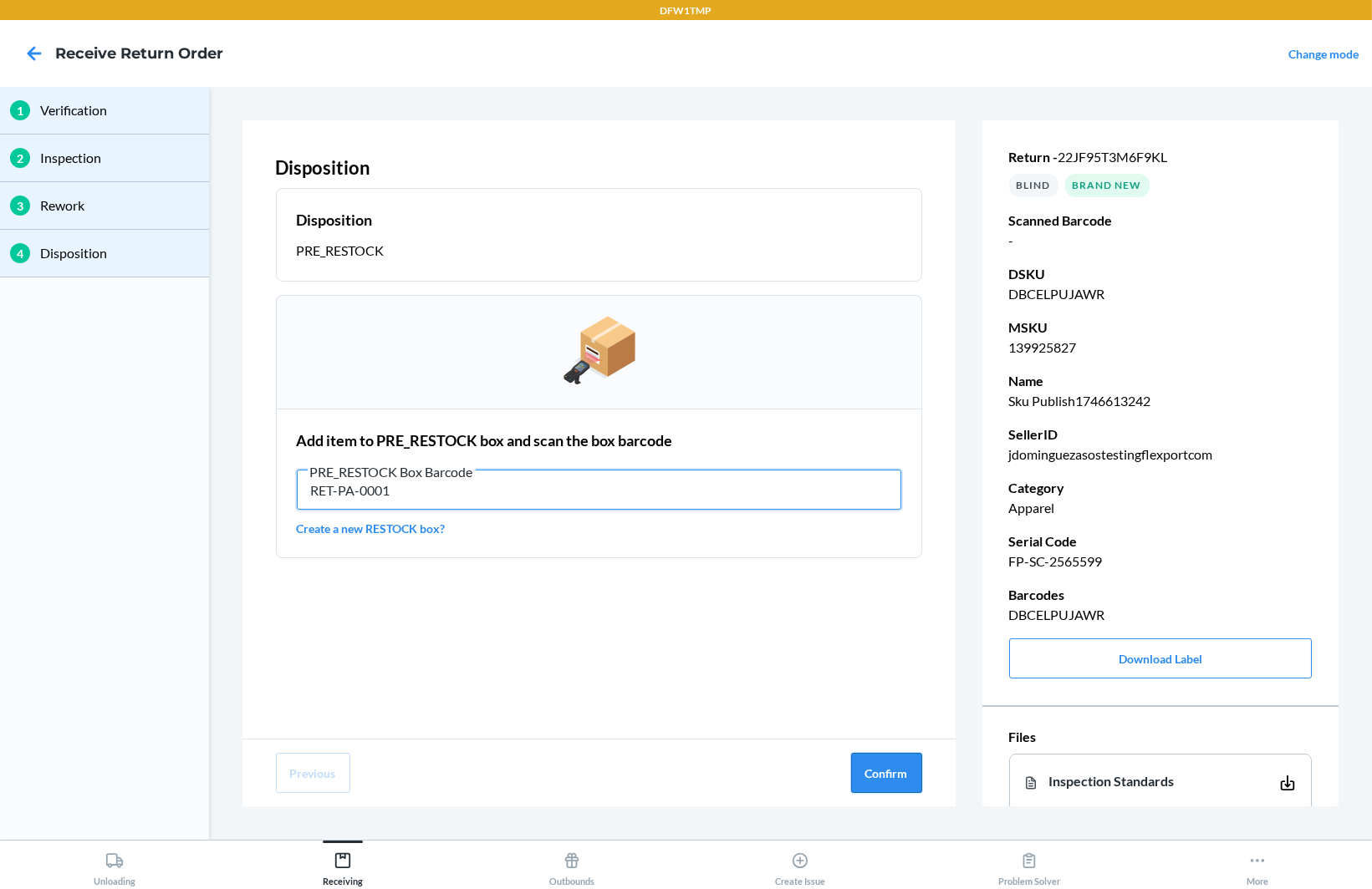
type input "RET-PA-0001"
click at [893, 774] on button "Confirm" at bounding box center [887, 772] width 71 height 40
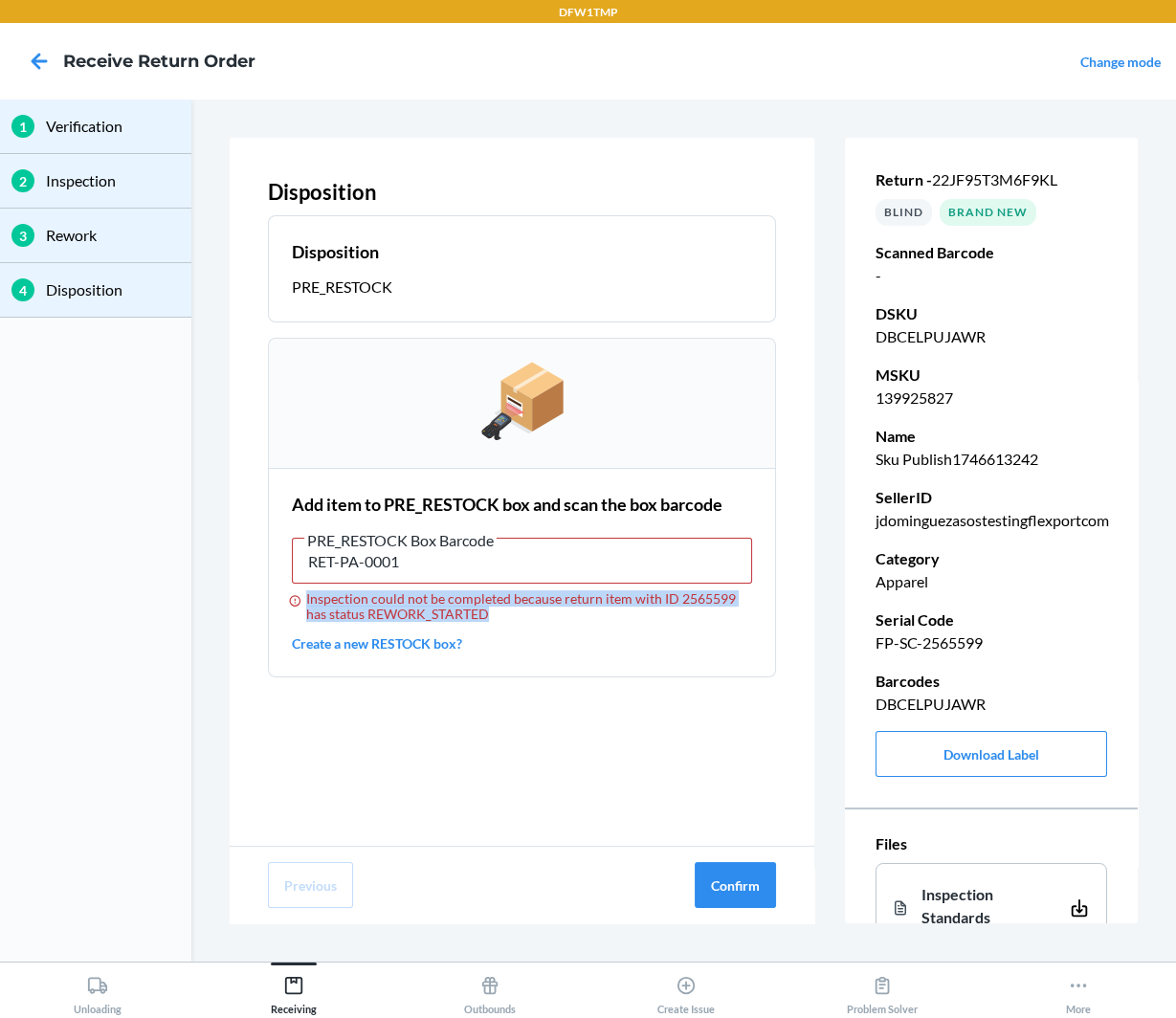
drag, startPoint x: 304, startPoint y: 593, endPoint x: 475, endPoint y: 618, distance: 172.8
click at [475, 618] on div "Inspection could not be completed because return item with ID 2565599 has statu…" at bounding box center [522, 607] width 461 height 31
copy div "Inspection could not be completed because return item with ID 2565599 has statu…"
click at [496, 178] on p "Disposition" at bounding box center [522, 192] width 508 height 32
click at [719, 875] on button "Confirm" at bounding box center [736, 884] width 81 height 46
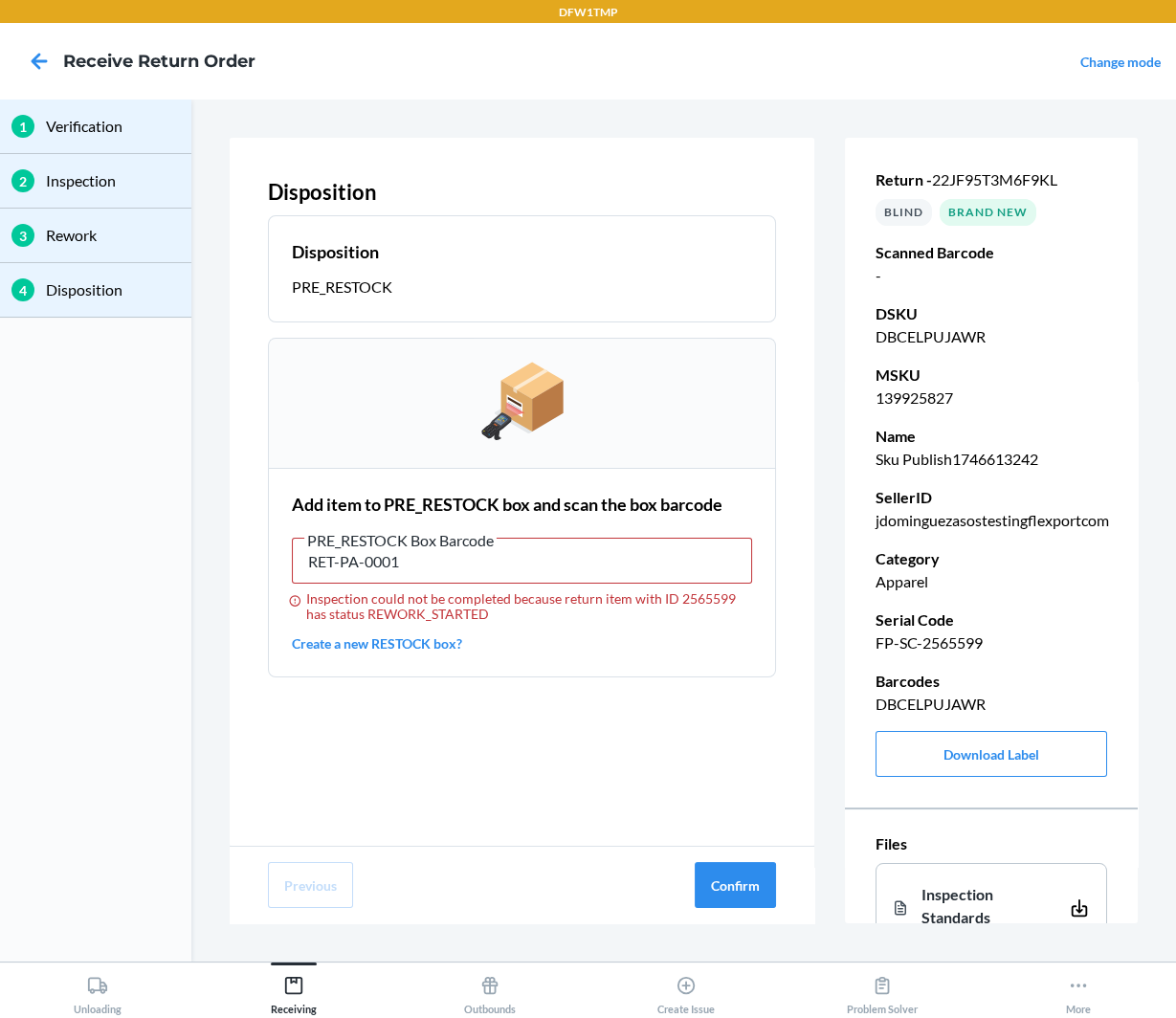
click at [921, 646] on p "FP-SC-2565599" at bounding box center [991, 644] width 232 height 23
copy p "FP-SC-2565599"
click at [40, 56] on icon at bounding box center [40, 61] width 33 height 33
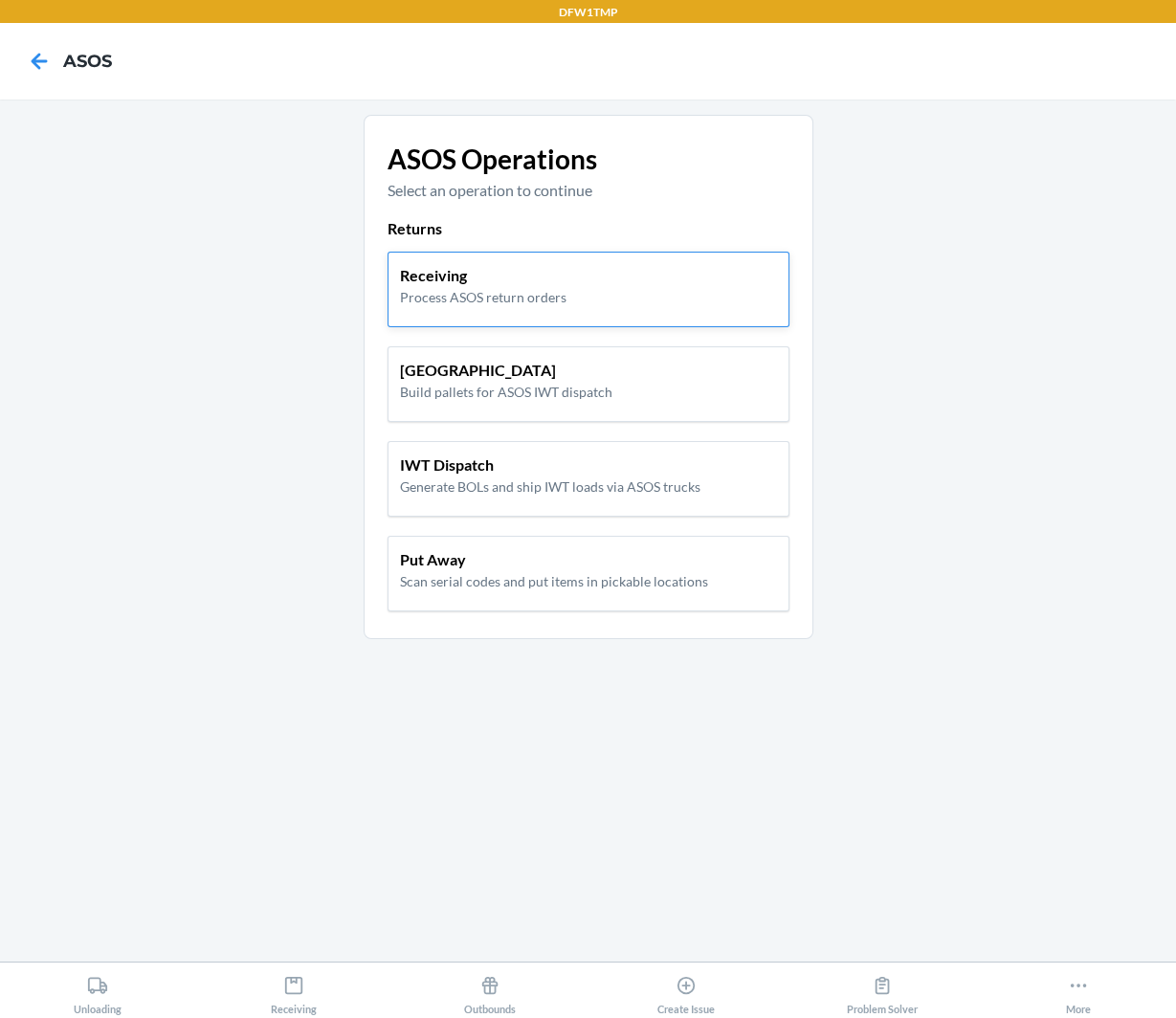
click at [564, 313] on div "Receiving Process ASOS return orders" at bounding box center [588, 290] width 402 height 76
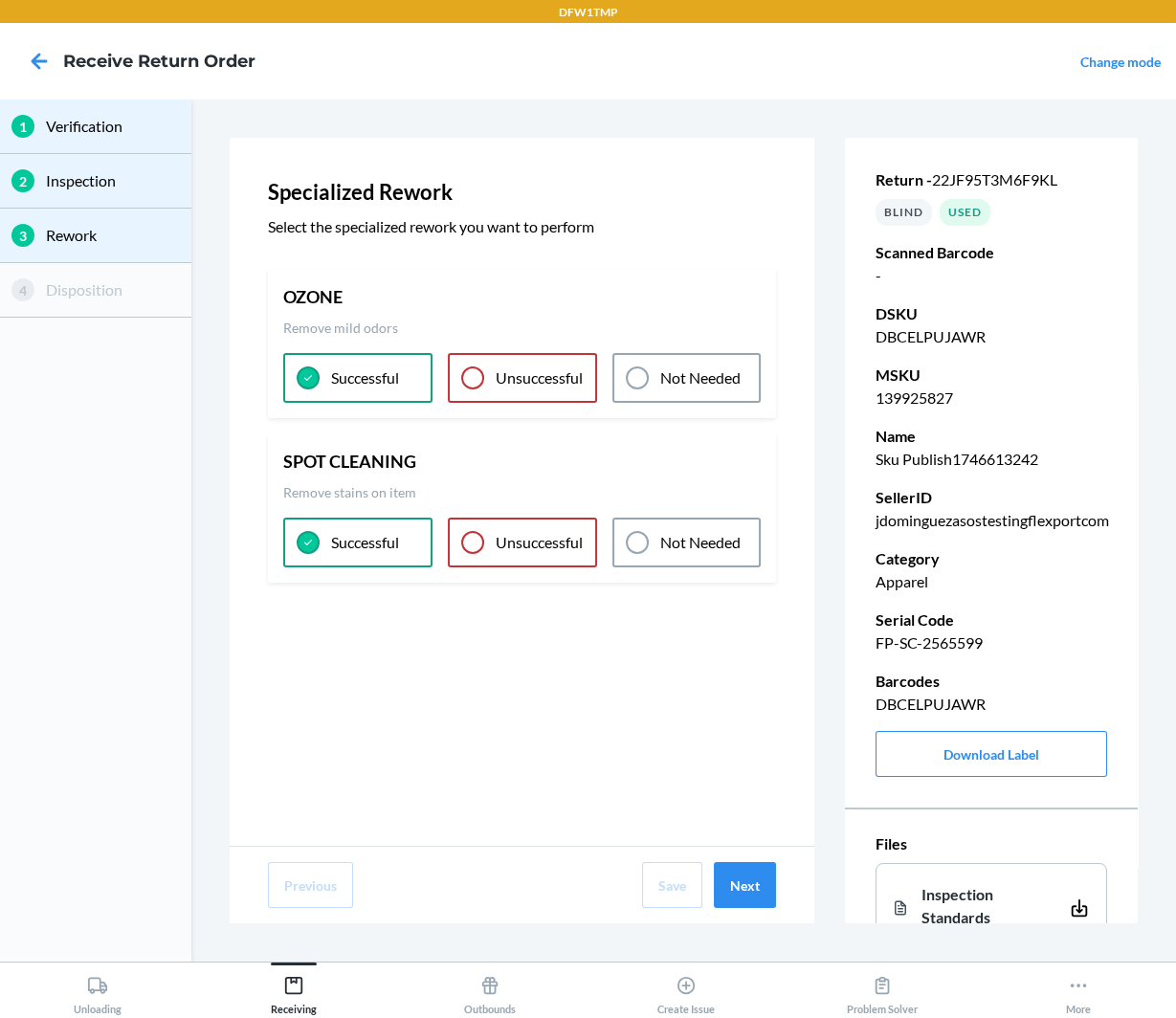
click at [655, 544] on div "Not Needed" at bounding box center [687, 542] width 149 height 49
click at [750, 900] on button "Next" at bounding box center [745, 884] width 62 height 46
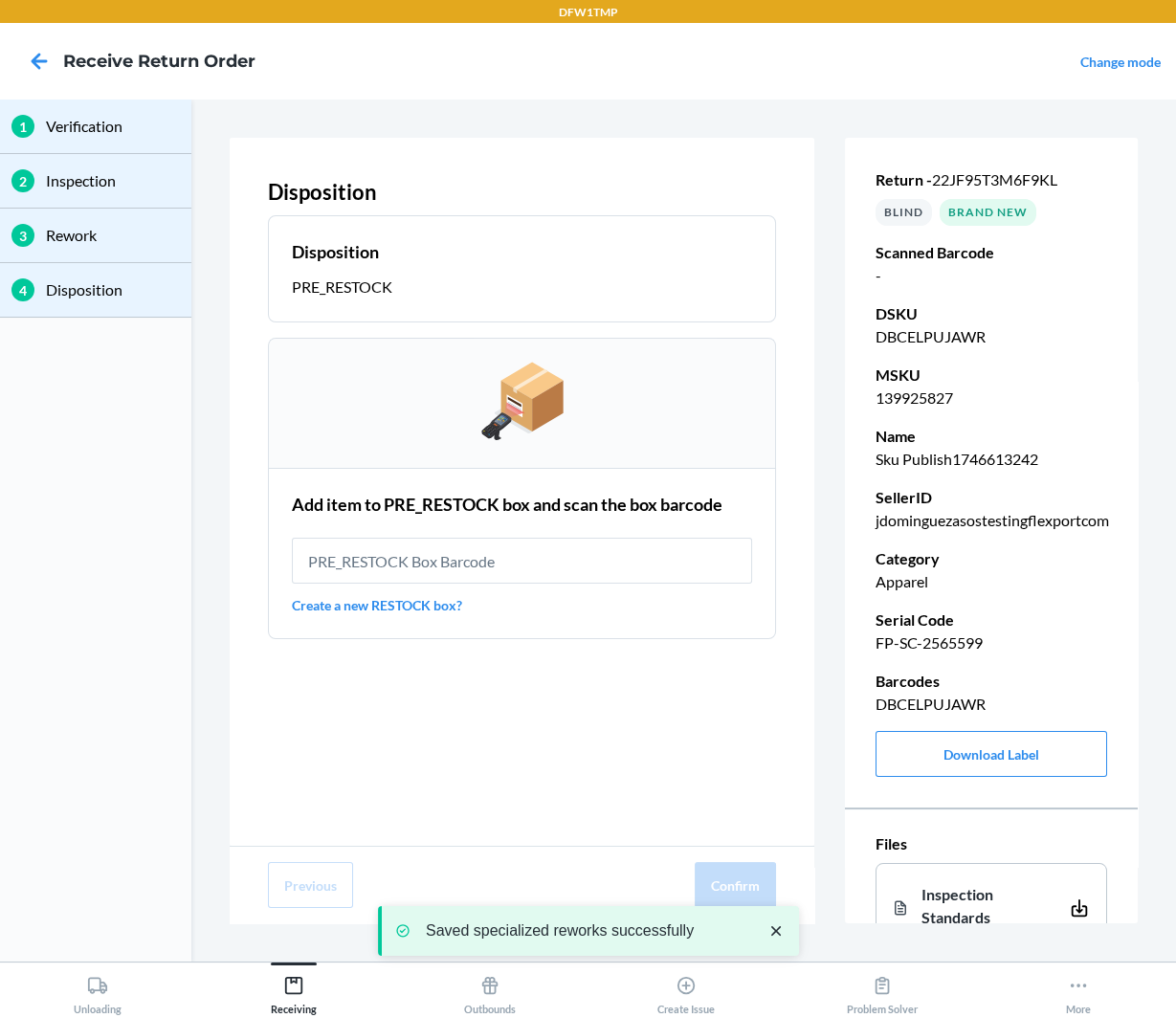
click at [779, 935] on icon "close toast" at bounding box center [776, 932] width 10 height 10
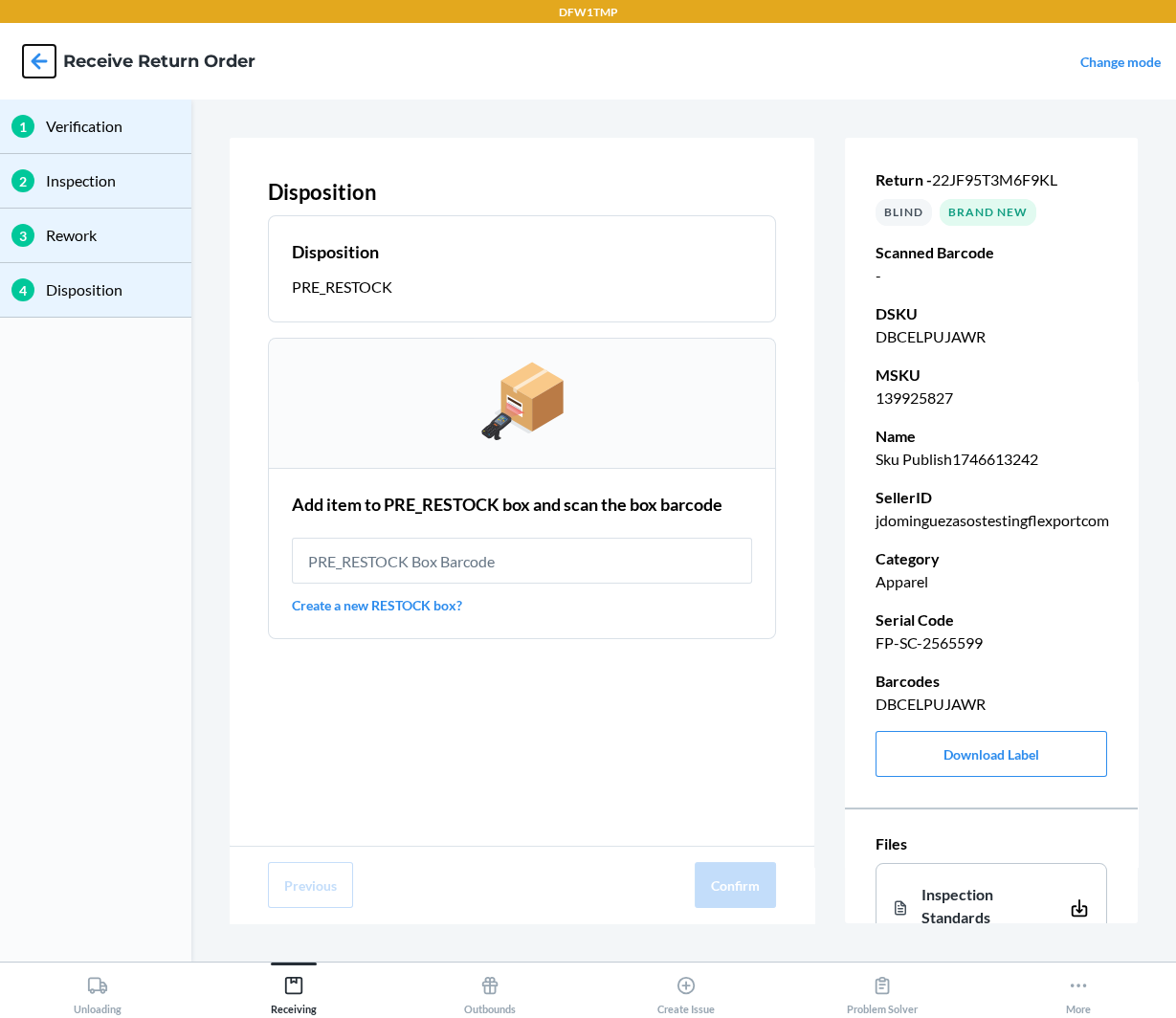
click at [38, 56] on icon at bounding box center [40, 61] width 33 height 33
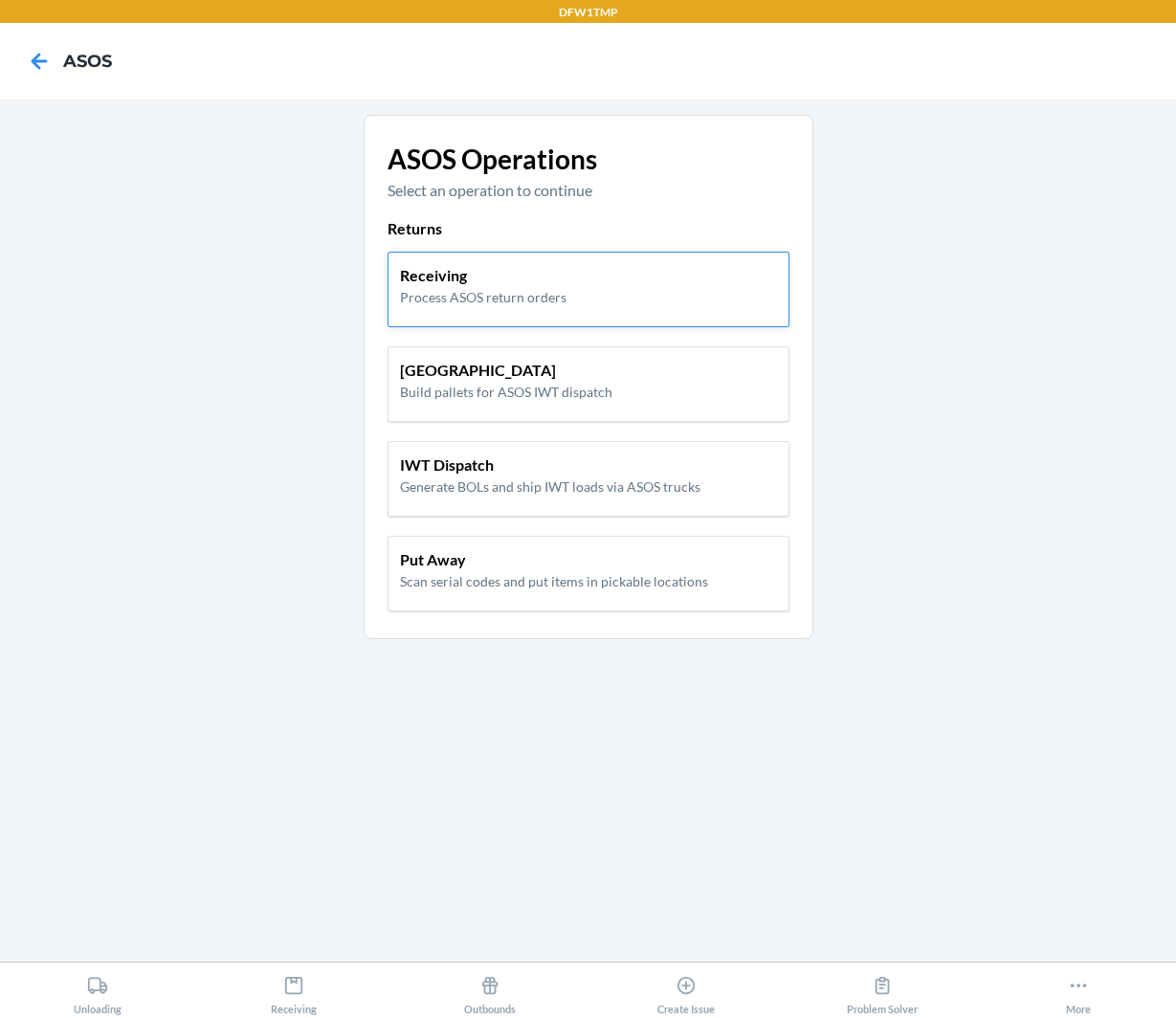
click at [457, 316] on div "Receiving Process ASOS return orders" at bounding box center [588, 290] width 402 height 76
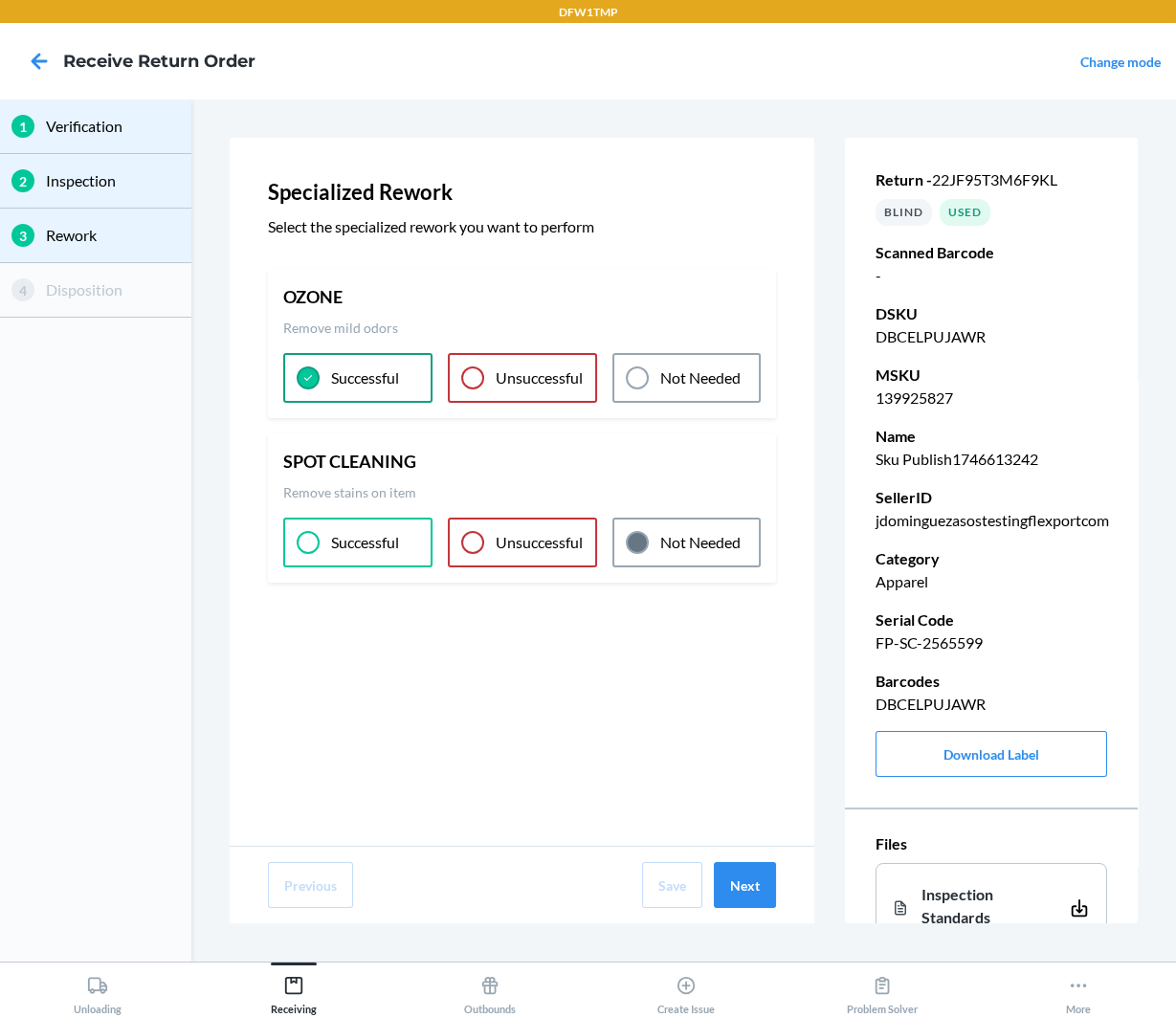
click at [542, 544] on p "Unsuccessful" at bounding box center [539, 543] width 87 height 23
click at [736, 882] on button "Next" at bounding box center [745, 884] width 62 height 46
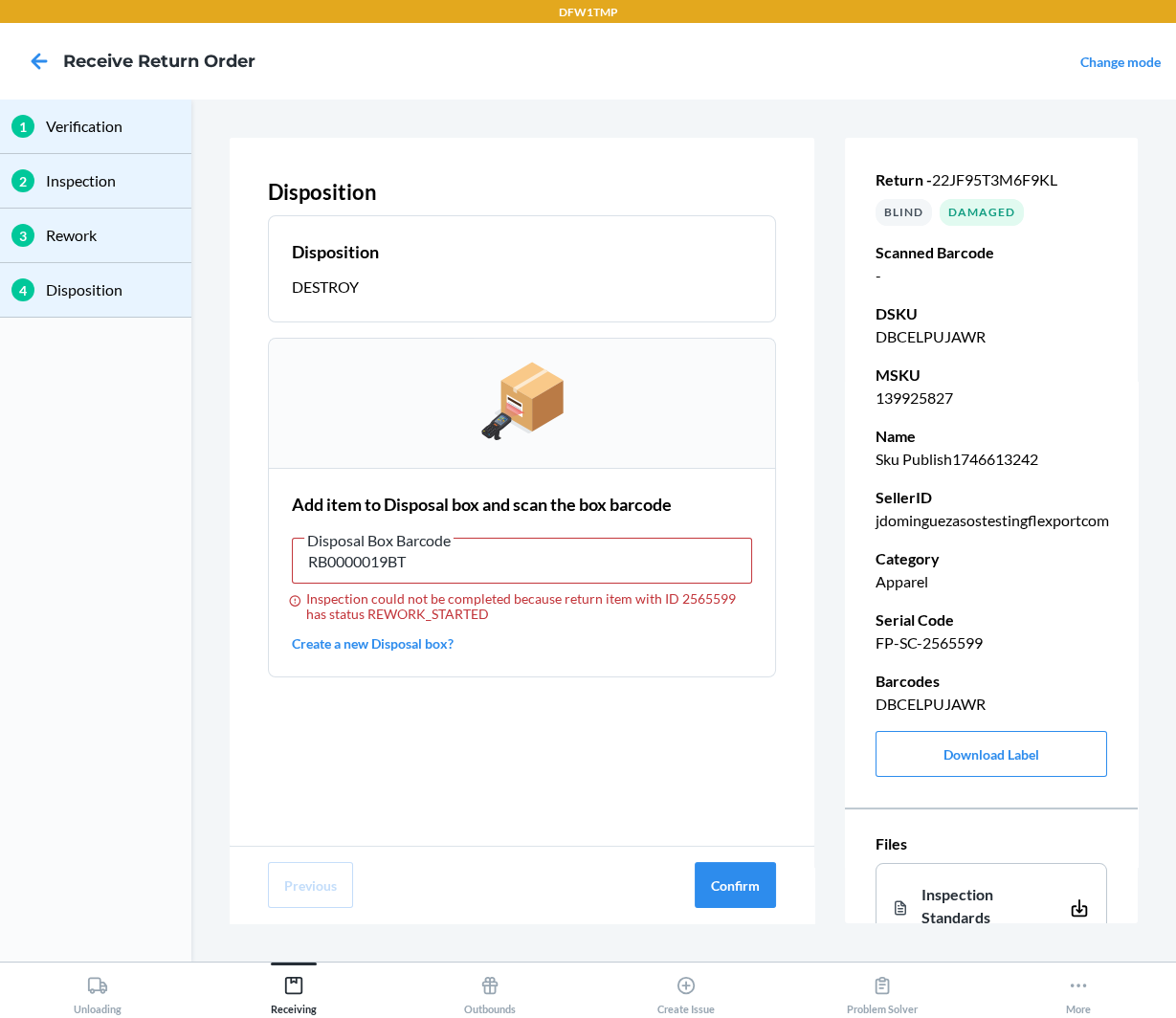
type input "RB0000019BT"
drag, startPoint x: 478, startPoint y: 618, endPoint x: 304, endPoint y: 591, distance: 176.1
click at [304, 591] on div "Inspection could not be completed because return item with ID 2565599 has statu…" at bounding box center [522, 607] width 461 height 31
copy div "Inspection could not be completed because return item with ID 2565599 has statu…"
click at [527, 714] on div "Disposition Disposition DESTROY Add item to Disposal box and scan the box barco…" at bounding box center [522, 492] width 585 height 709
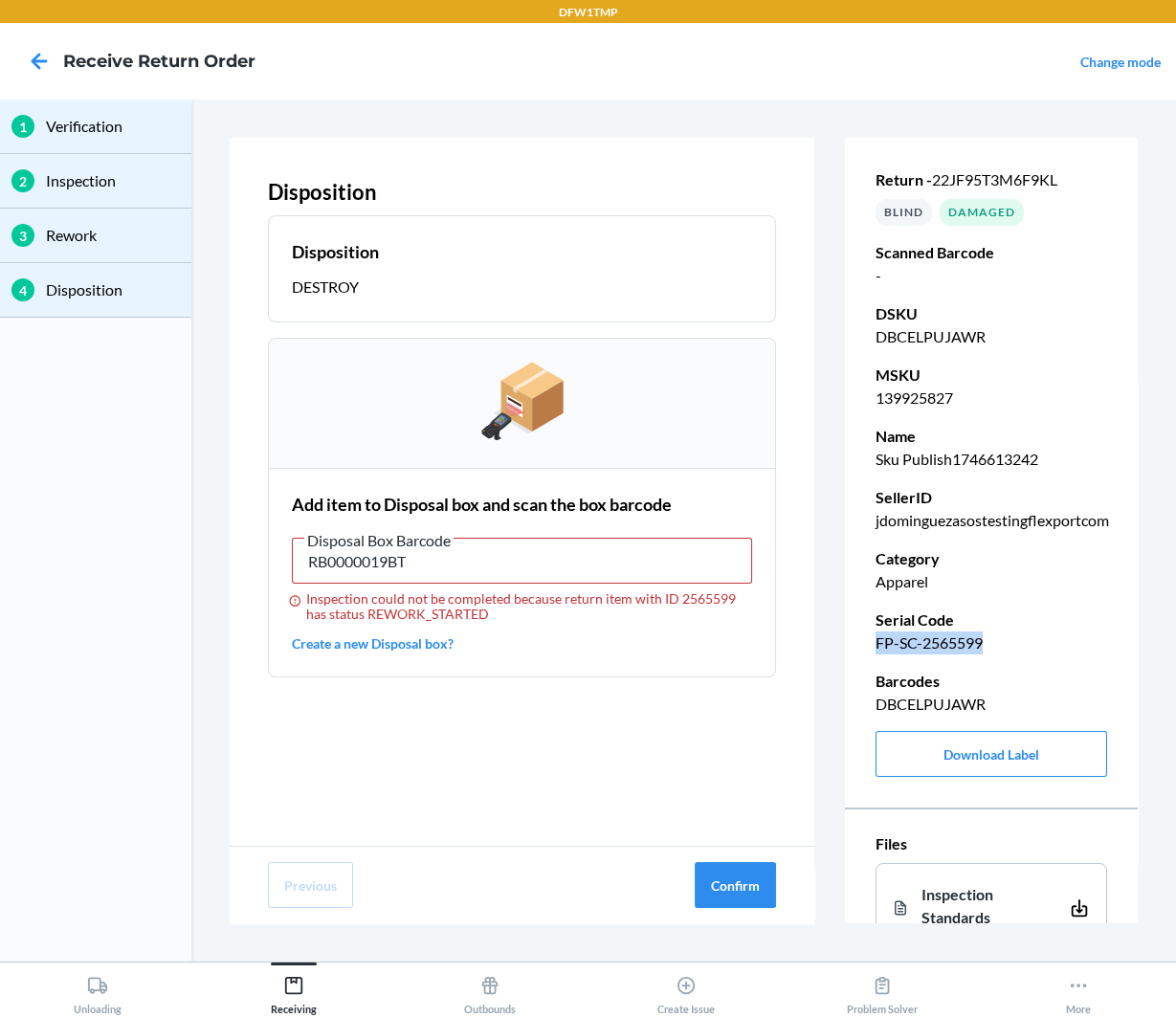
drag, startPoint x: 999, startPoint y: 641, endPoint x: 859, endPoint y: 641, distance: 140.0
click at [859, 641] on div "Return - 22JF95T3M6F9KL BLIND Damaged Scanned Barcode - DSKU DBCELPUJAWR MSKU 1…" at bounding box center [992, 472] width 293 height 685
click at [41, 63] on icon at bounding box center [40, 61] width 33 height 33
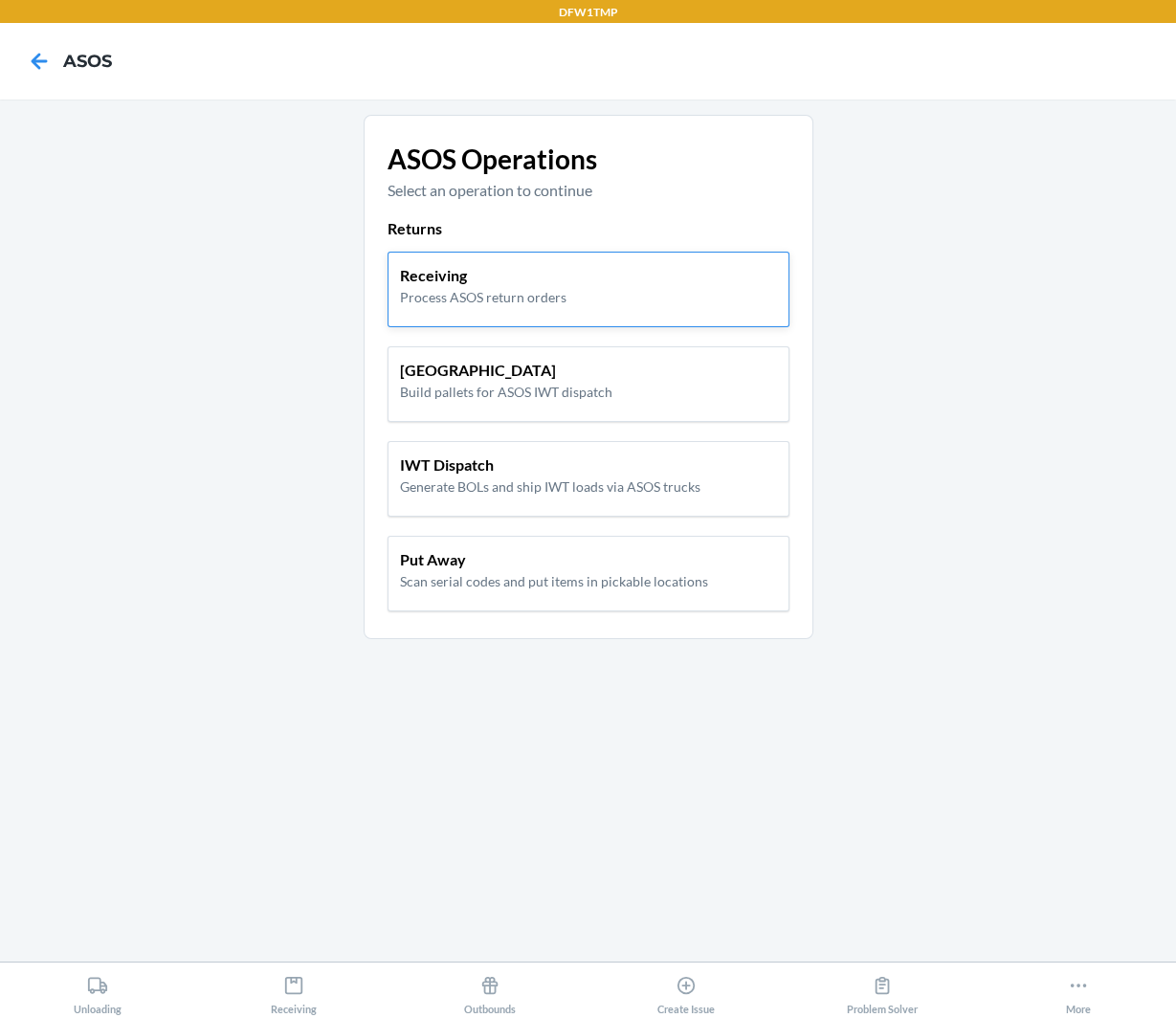
click at [624, 314] on div "Receiving Process ASOS return orders" at bounding box center [588, 290] width 402 height 76
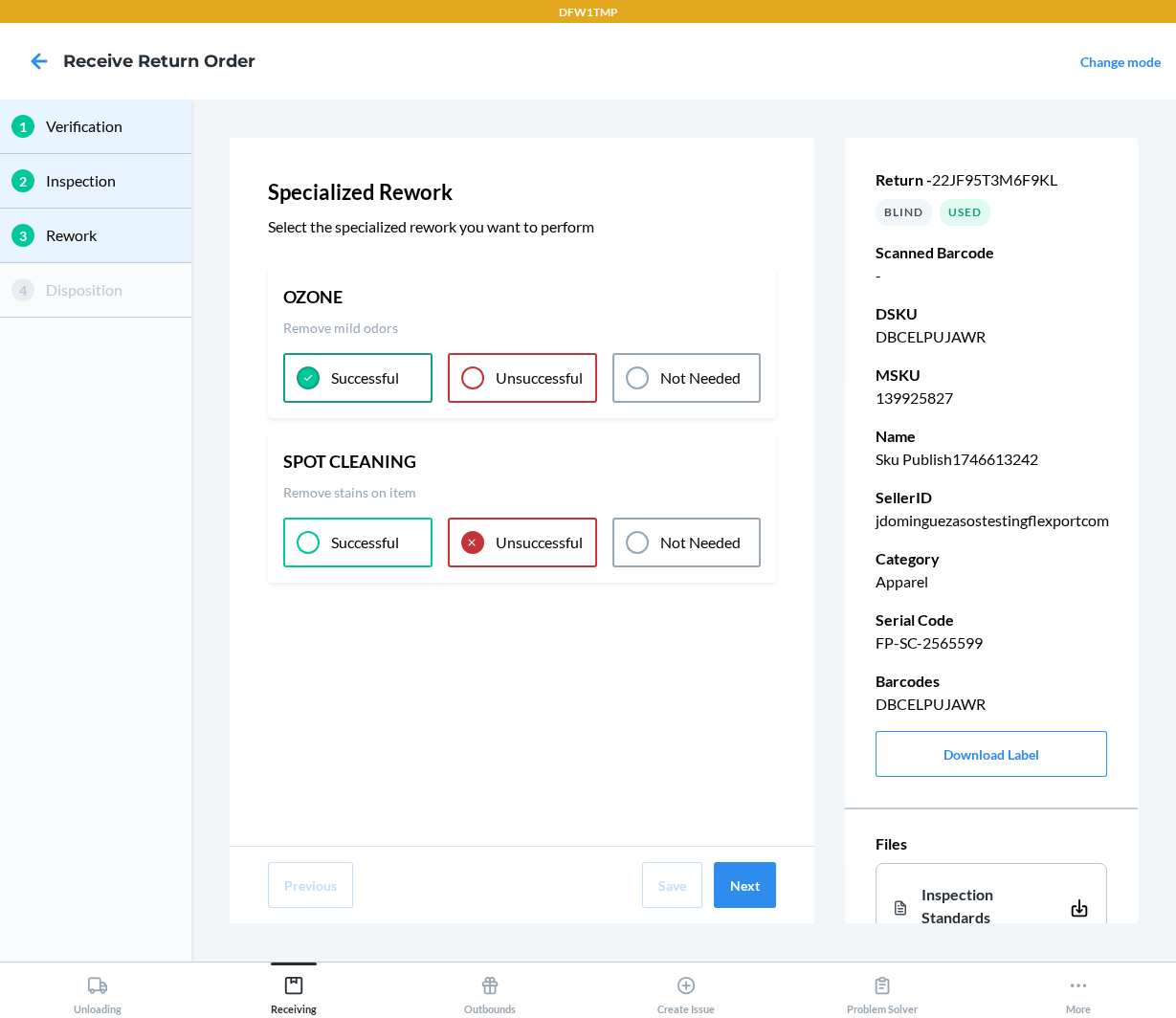
click at [415, 396] on div "Successful" at bounding box center [358, 377] width 149 height 49
click at [698, 377] on p "Not Needed" at bounding box center [700, 378] width 80 height 23
click at [504, 374] on p "Unsuccessful" at bounding box center [539, 378] width 87 height 23
click at [747, 888] on button "Next" at bounding box center [745, 884] width 62 height 46
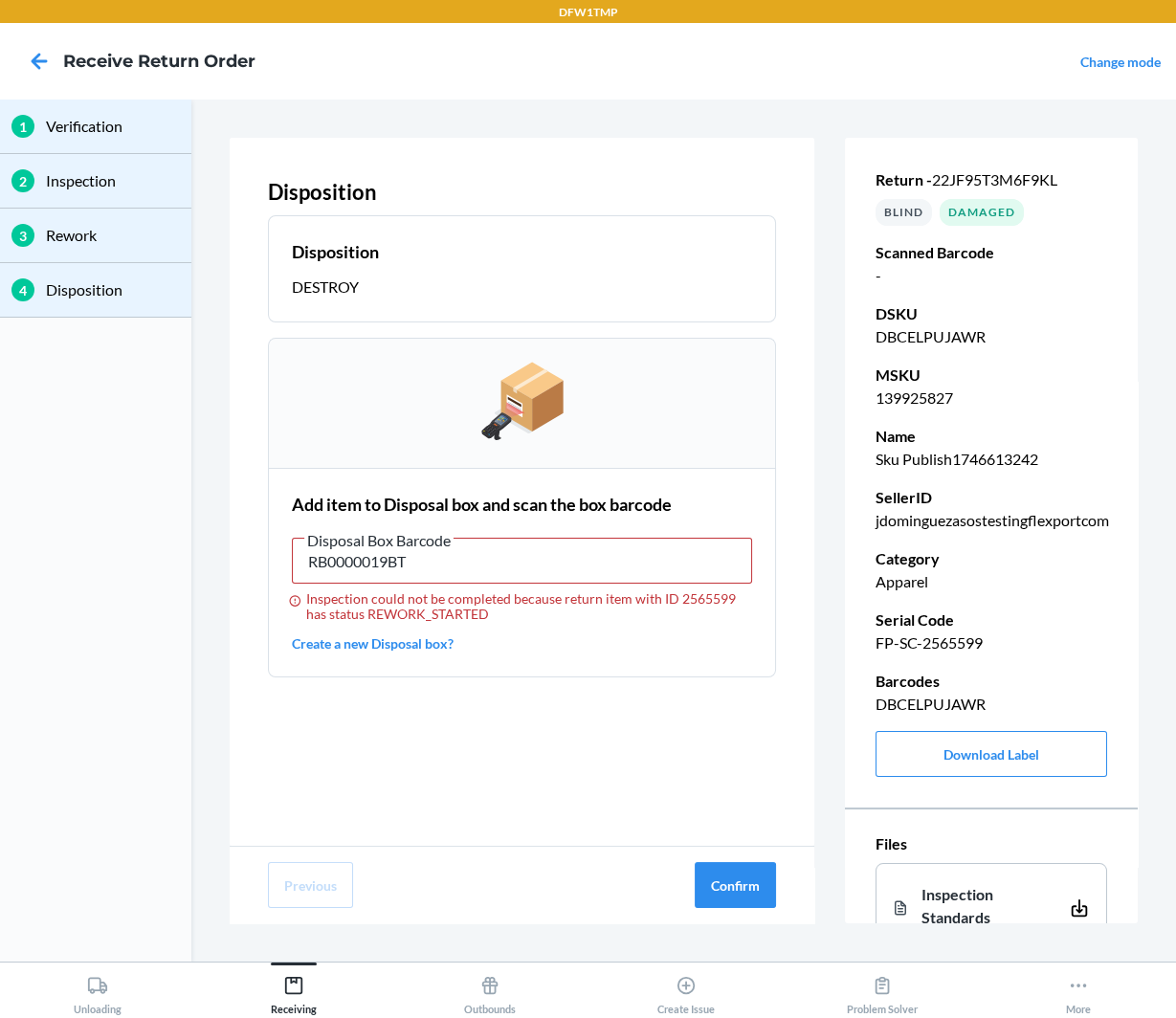
type input "RB0000019BT"
click at [38, 64] on icon at bounding box center [40, 61] width 33 height 33
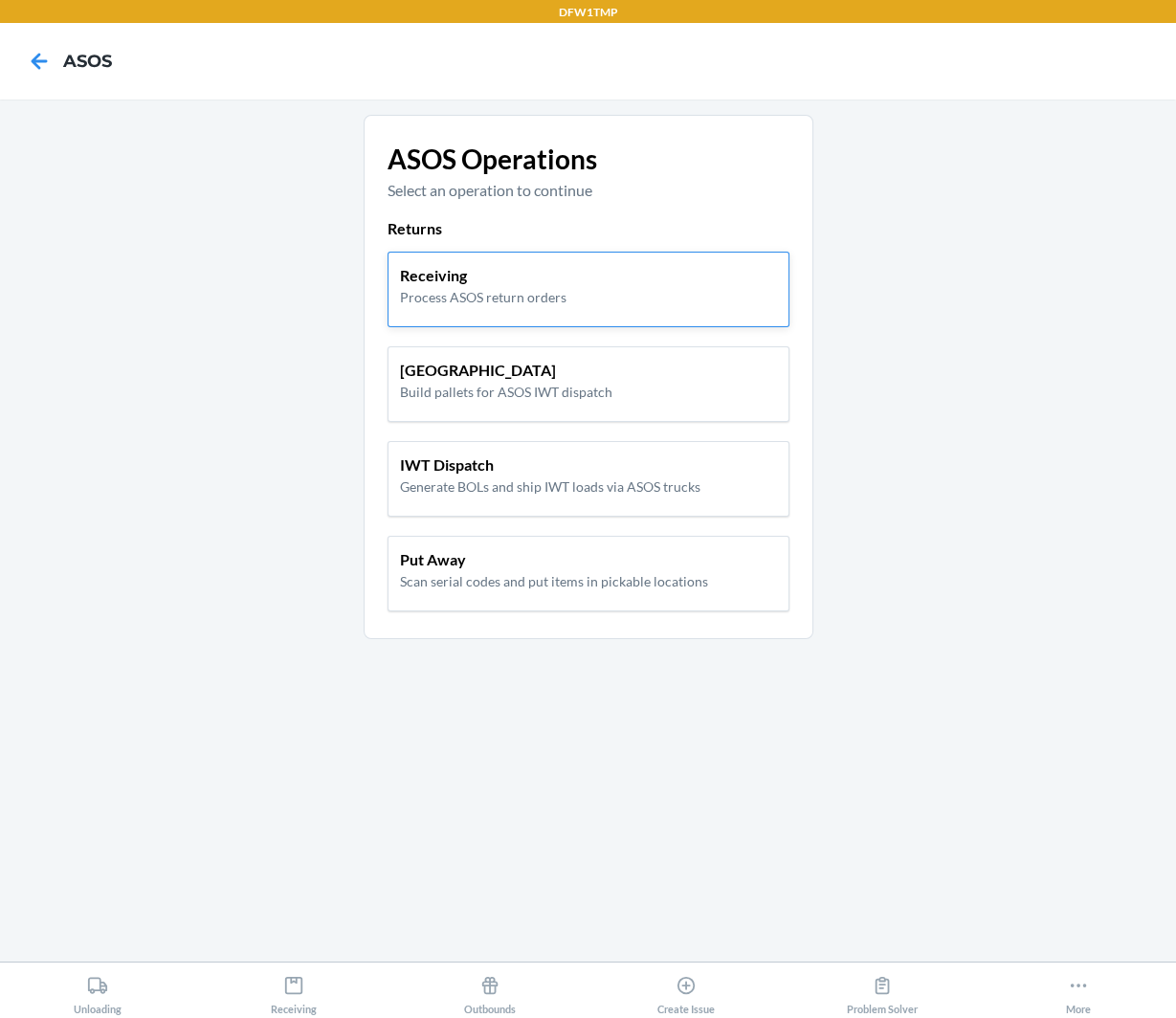
click at [541, 298] on p "Process ASOS return orders" at bounding box center [484, 297] width 167 height 20
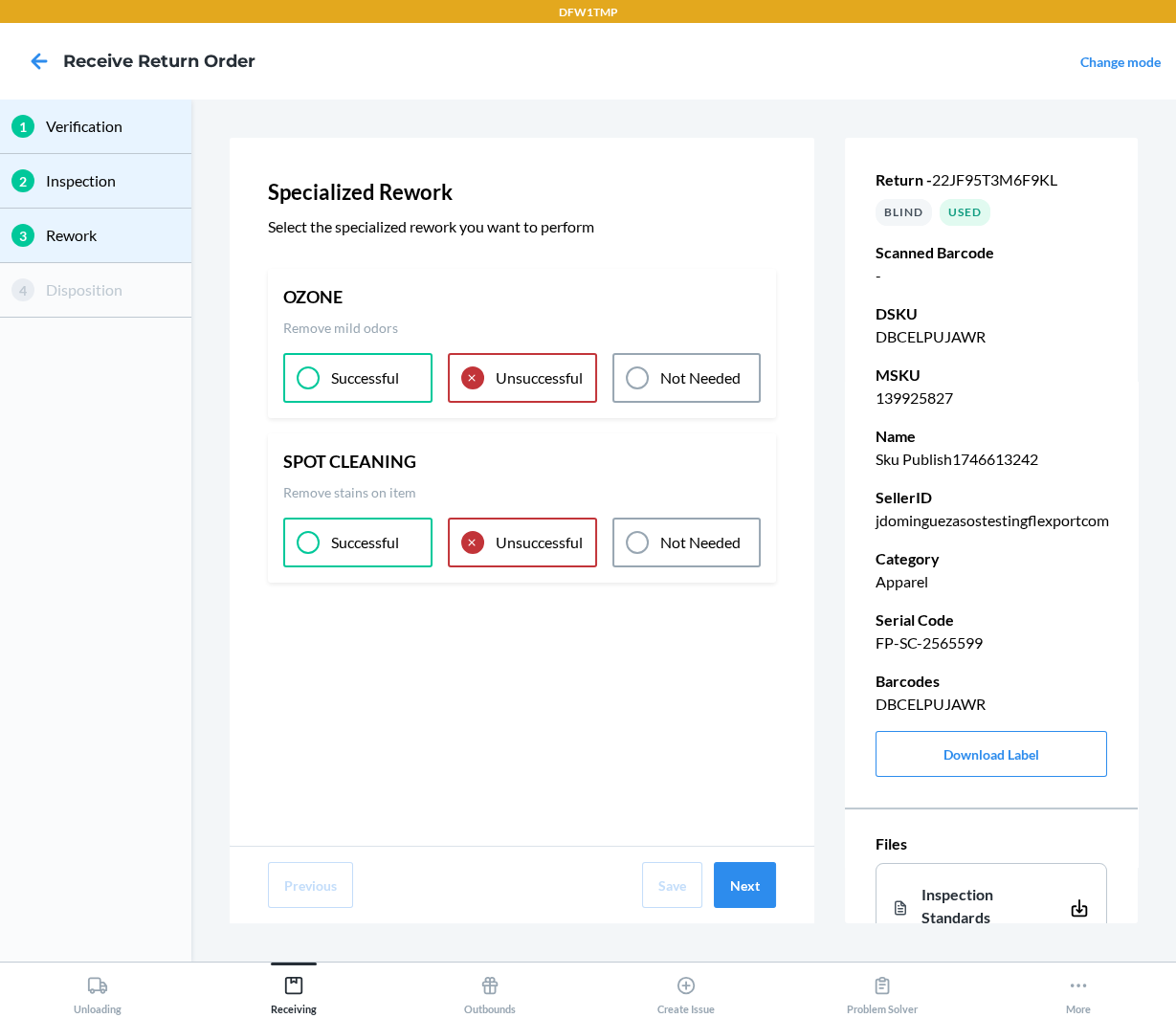
click at [360, 373] on p "Successful" at bounding box center [366, 378] width 68 height 23
click at [363, 547] on p "Successful" at bounding box center [366, 543] width 68 height 23
click at [41, 62] on icon at bounding box center [40, 61] width 33 height 33
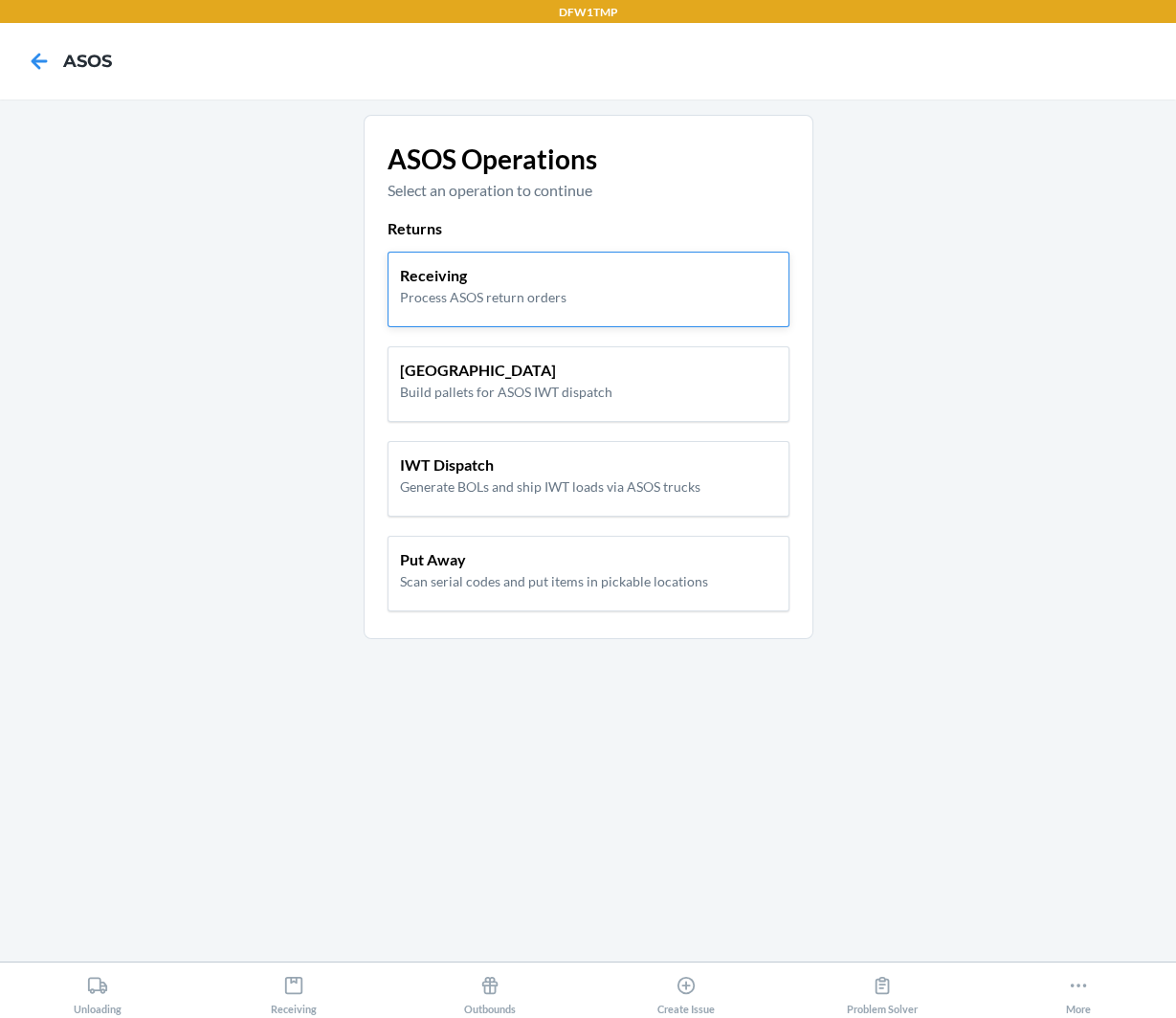
click at [637, 307] on div "Receiving Process ASOS return orders" at bounding box center [588, 290] width 402 height 76
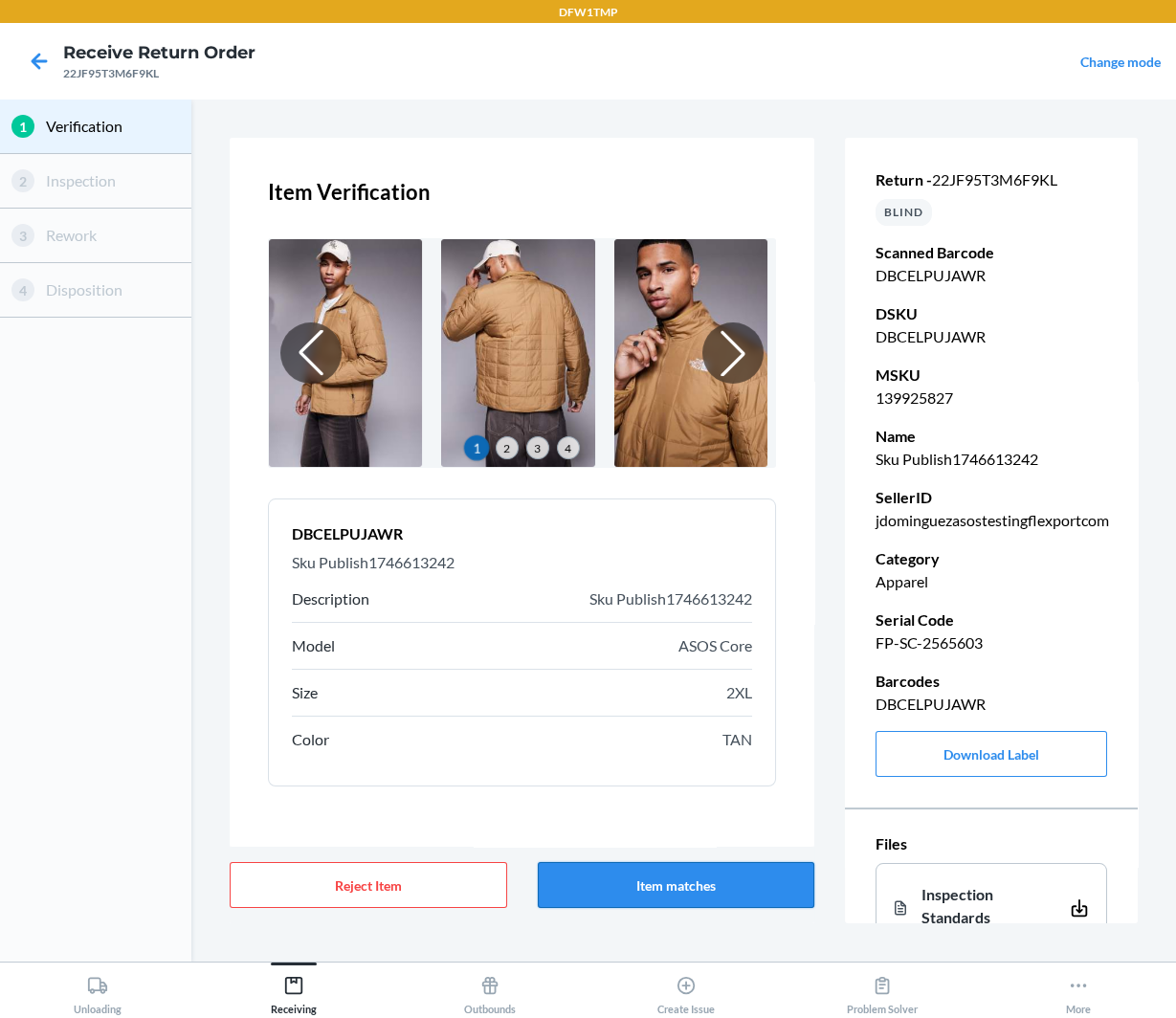
click at [649, 890] on button "Item matches" at bounding box center [677, 884] width 277 height 46
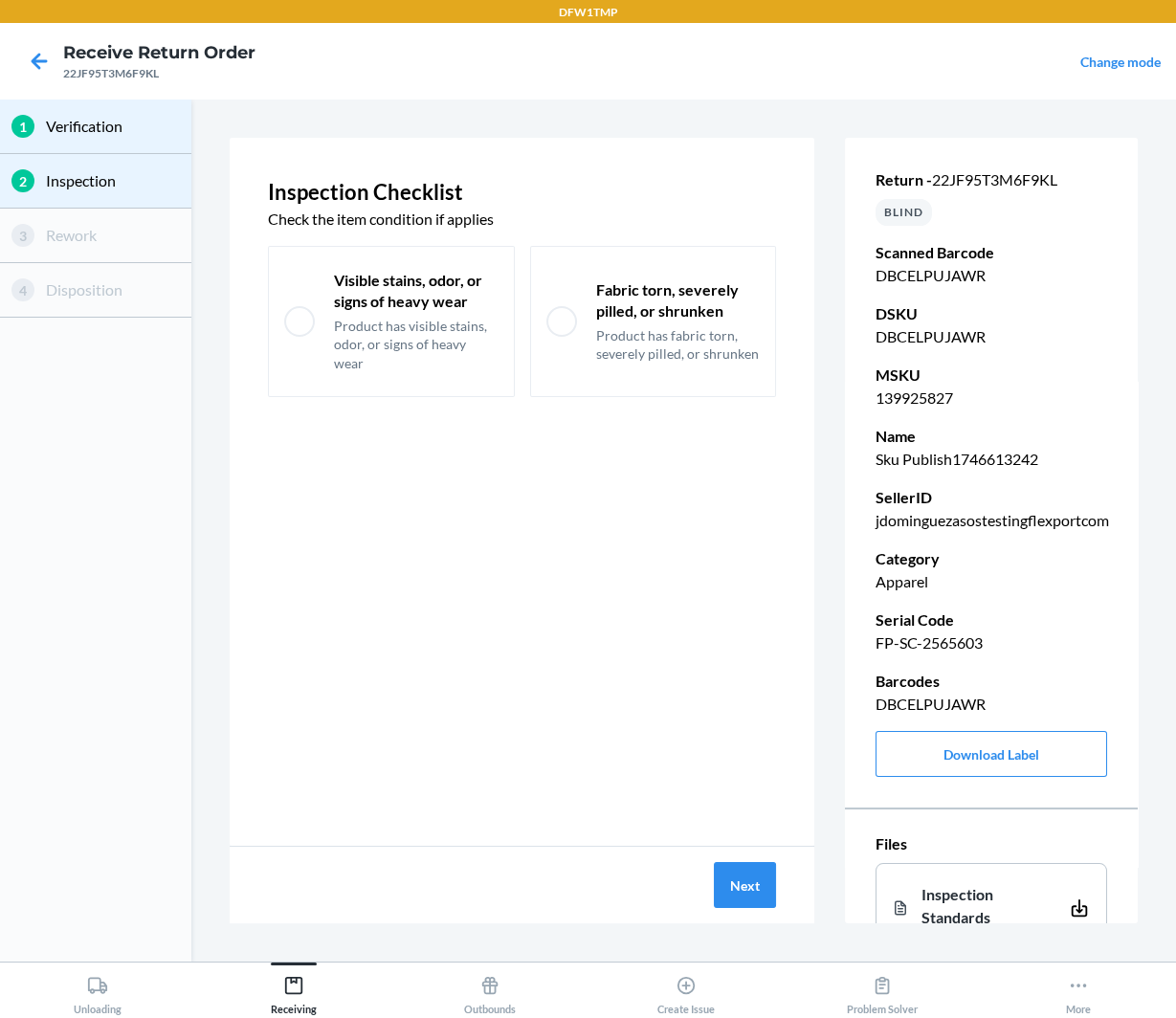
click at [399, 347] on p "Product has visible stains, odor, or signs of heavy wear" at bounding box center [417, 345] width 165 height 56
checkbox input "true"
click at [757, 876] on button "Next" at bounding box center [745, 884] width 62 height 46
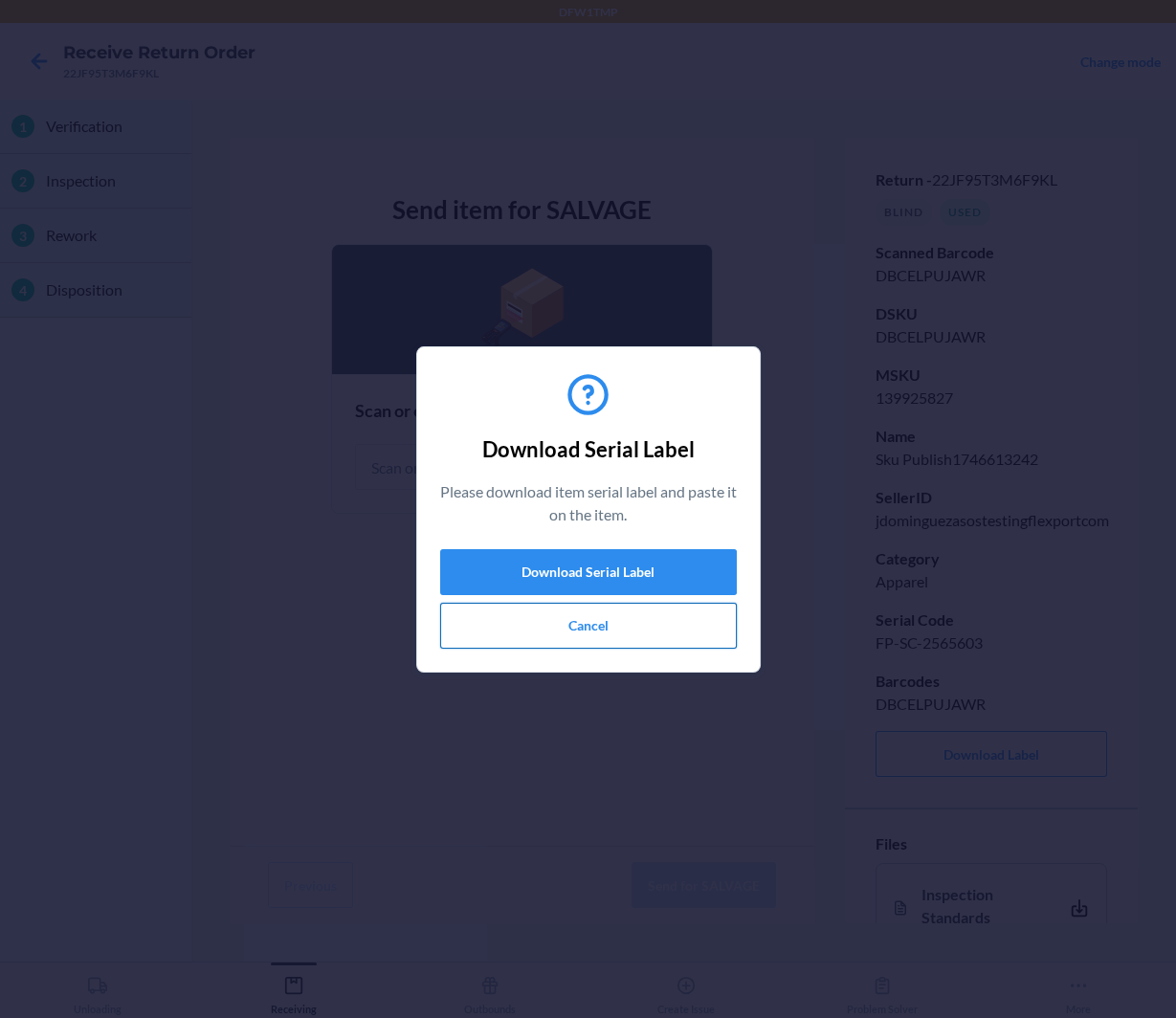
click at [642, 622] on button "Cancel" at bounding box center [588, 625] width 297 height 46
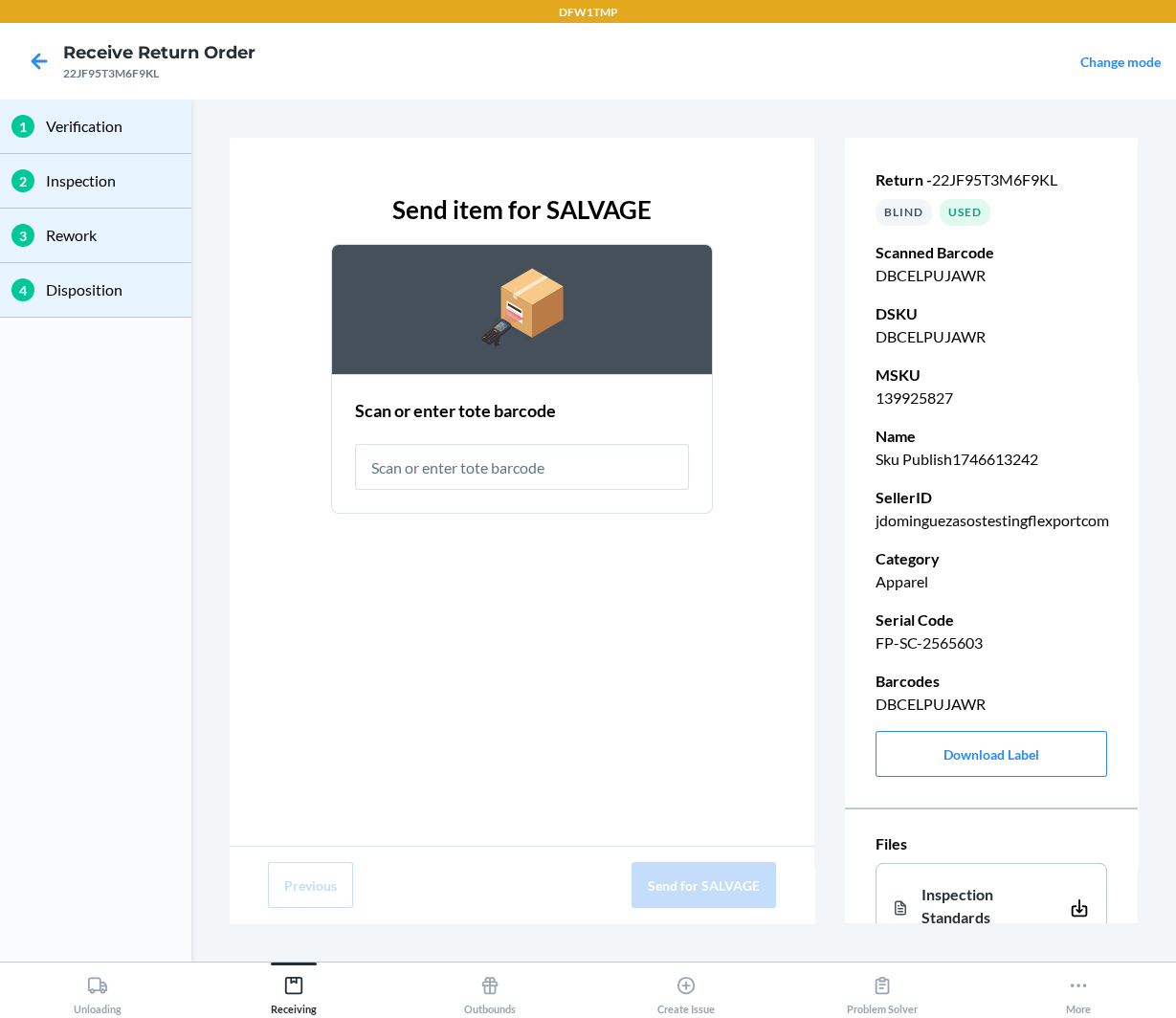
click at [943, 639] on p "FP-SC-2565603" at bounding box center [991, 644] width 232 height 23
click at [506, 479] on input "text" at bounding box center [522, 466] width 334 height 46
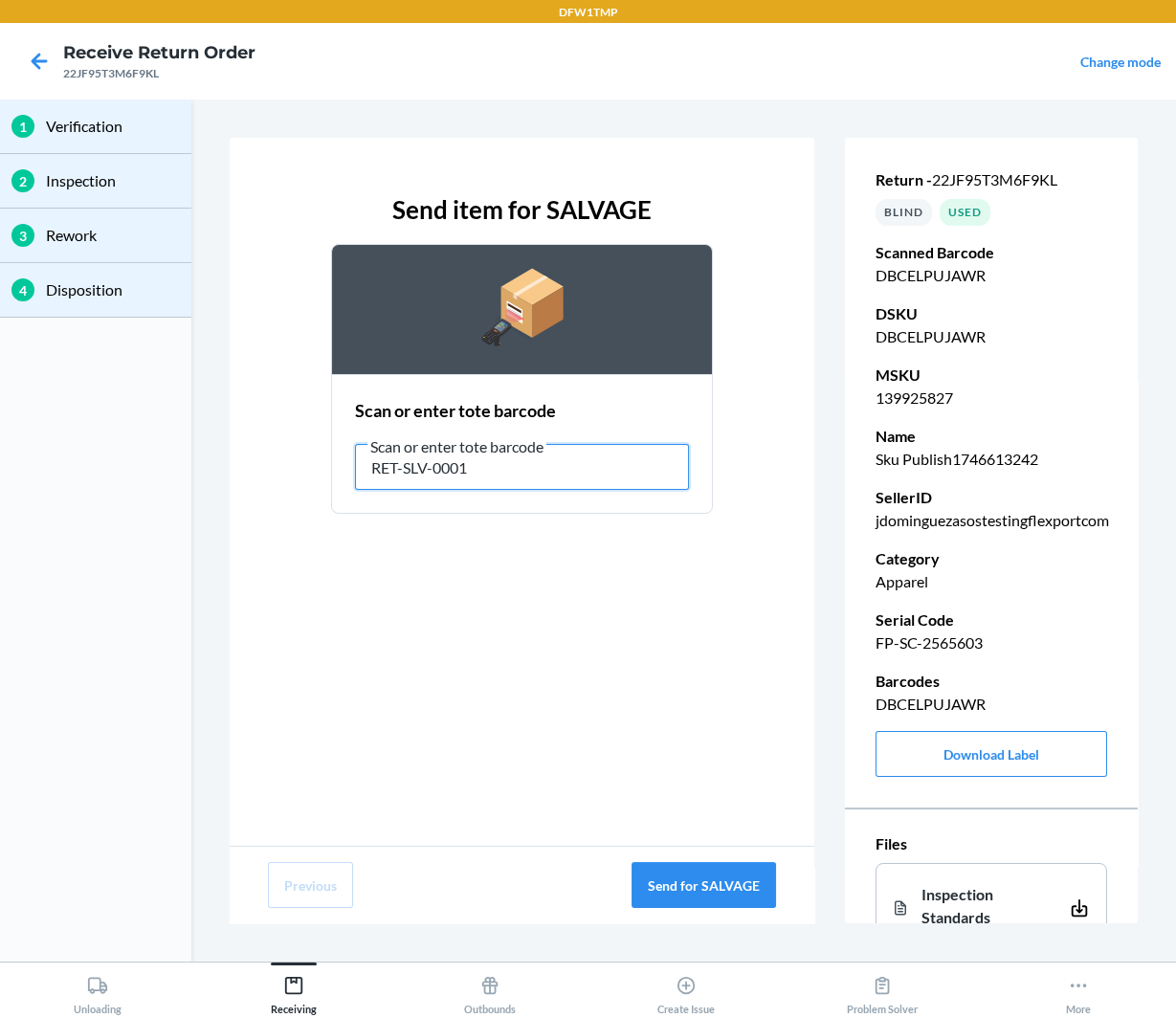
type input "RET-SLV-0001"
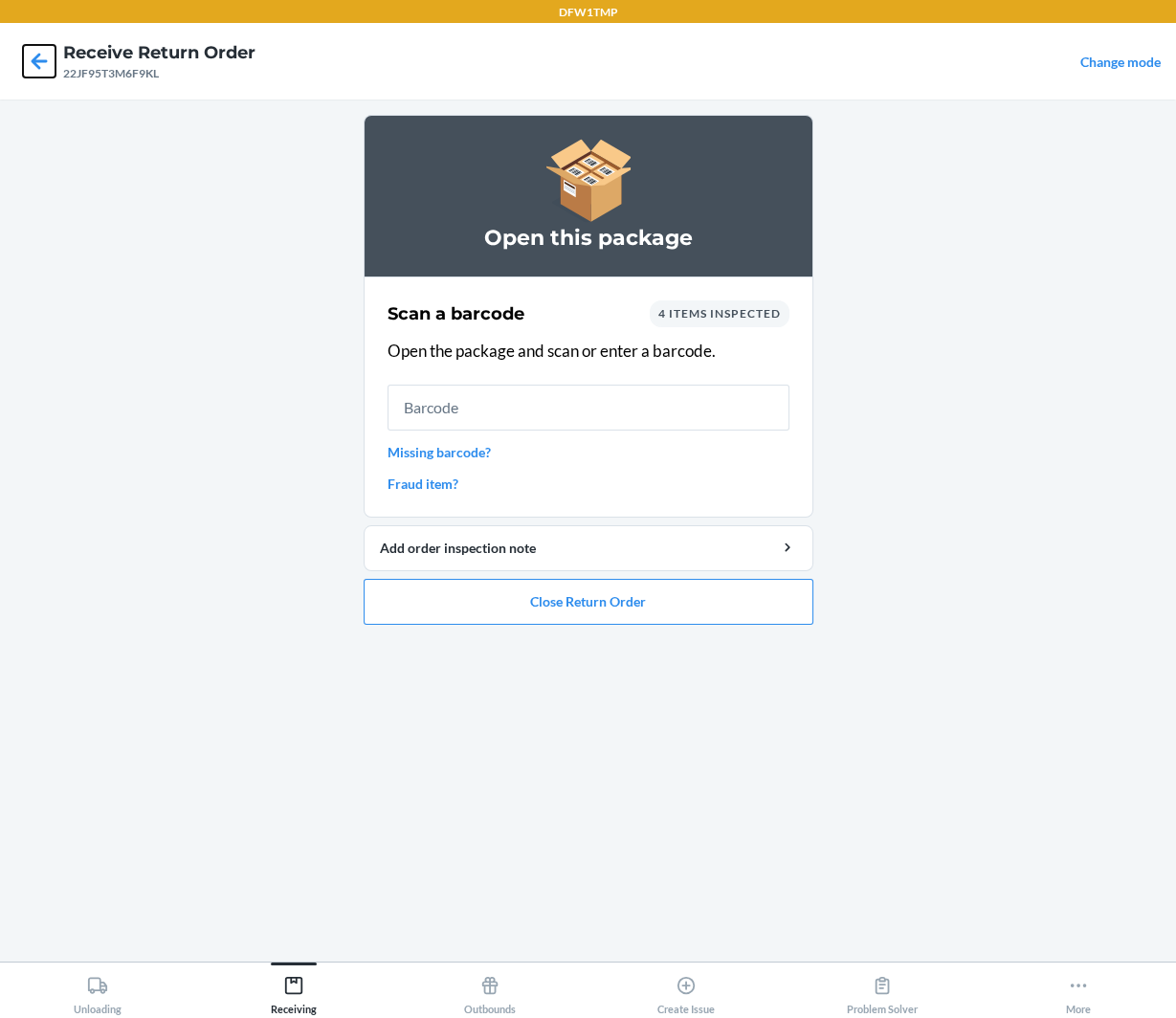
click at [35, 57] on icon at bounding box center [40, 60] width 16 height 16
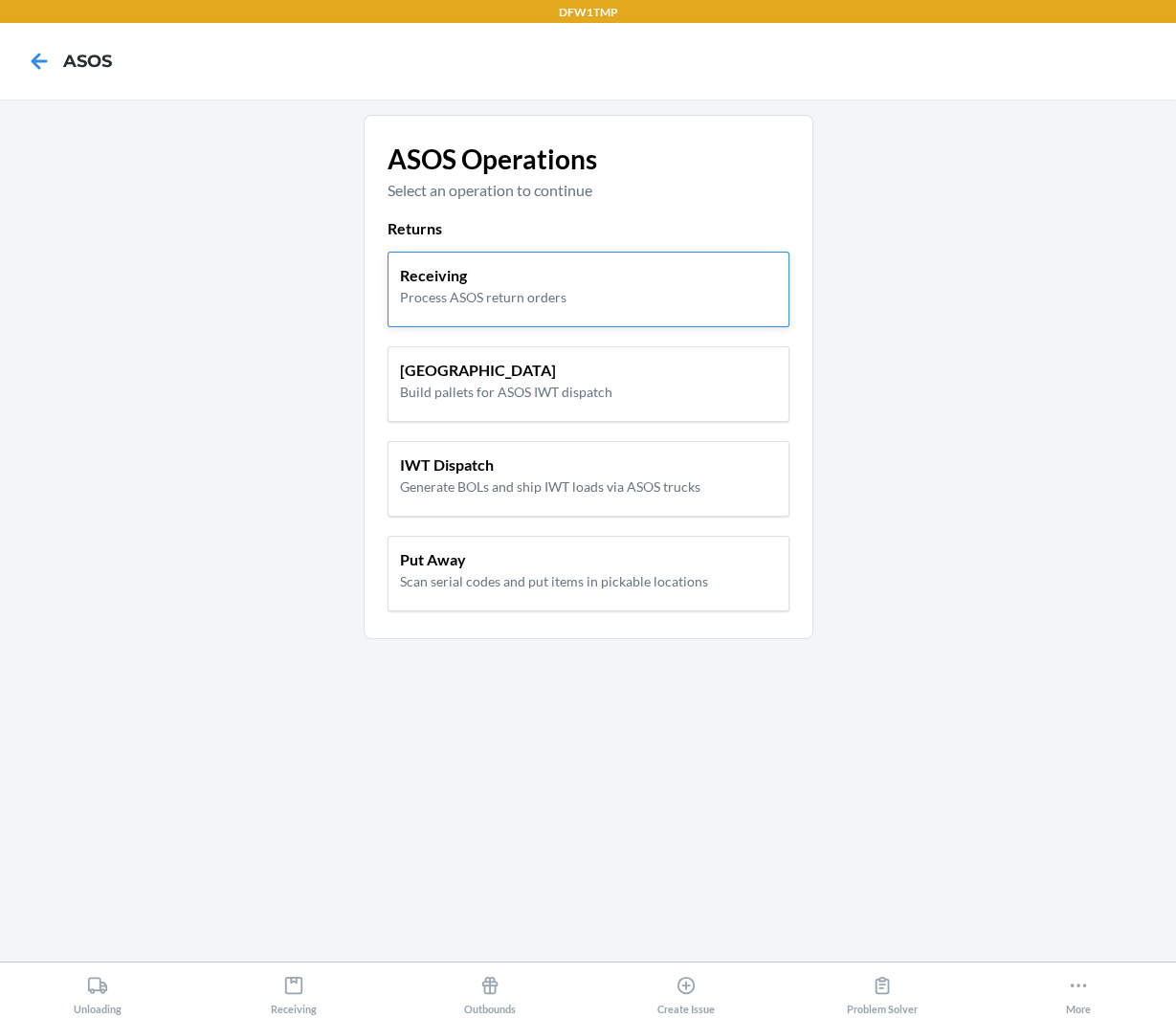
click at [623, 307] on div "Receiving Process ASOS return orders" at bounding box center [588, 290] width 402 height 76
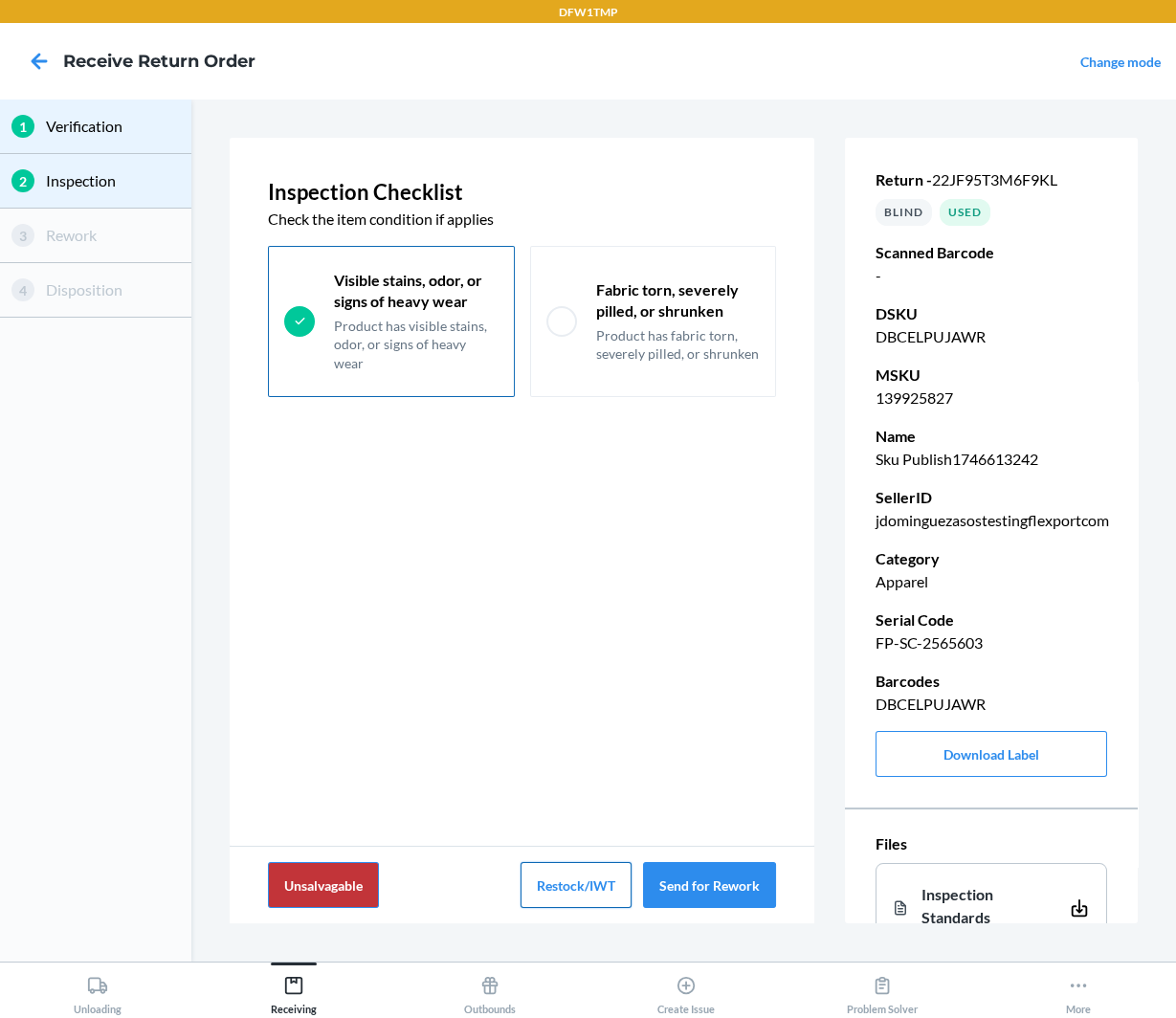
click at [565, 885] on button "Restock/IWT" at bounding box center [576, 884] width 111 height 46
